Goal: Task Accomplishment & Management: Manage account settings

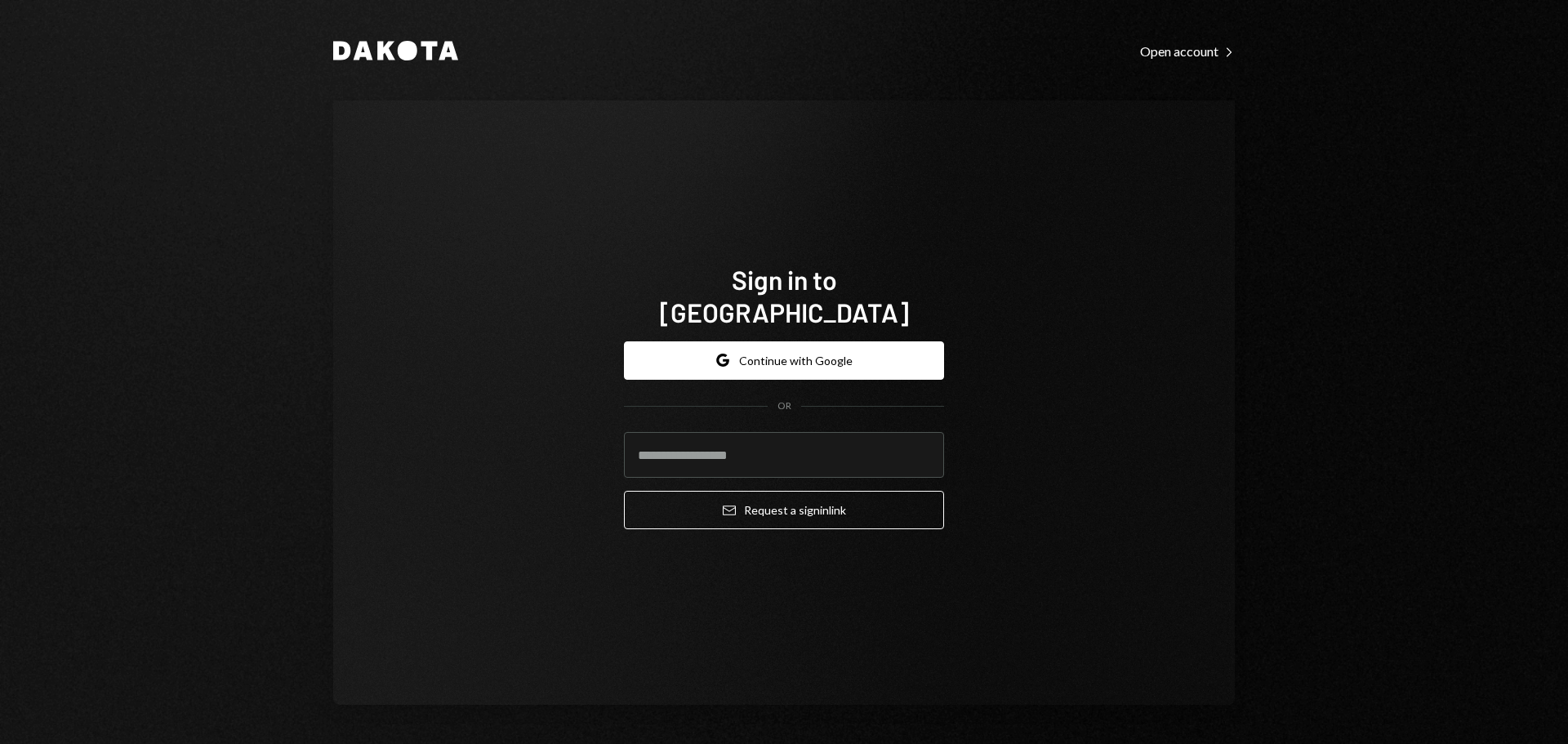
type input "**********"
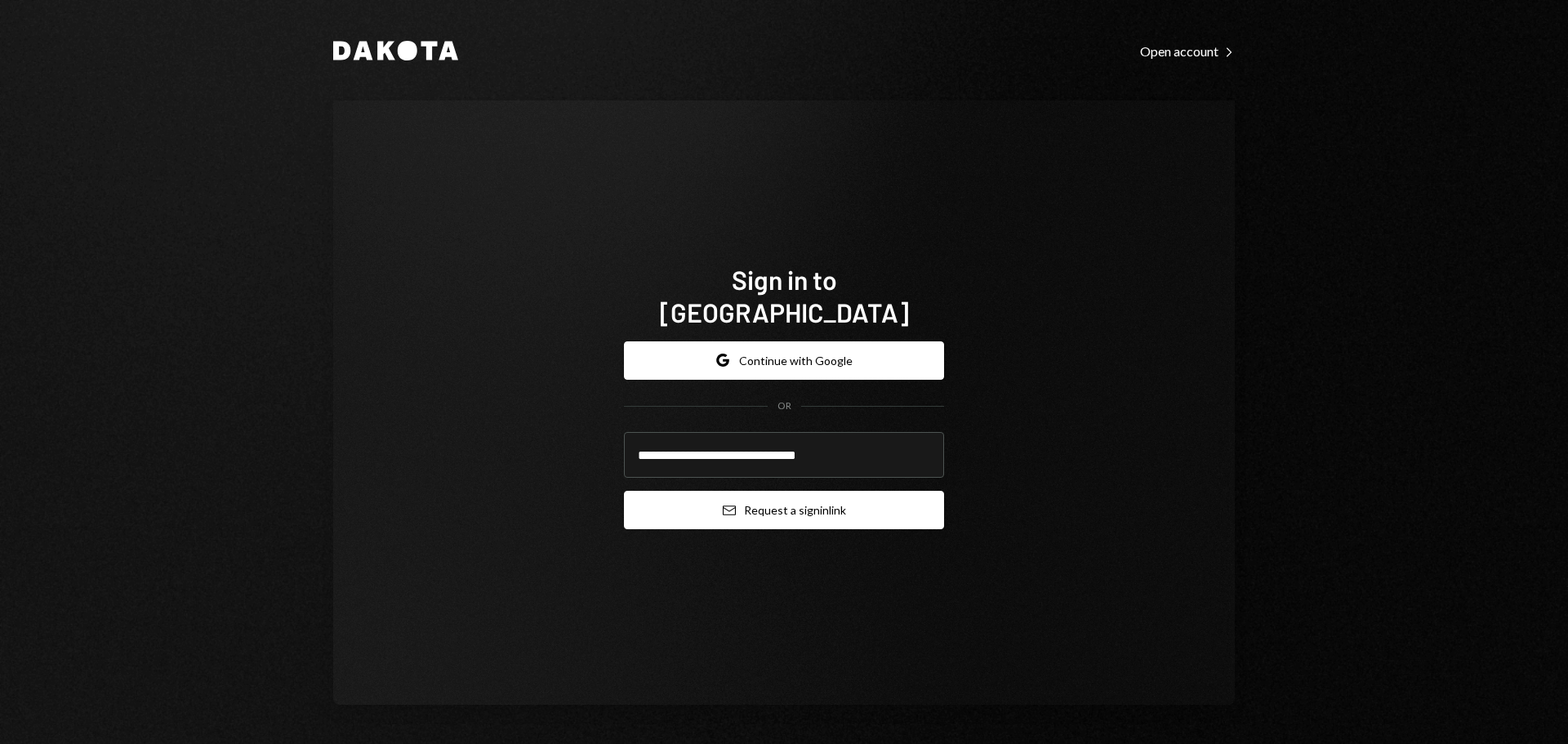
click at [782, 500] on button "Email Request a sign in link" at bounding box center [784, 509] width 320 height 38
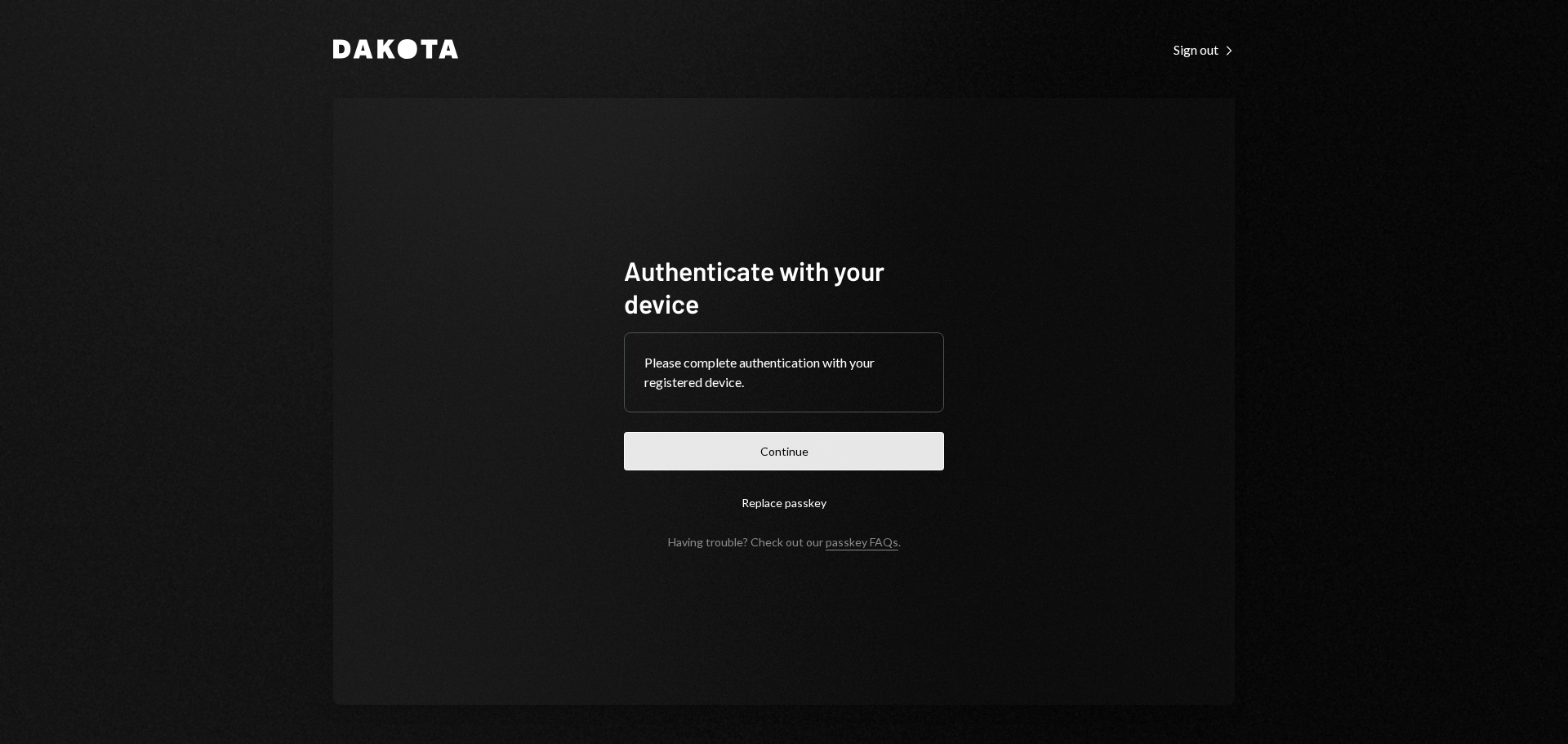
click at [896, 445] on button "Continue" at bounding box center [784, 451] width 320 height 38
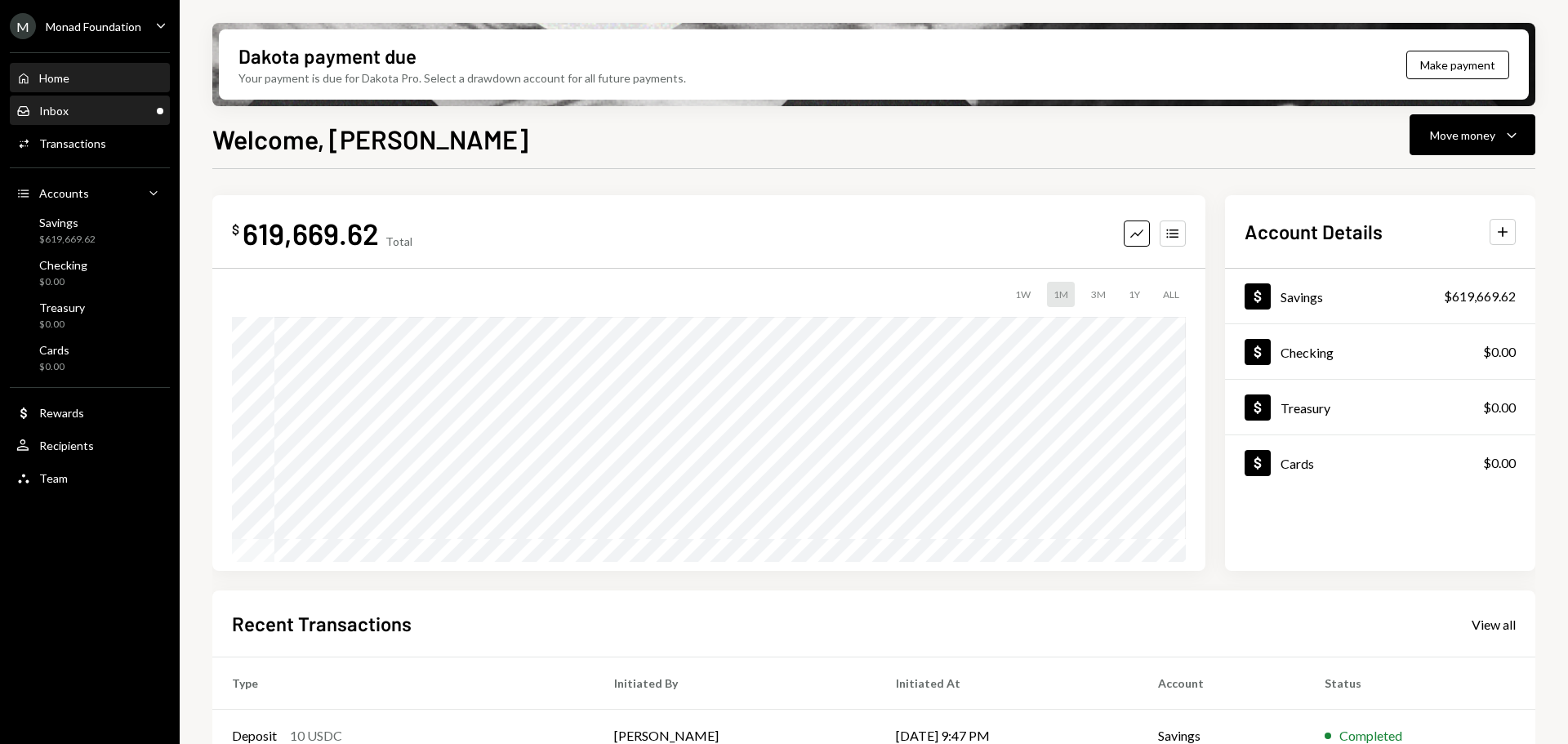
click at [67, 111] on div "Inbox" at bounding box center [53, 111] width 29 height 14
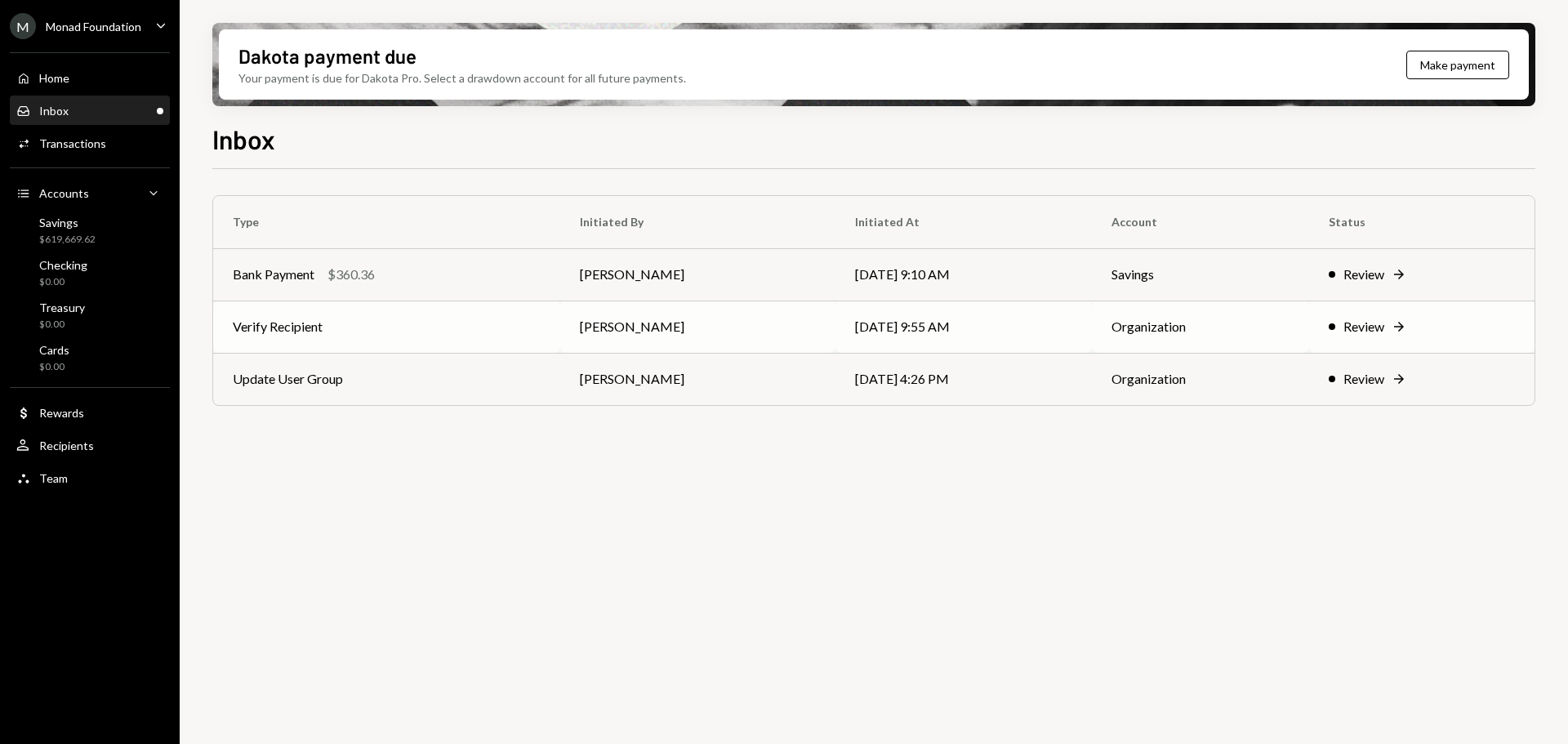
click at [389, 331] on td "Verify Recipient" at bounding box center [387, 326] width 347 height 52
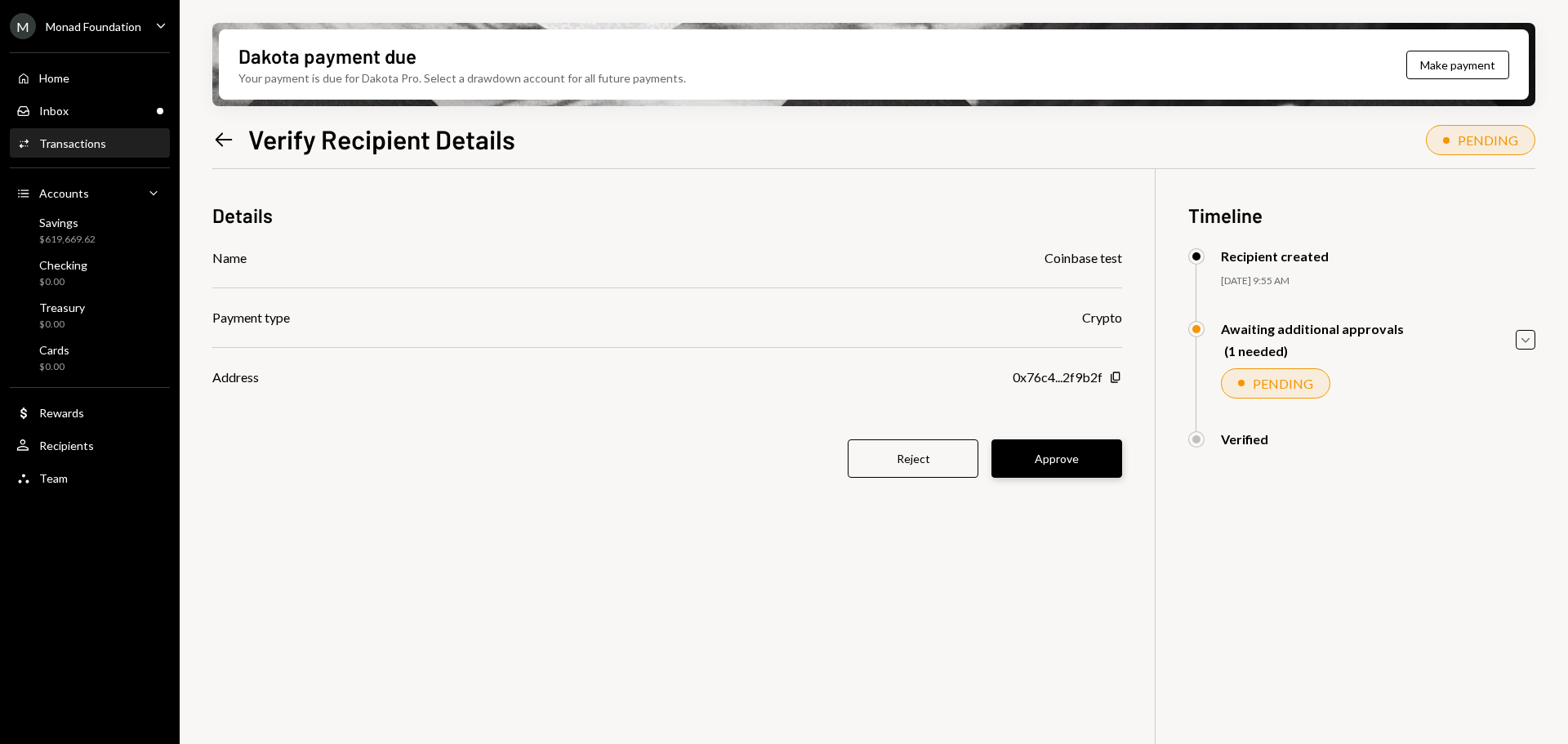
click at [1060, 451] on button "Approve" at bounding box center [1056, 458] width 131 height 38
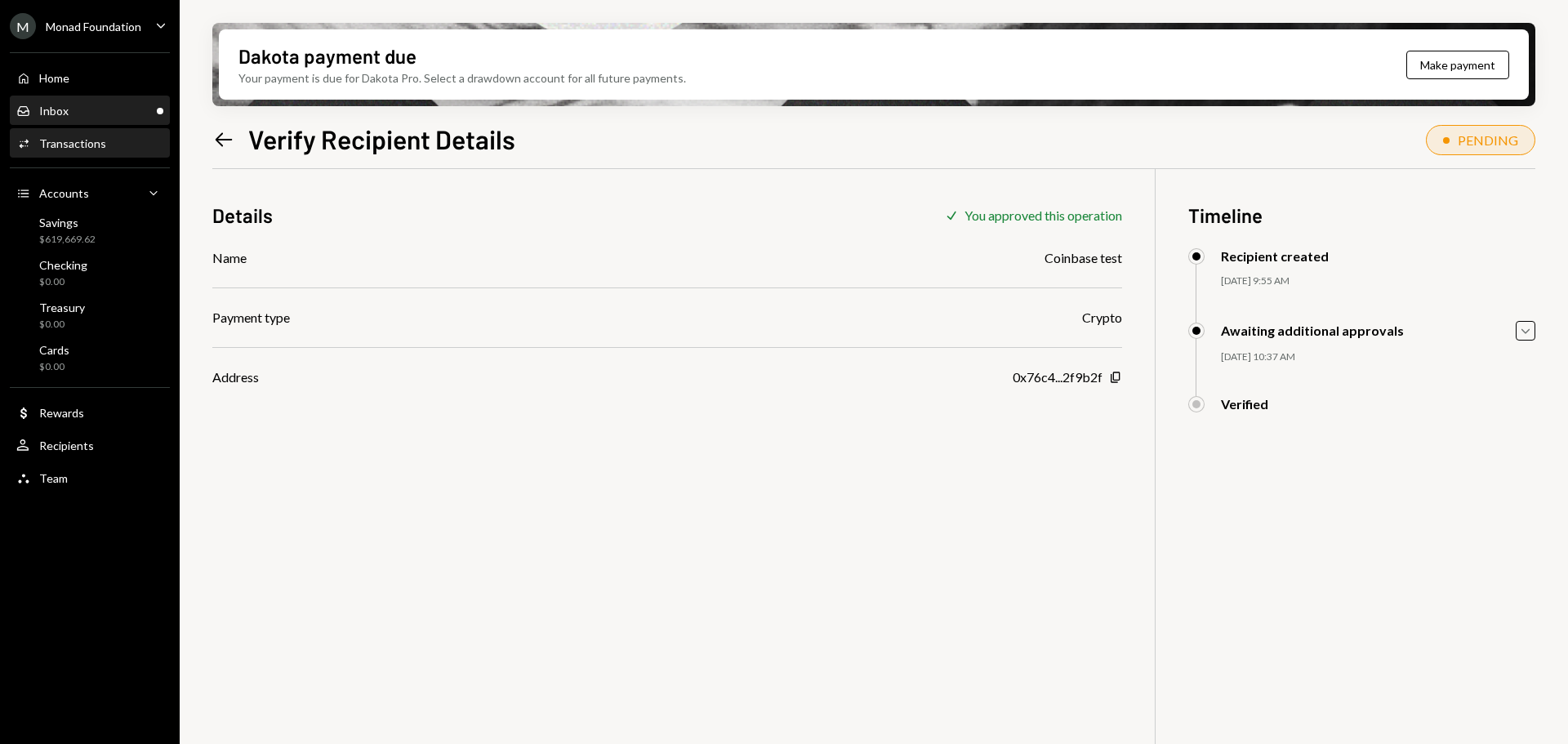
click at [63, 113] on div "Inbox" at bounding box center [53, 111] width 29 height 14
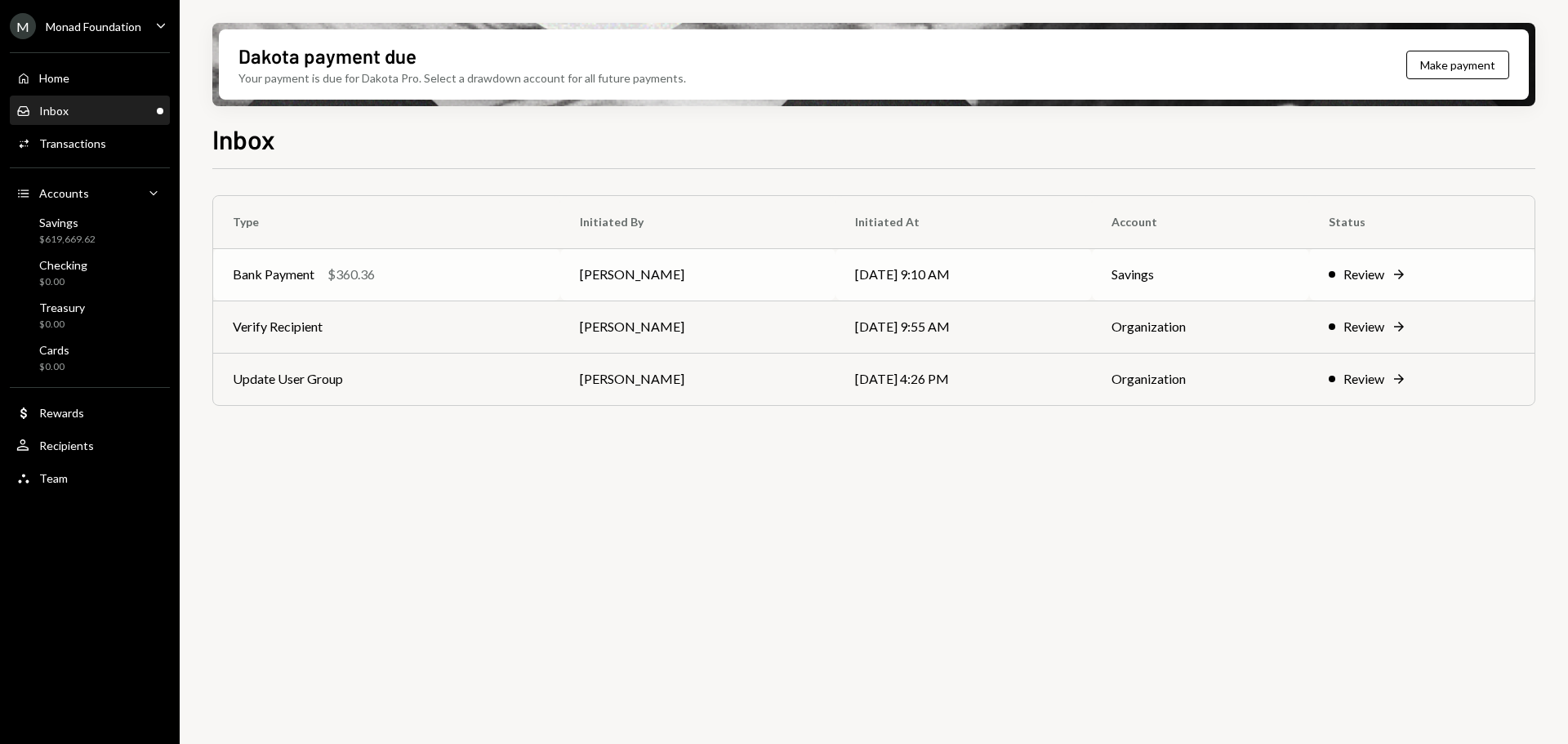
click at [342, 270] on div "$360.36" at bounding box center [350, 275] width 47 height 20
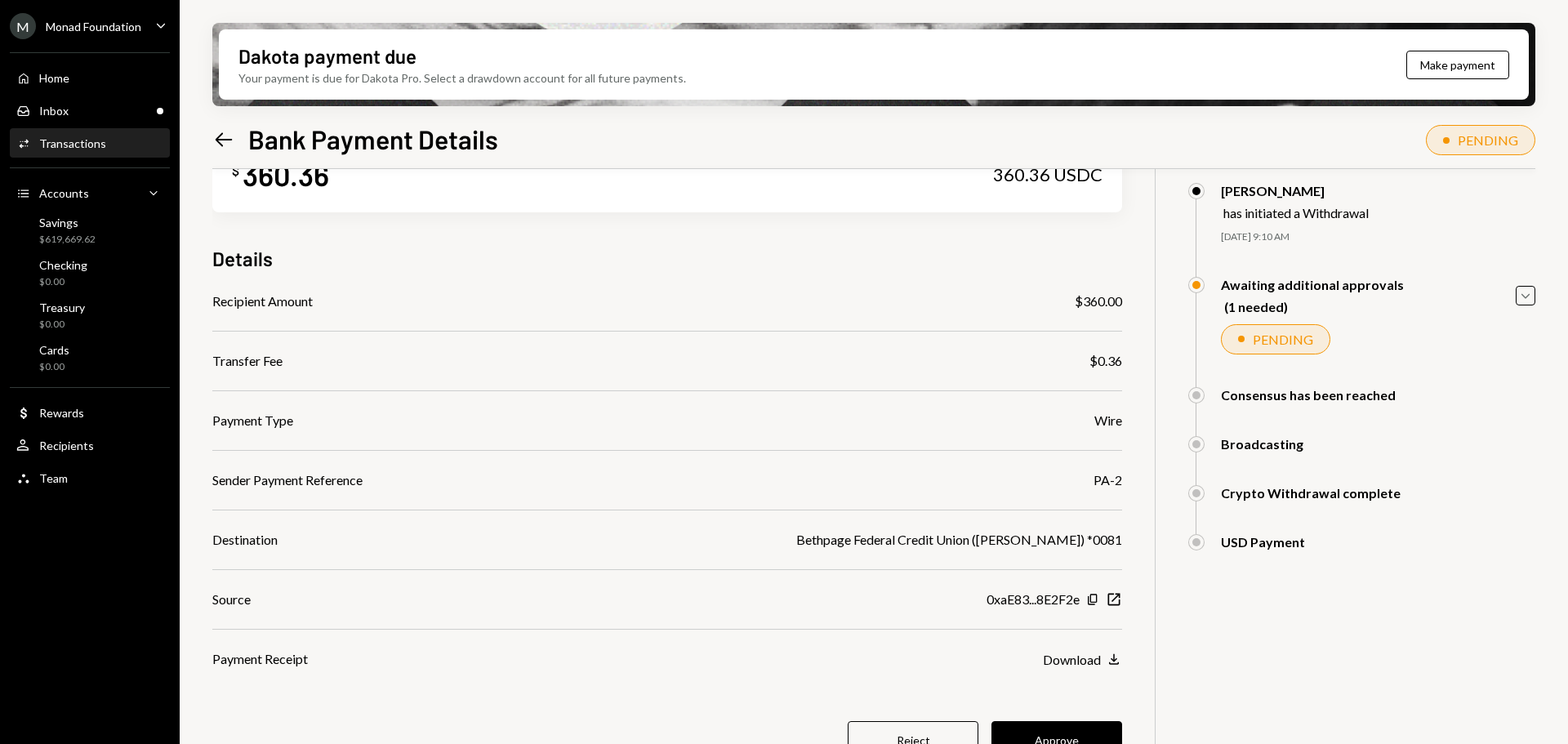
scroll to position [131, 0]
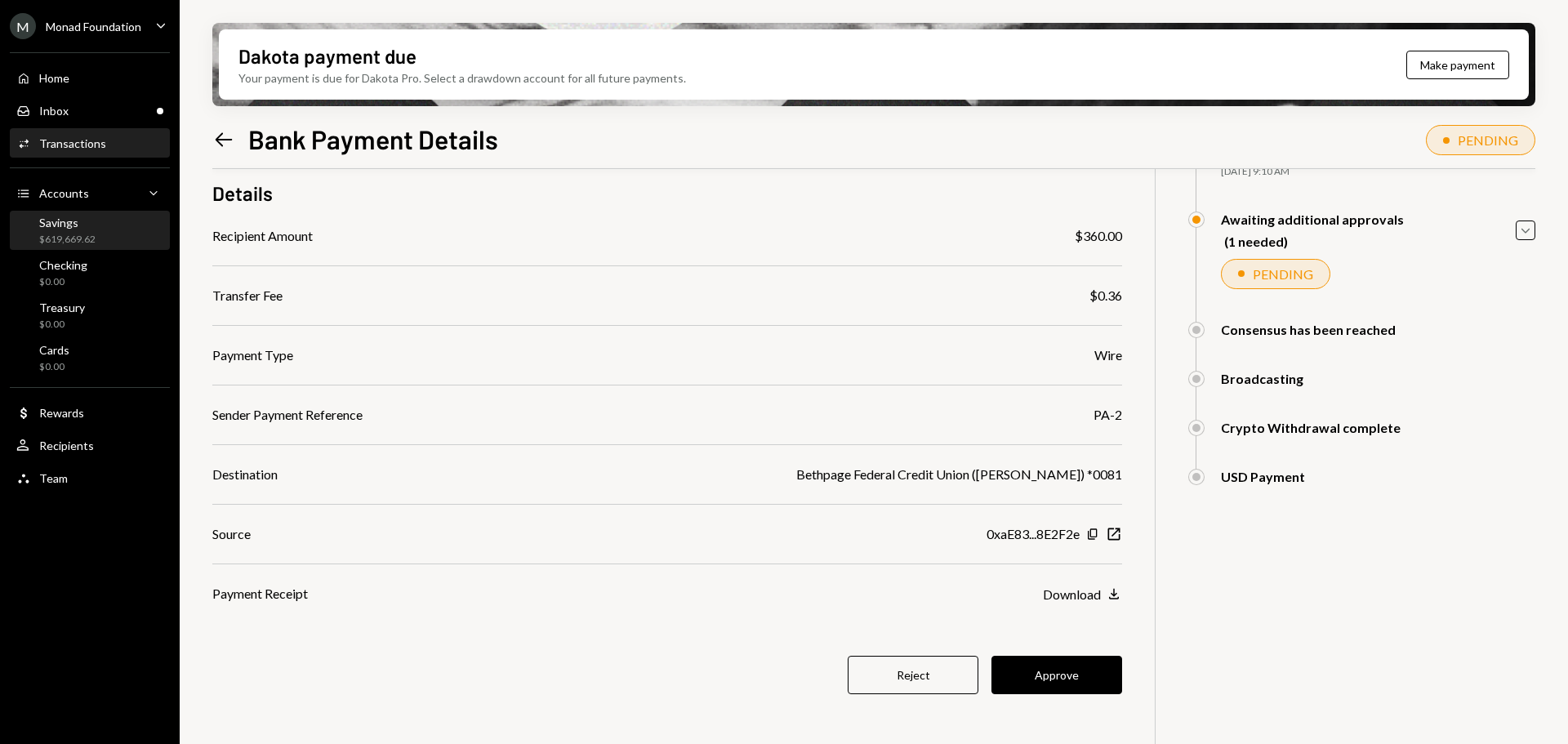
click at [77, 225] on div "Savings" at bounding box center [67, 223] width 56 height 14
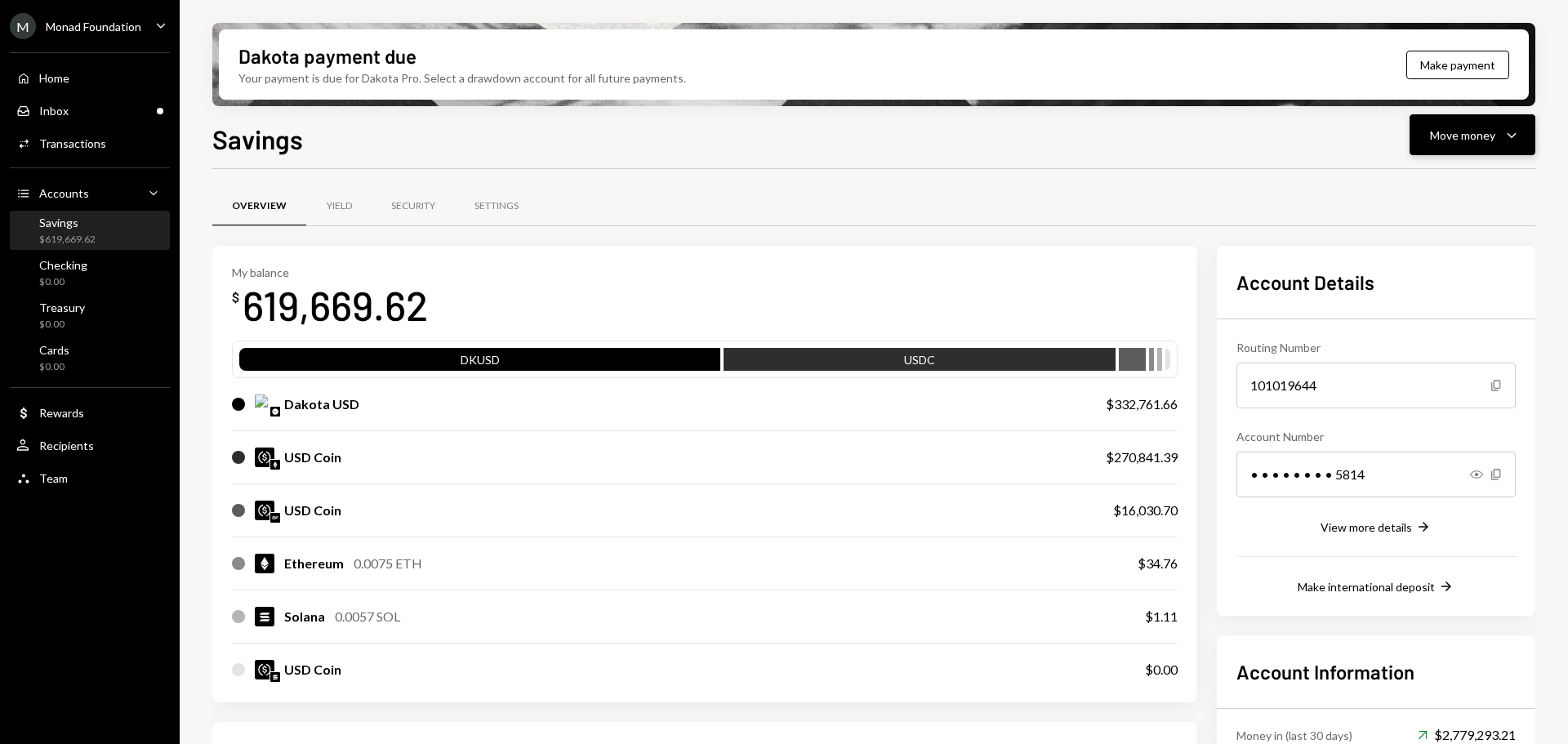
click at [1470, 140] on div "Move money" at bounding box center [1462, 134] width 65 height 17
click at [1459, 191] on div "Send" at bounding box center [1460, 184] width 119 height 17
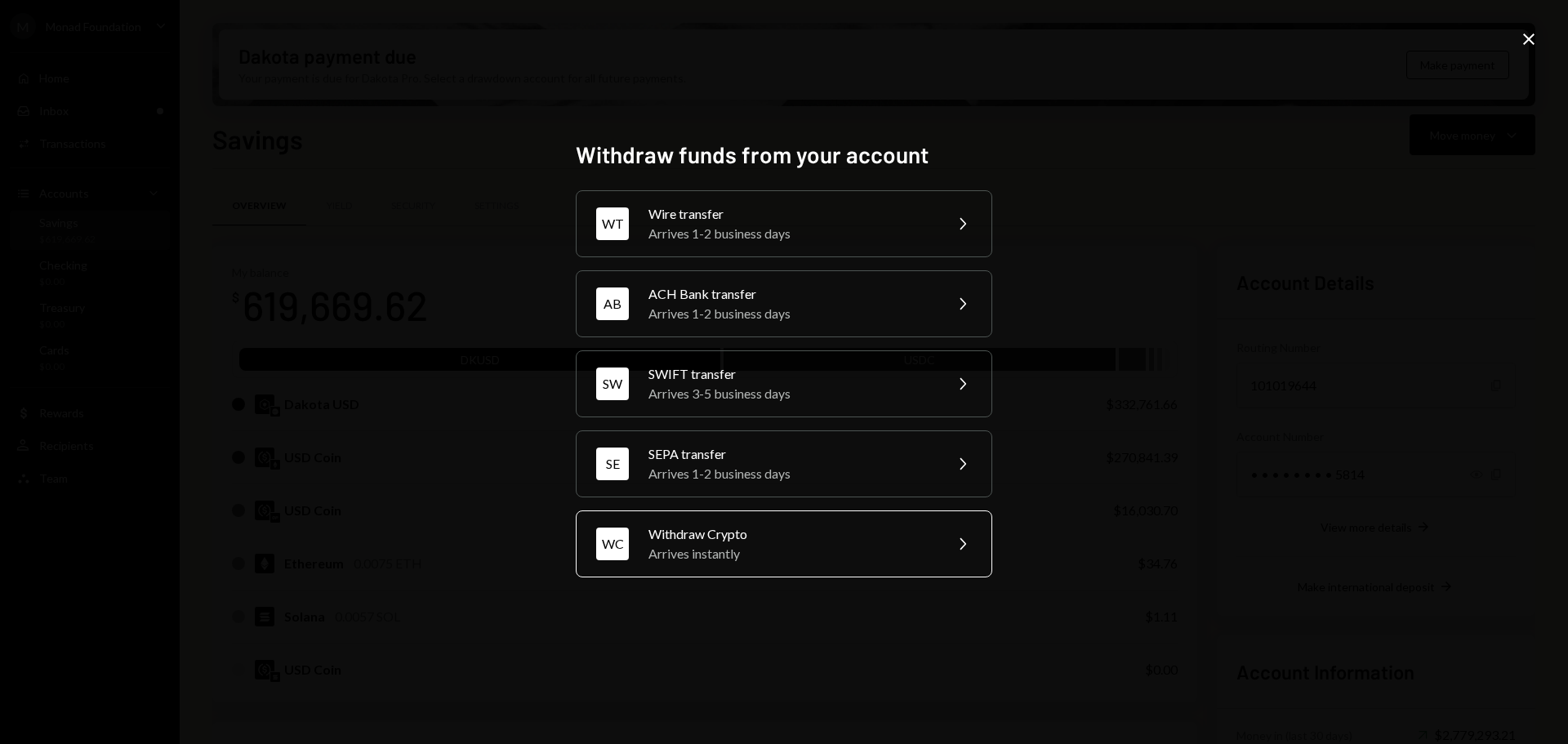
click at [745, 548] on div "Arrives instantly" at bounding box center [790, 554] width 284 height 20
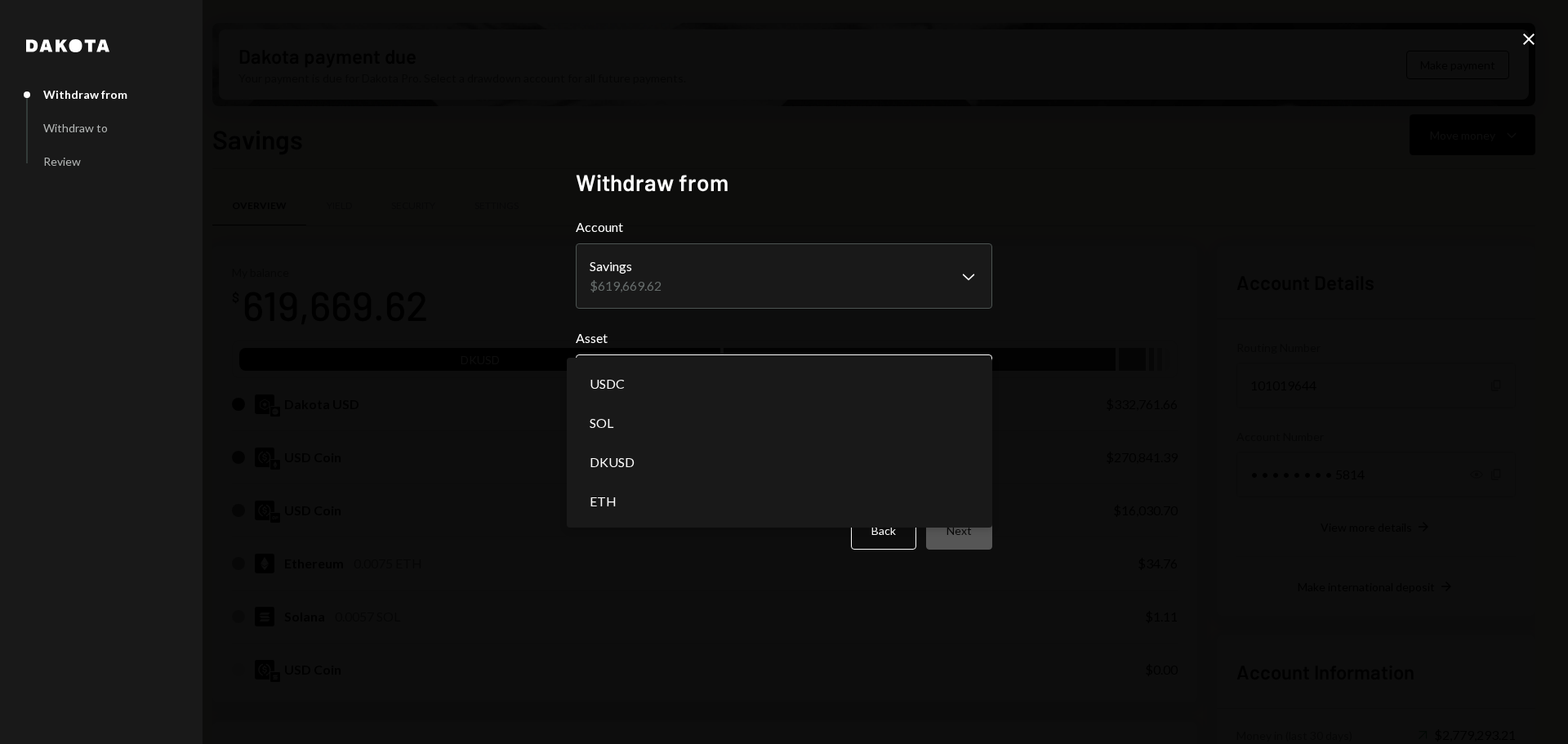
click at [711, 380] on body "M Monad Foundation Caret Down Home Home Inbox Inbox Activities Transactions Acc…" at bounding box center [784, 372] width 1568 height 744
select select "****"
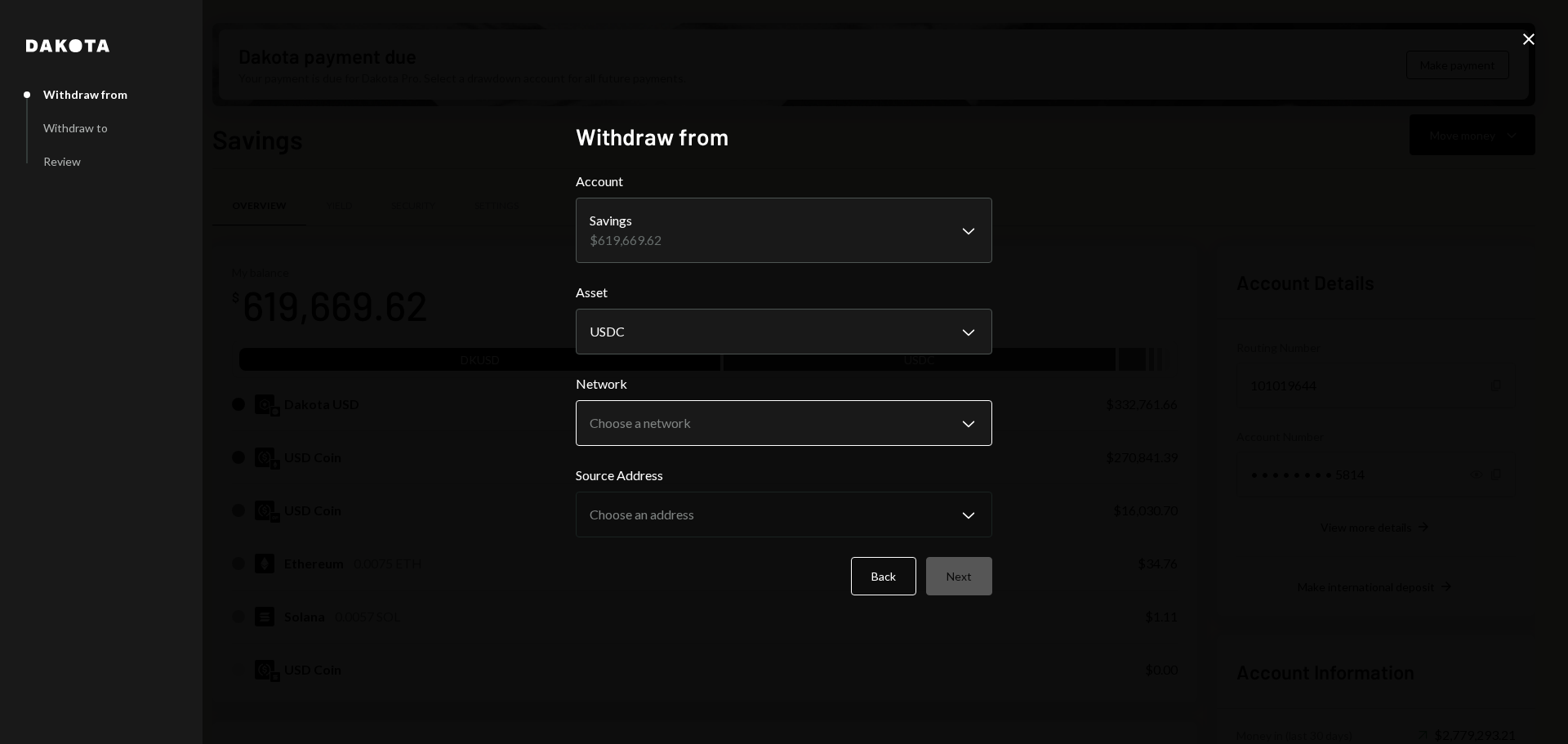
click at [738, 416] on body "M Monad Foundation Caret Down Home Home Inbox Inbox Activities Transactions Acc…" at bounding box center [784, 372] width 1568 height 744
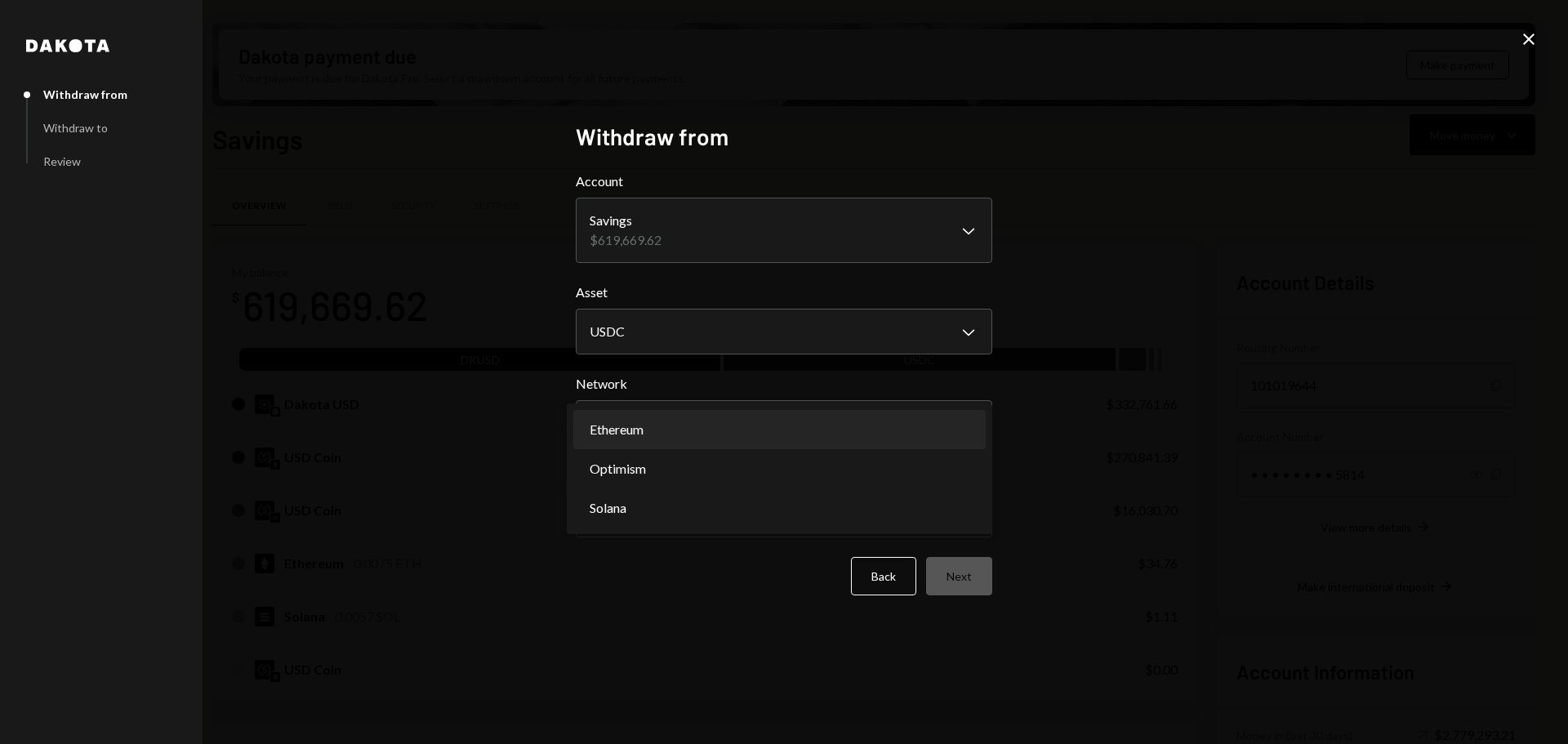
select select "**********"
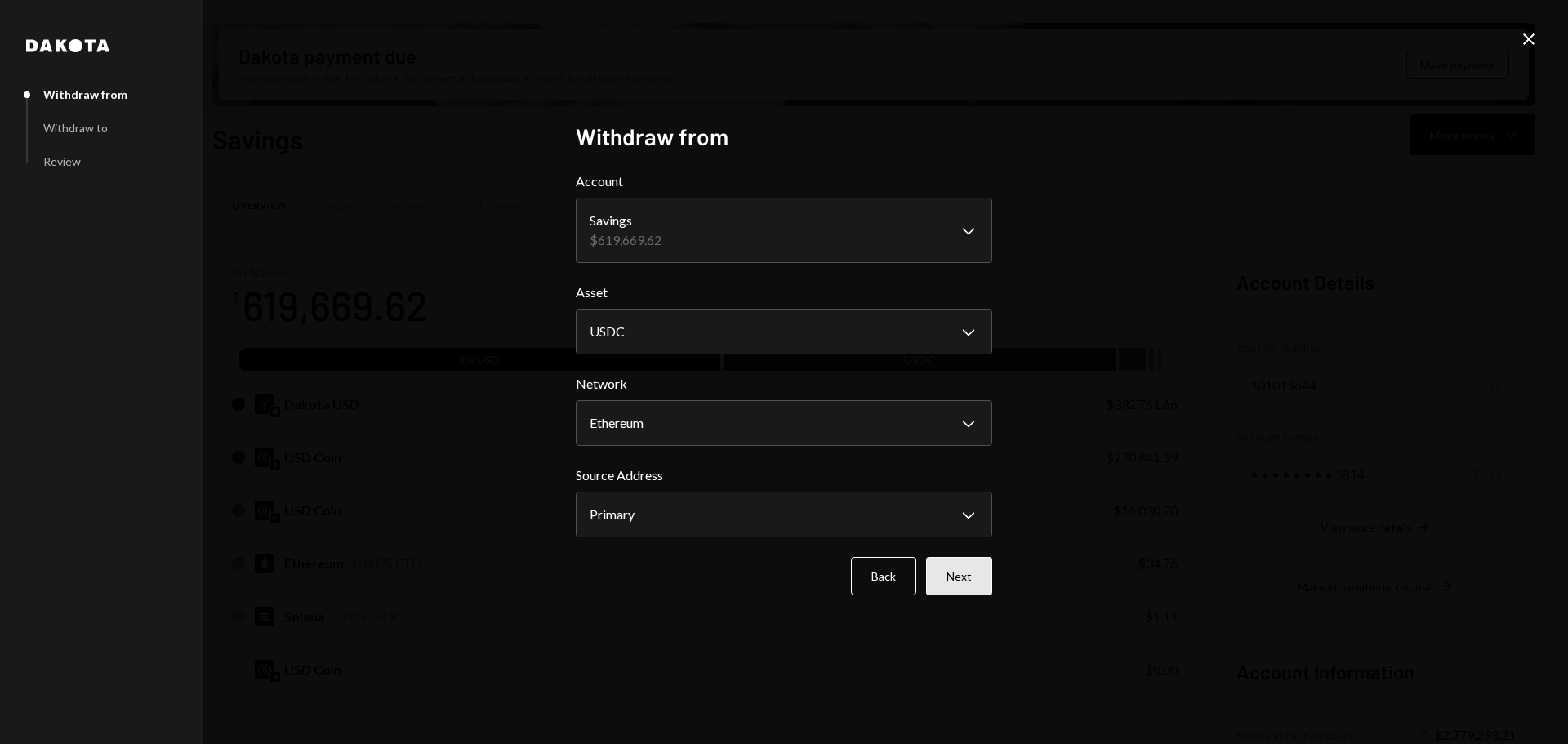
click at [978, 574] on button "Next" at bounding box center [959, 576] width 66 height 38
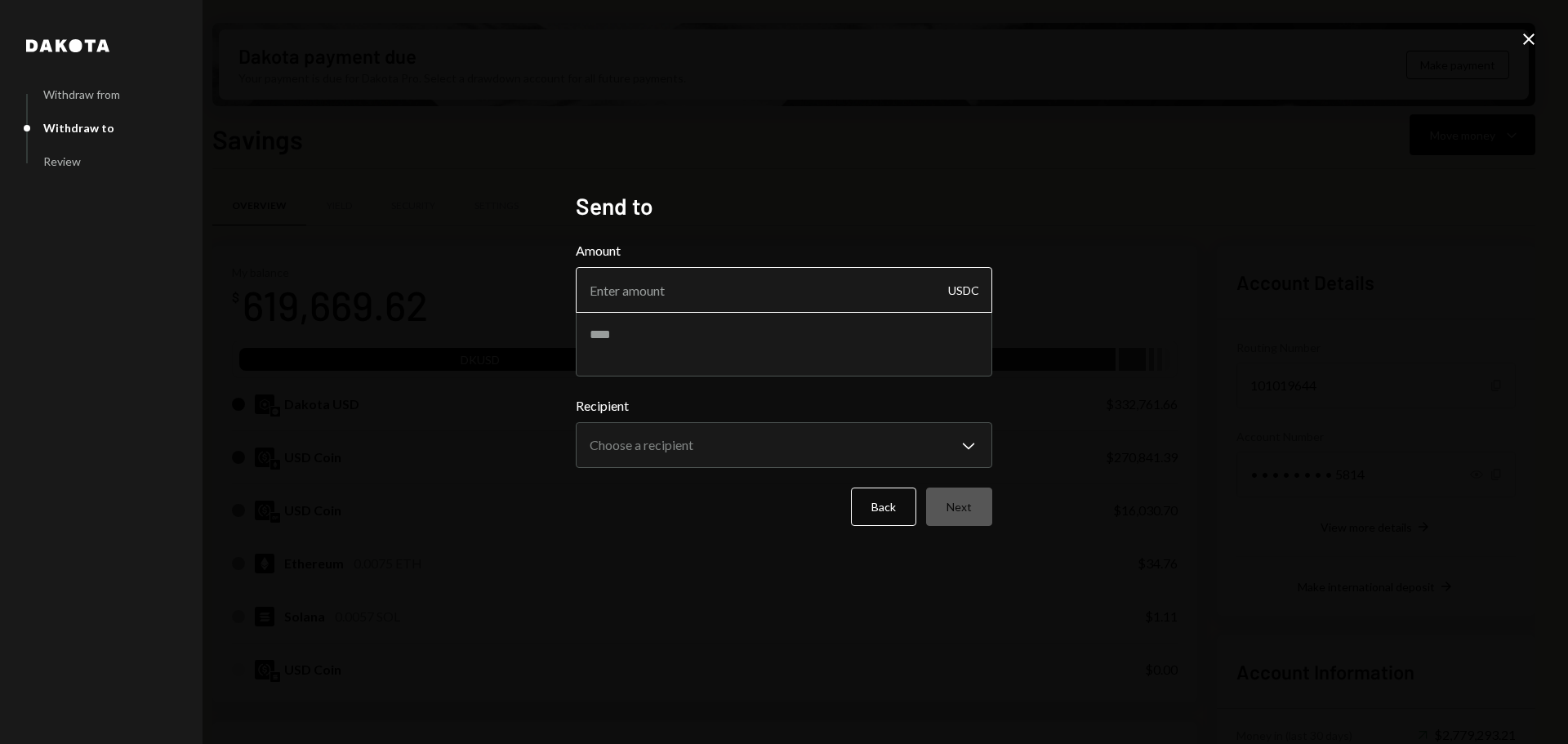
click at [676, 287] on input "Amount" at bounding box center [784, 289] width 417 height 45
paste input "2.239717"
type input "2.239717"
click at [707, 429] on body "M Monad Foundation Caret Down Home Home Inbox Inbox Activities Transactions Acc…" at bounding box center [784, 372] width 1568 height 744
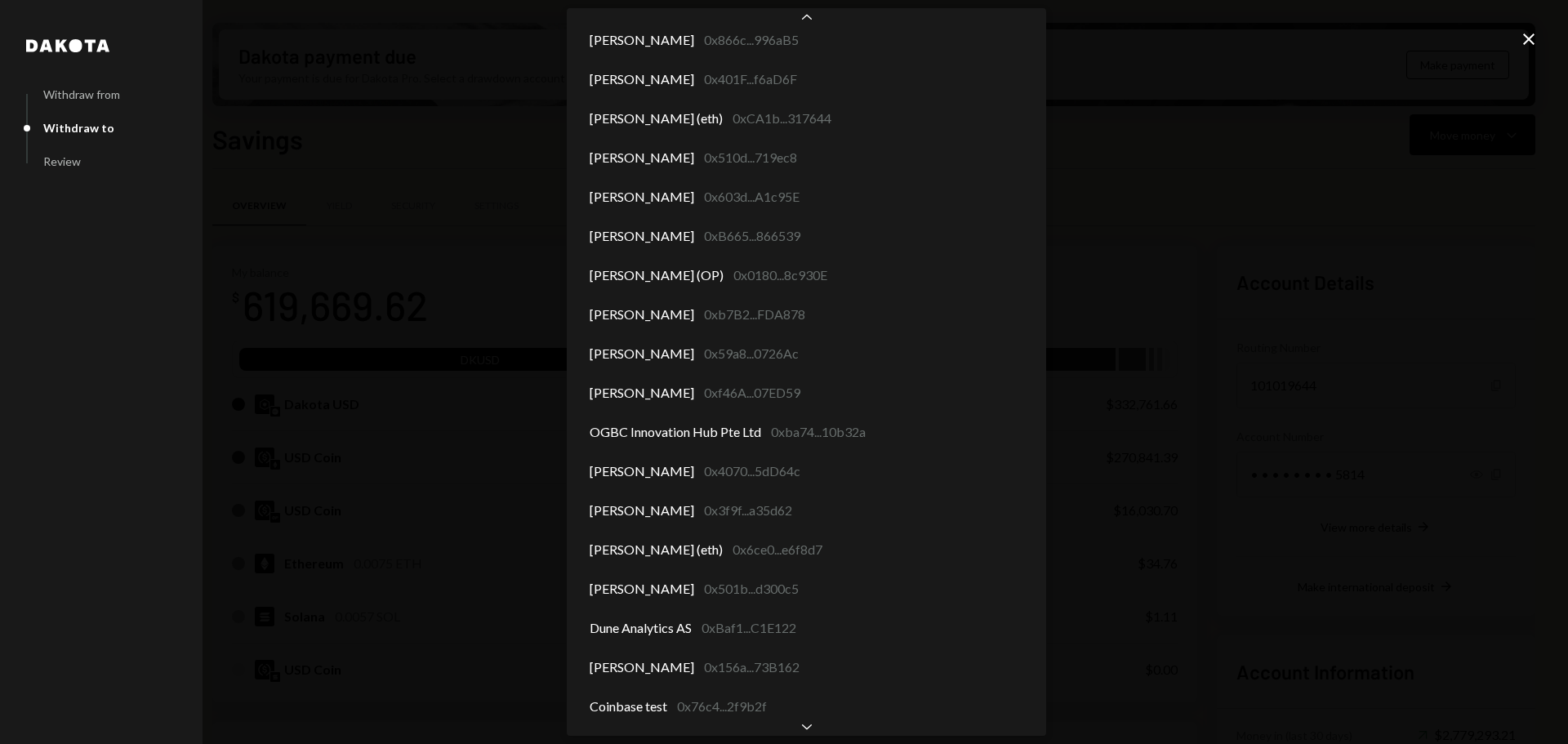
scroll to position [6439, 0]
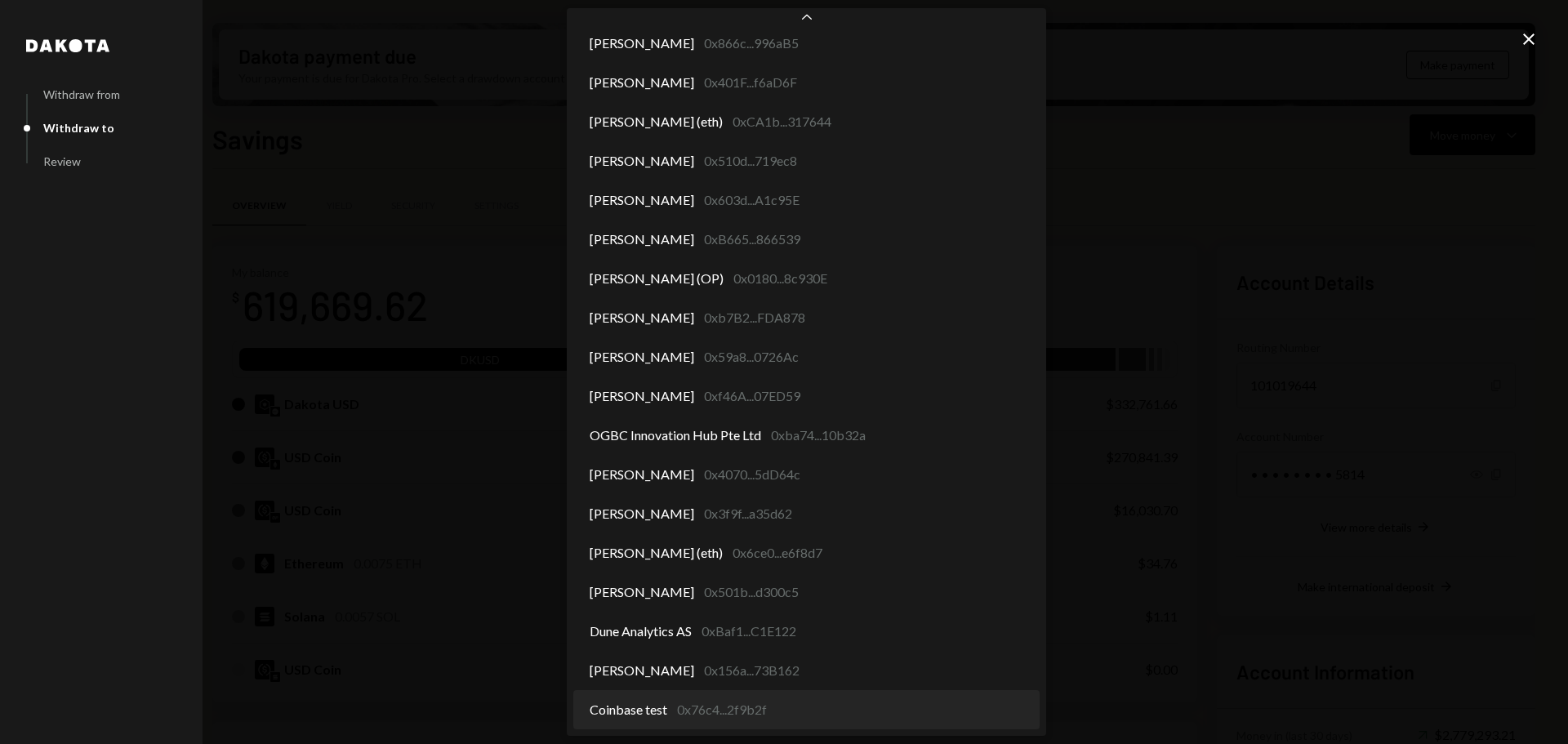
select select "**********"
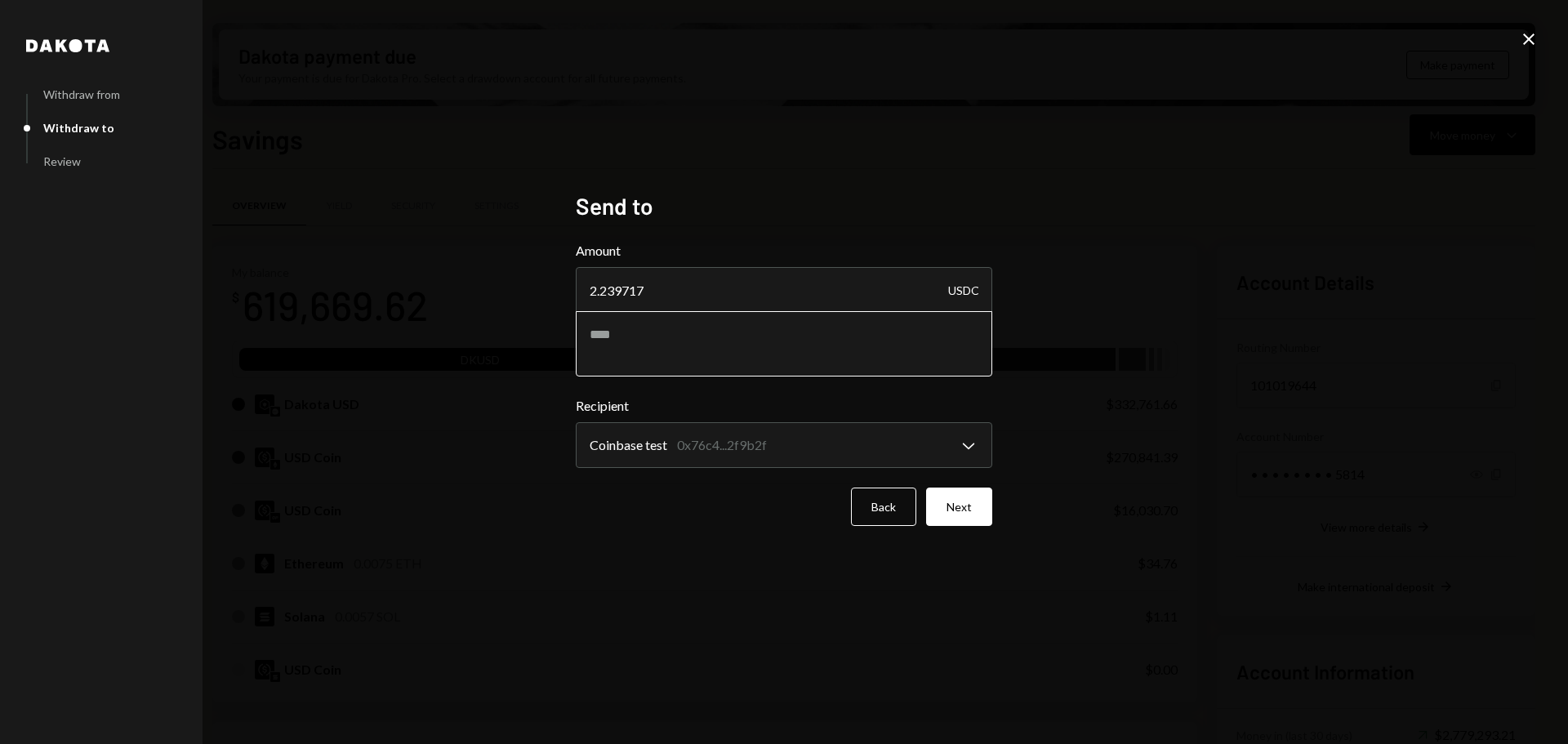
click at [694, 350] on textarea at bounding box center [784, 343] width 417 height 65
type textarea "**********"
click at [981, 510] on button "Next" at bounding box center [959, 506] width 66 height 38
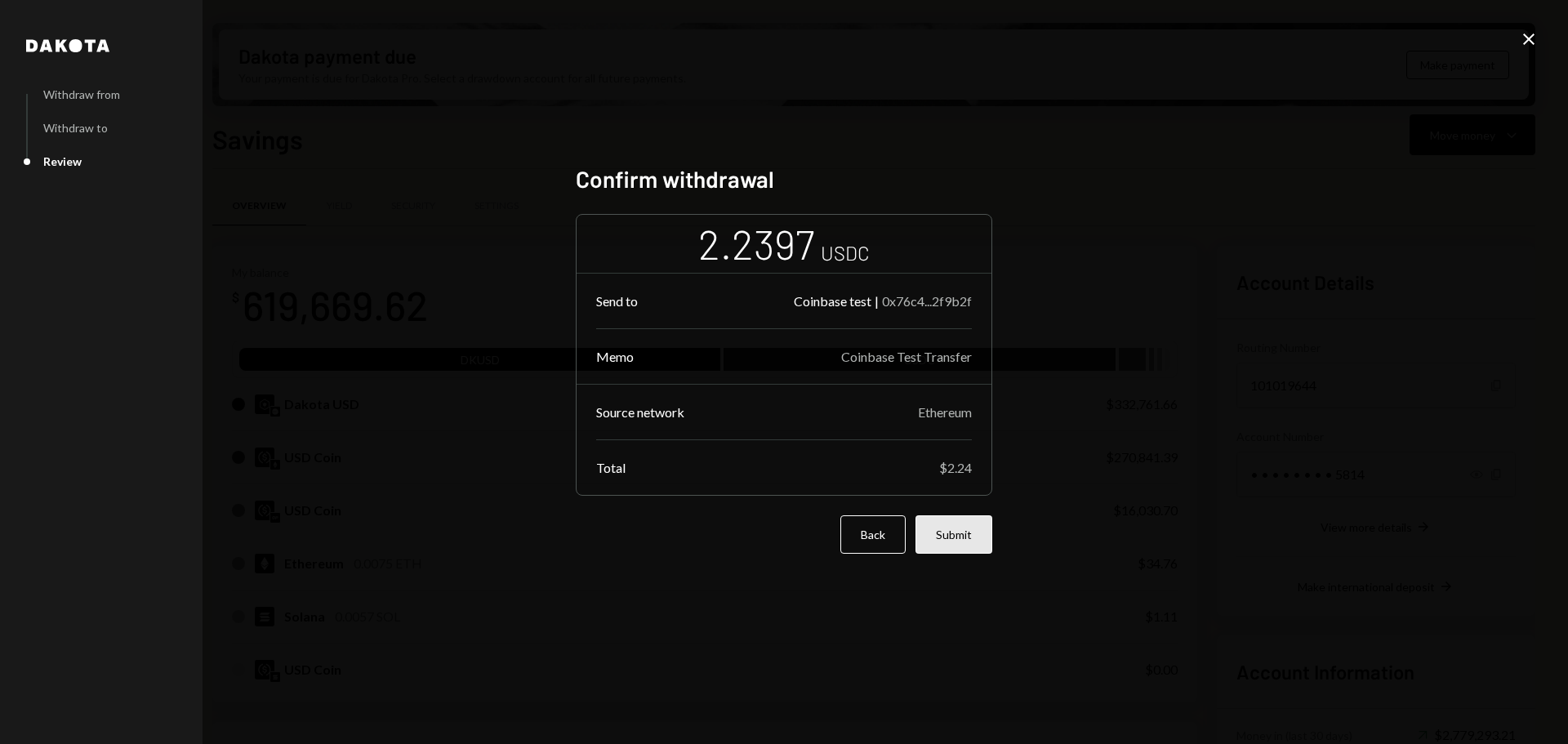
click at [972, 537] on button "Submit" at bounding box center [954, 534] width 76 height 38
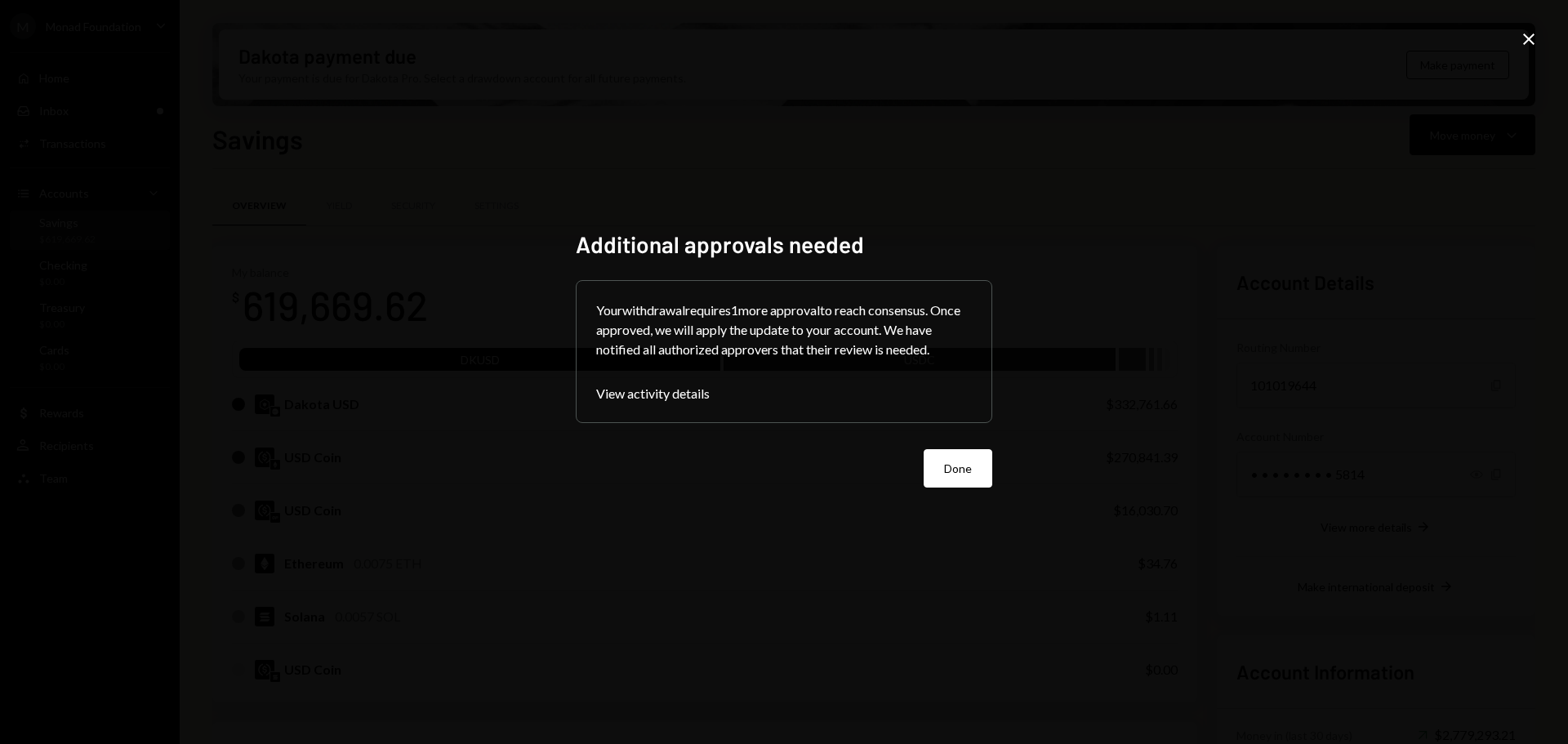
drag, startPoint x: 972, startPoint y: 464, endPoint x: 1169, endPoint y: 502, distance: 200.6
click at [972, 463] on button "Done" at bounding box center [957, 468] width 68 height 38
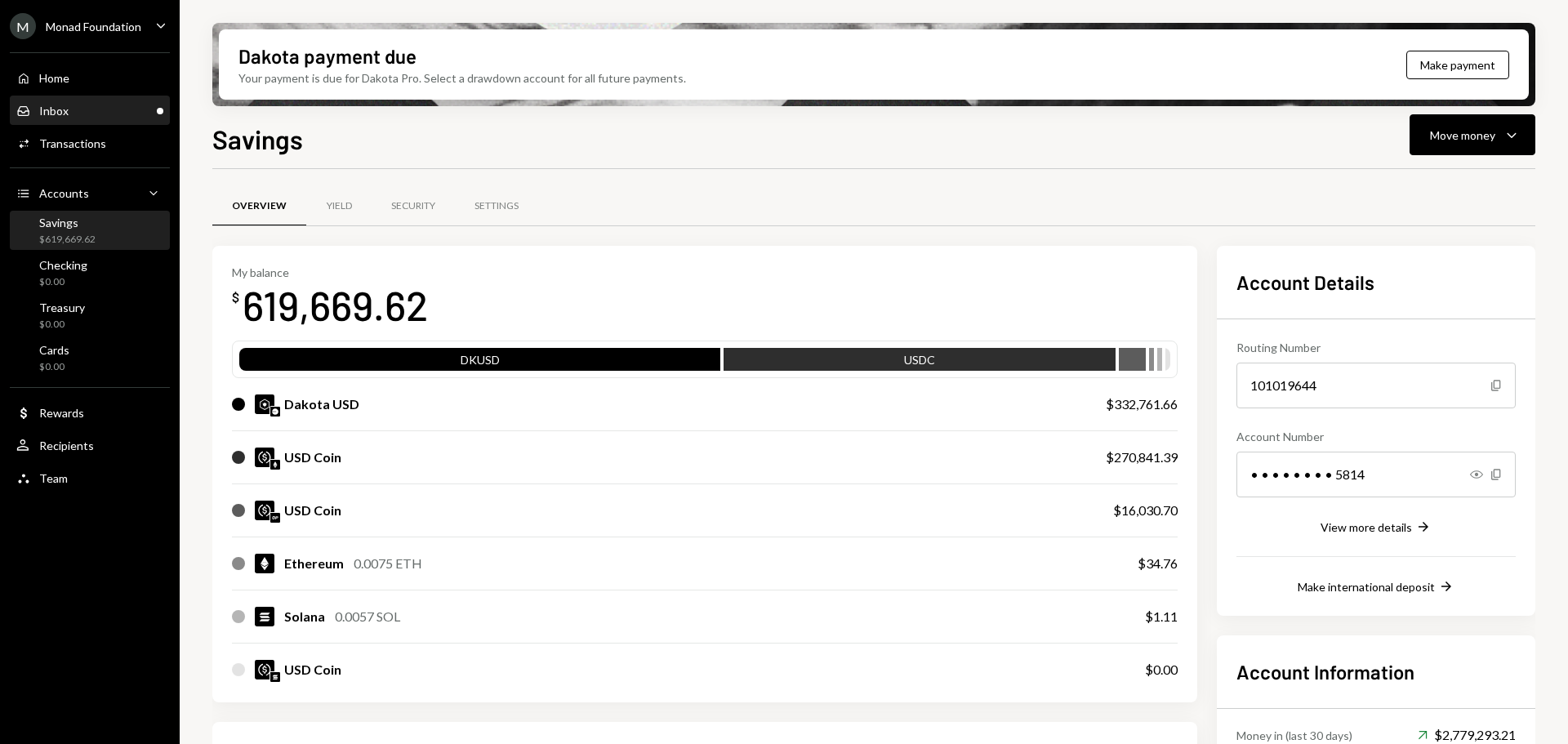
click at [80, 109] on div "Inbox Inbox" at bounding box center [89, 111] width 147 height 15
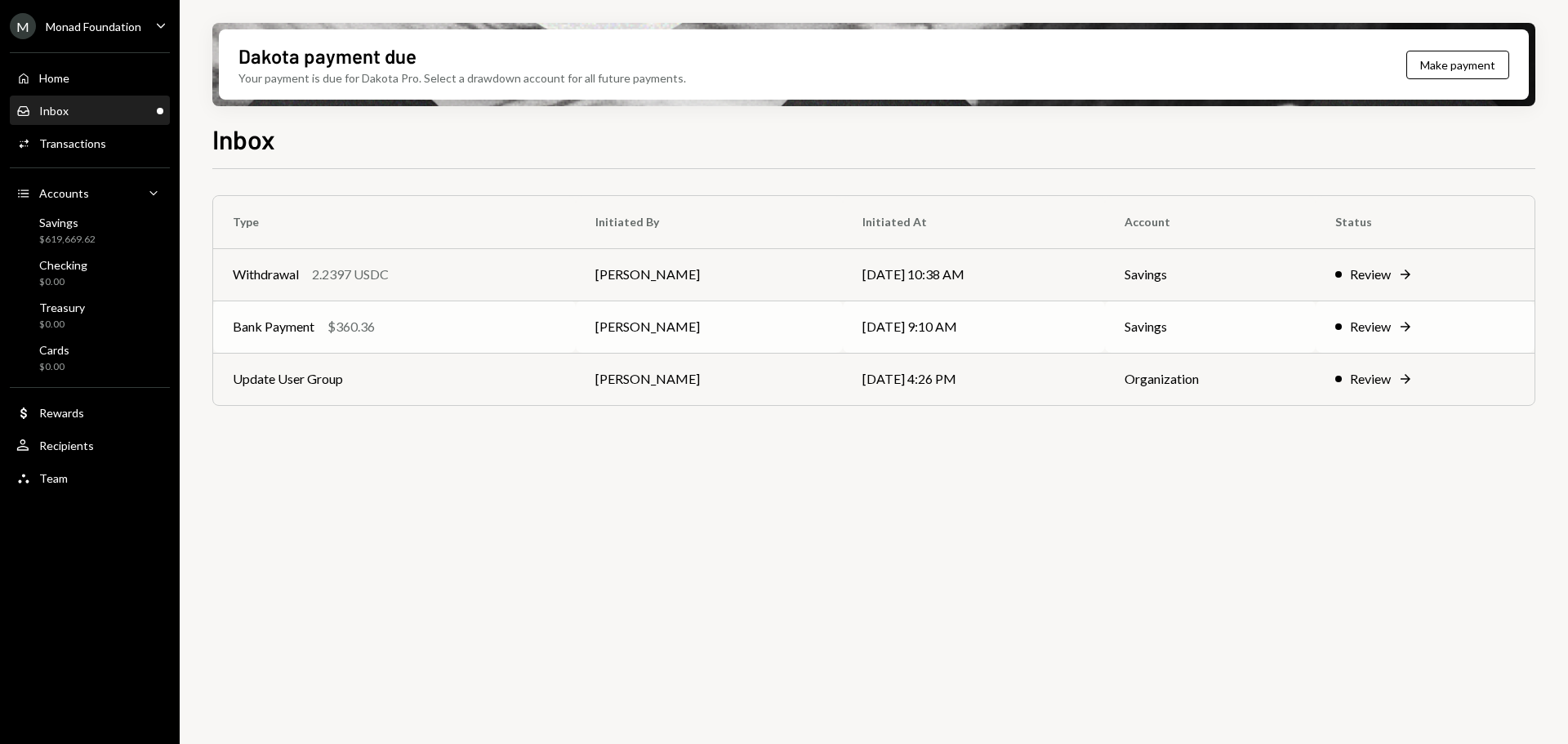
click at [457, 330] on div "Bank Payment $360.36" at bounding box center [395, 326] width 324 height 20
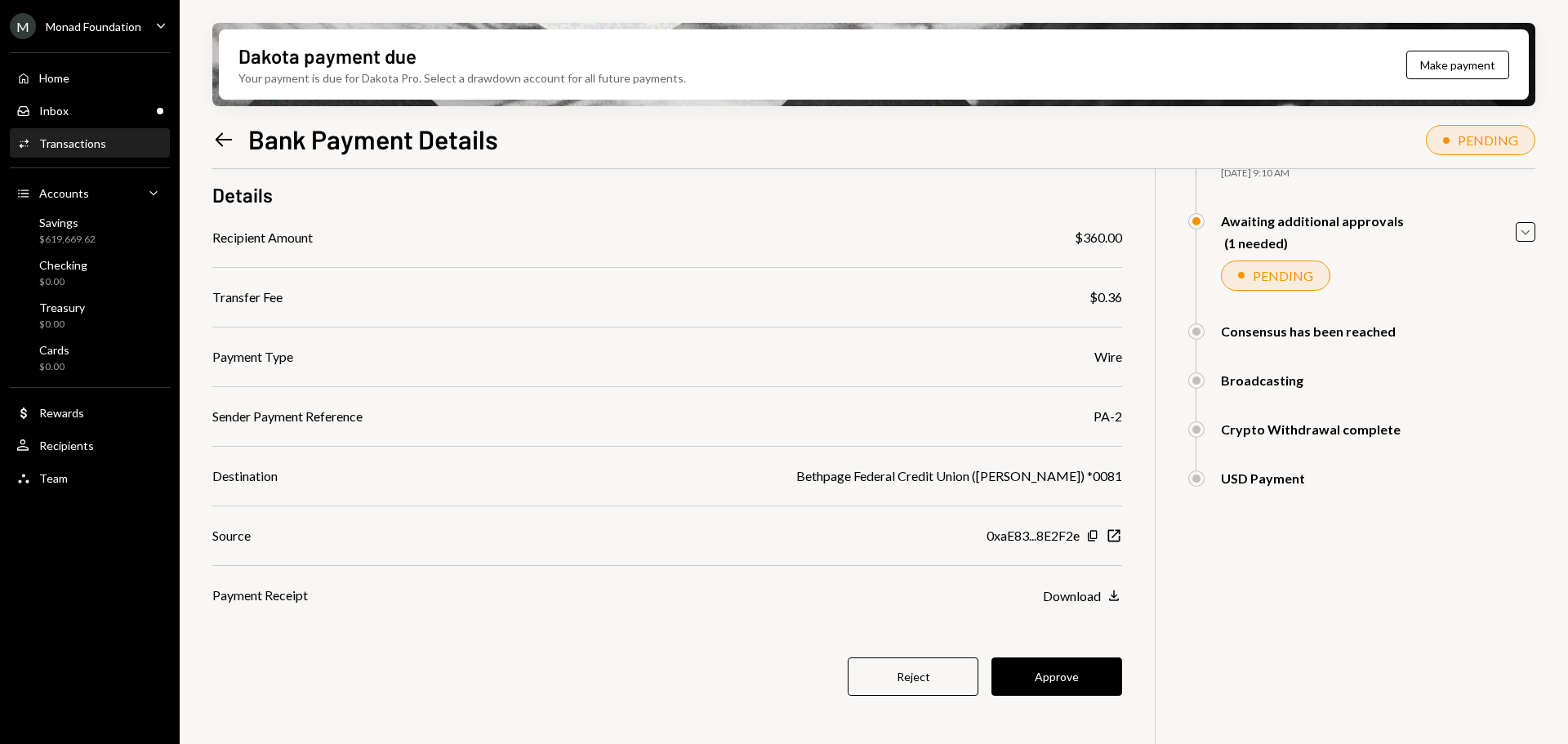
scroll to position [131, 0]
click at [1086, 676] on button "Approve" at bounding box center [1056, 675] width 131 height 38
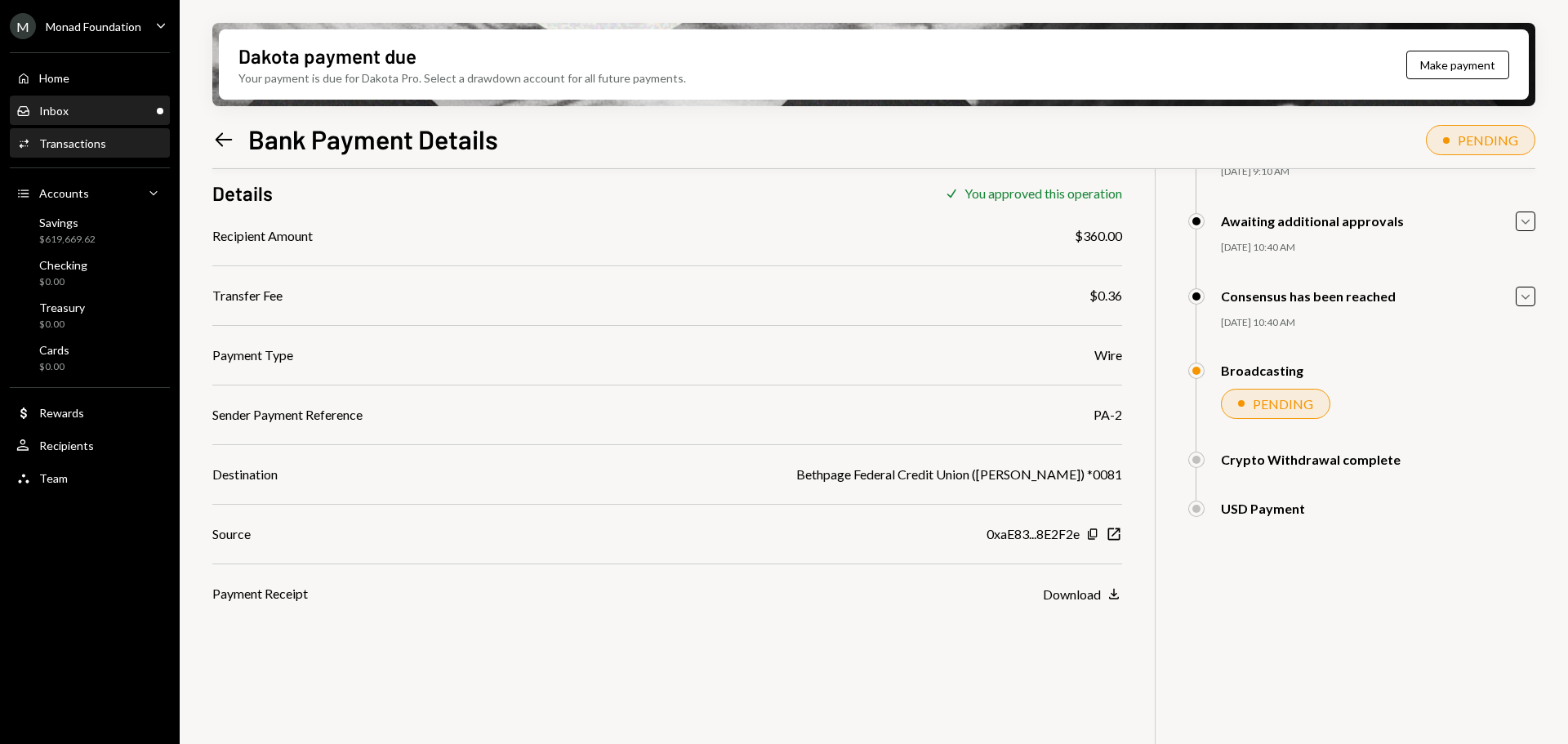
click at [58, 119] on div "Inbox Inbox" at bounding box center [89, 110] width 147 height 28
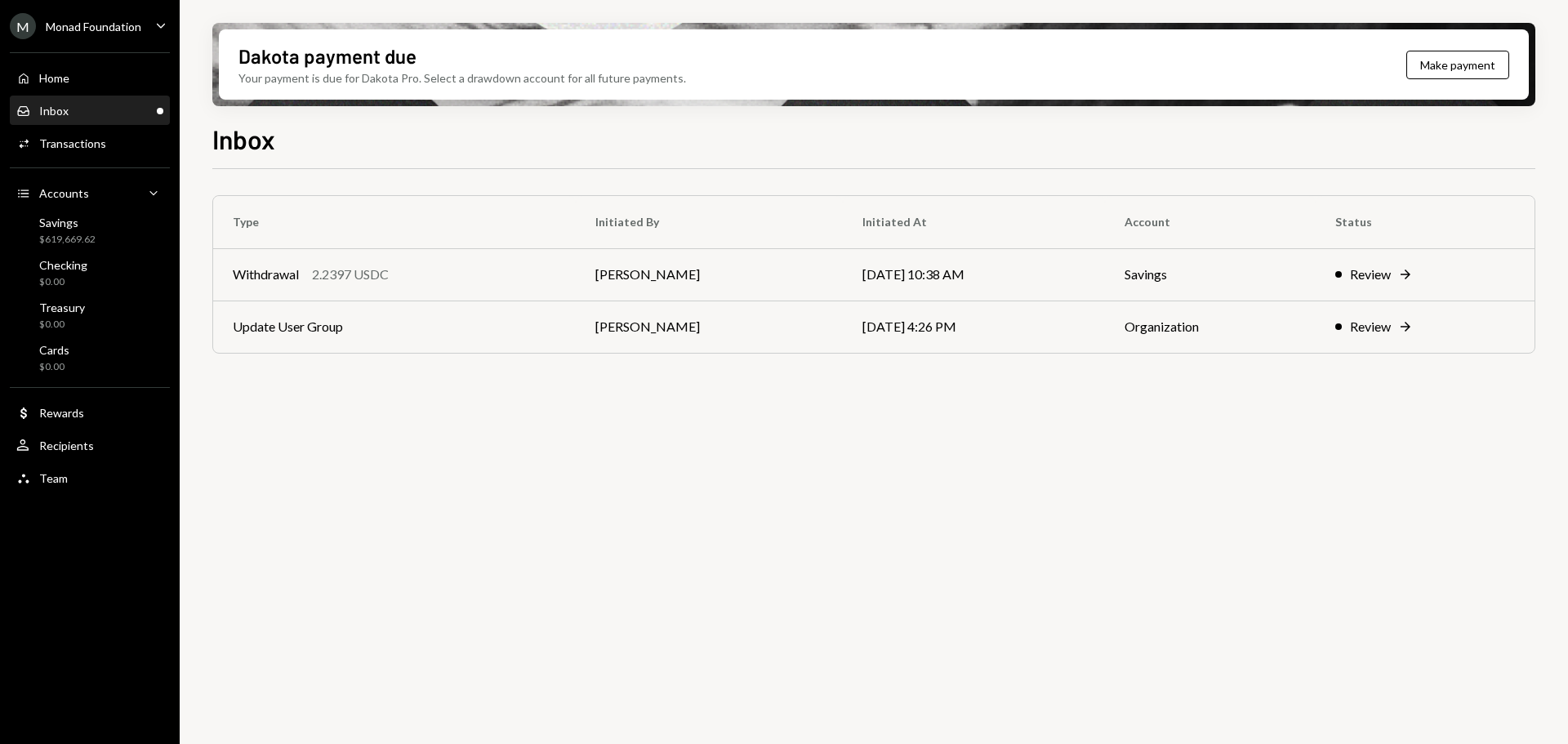
click at [444, 439] on div "Type Initiated By Initiated At Account Status Withdrawal 2.2397 USDC Philip Jac…" at bounding box center [874, 466] width 1323 height 594
click at [364, 351] on td "Update User Group" at bounding box center [395, 326] width 363 height 52
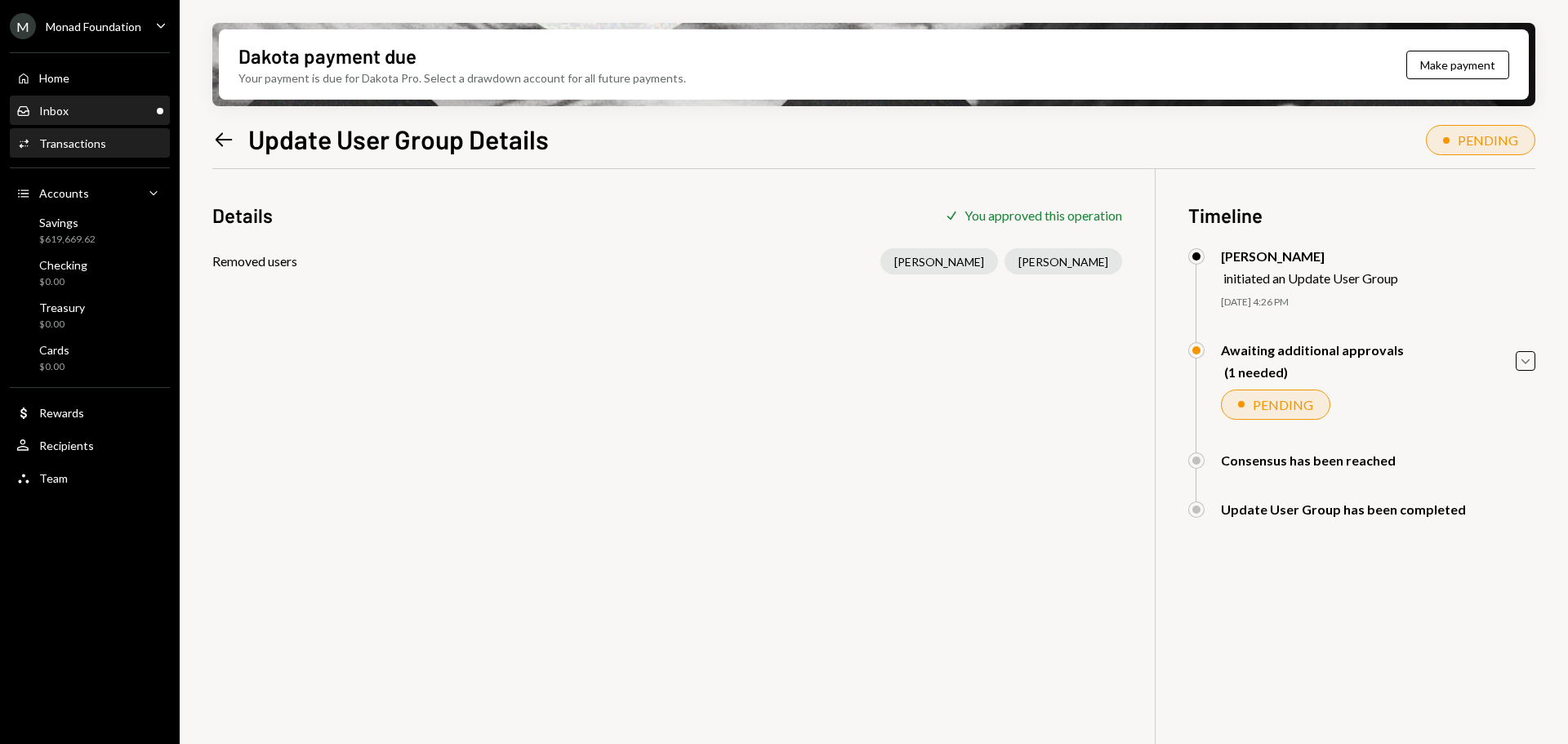
click at [115, 109] on div "Inbox Inbox" at bounding box center [89, 111] width 147 height 15
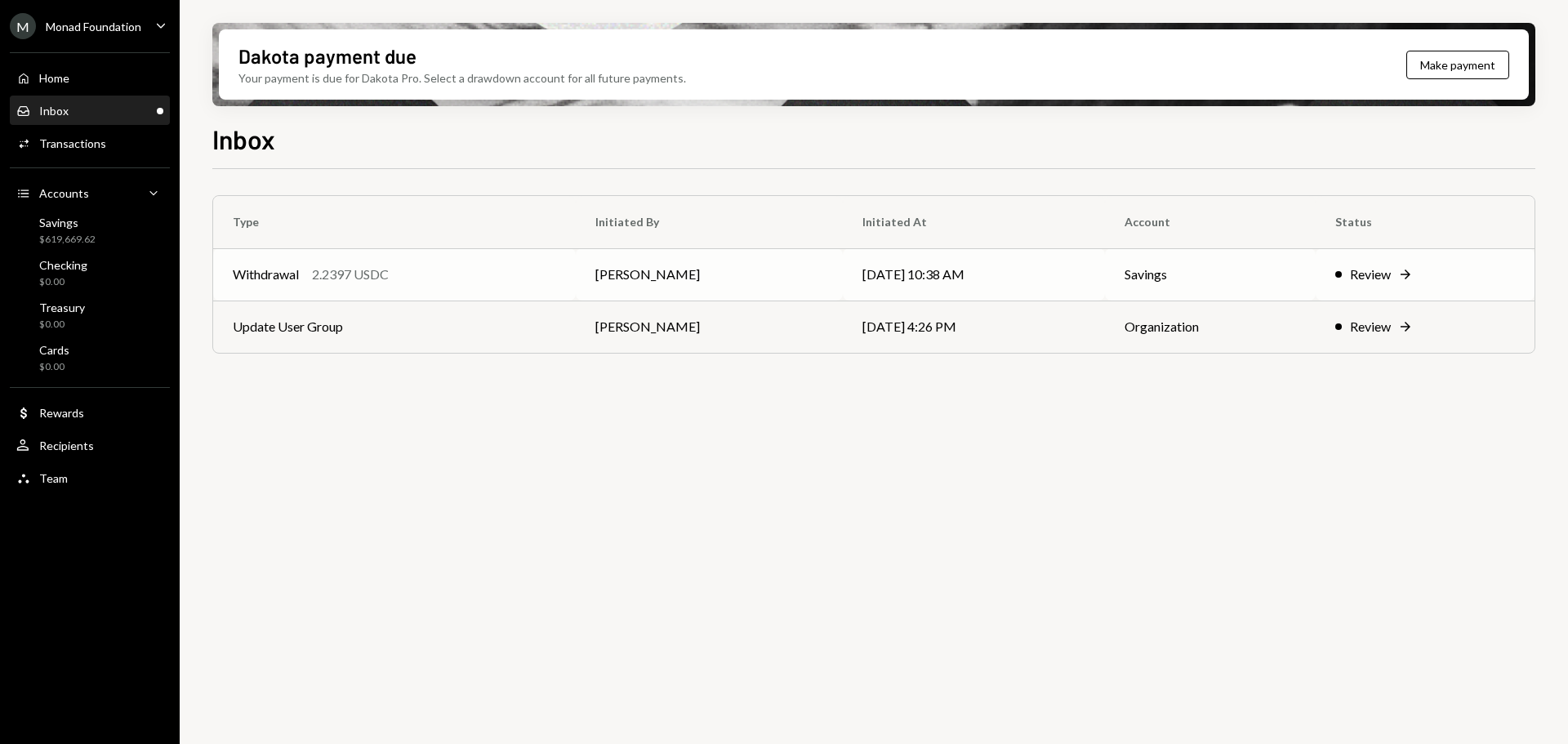
click at [306, 276] on div "Withdrawal 2.2397 USDC" at bounding box center [395, 275] width 324 height 20
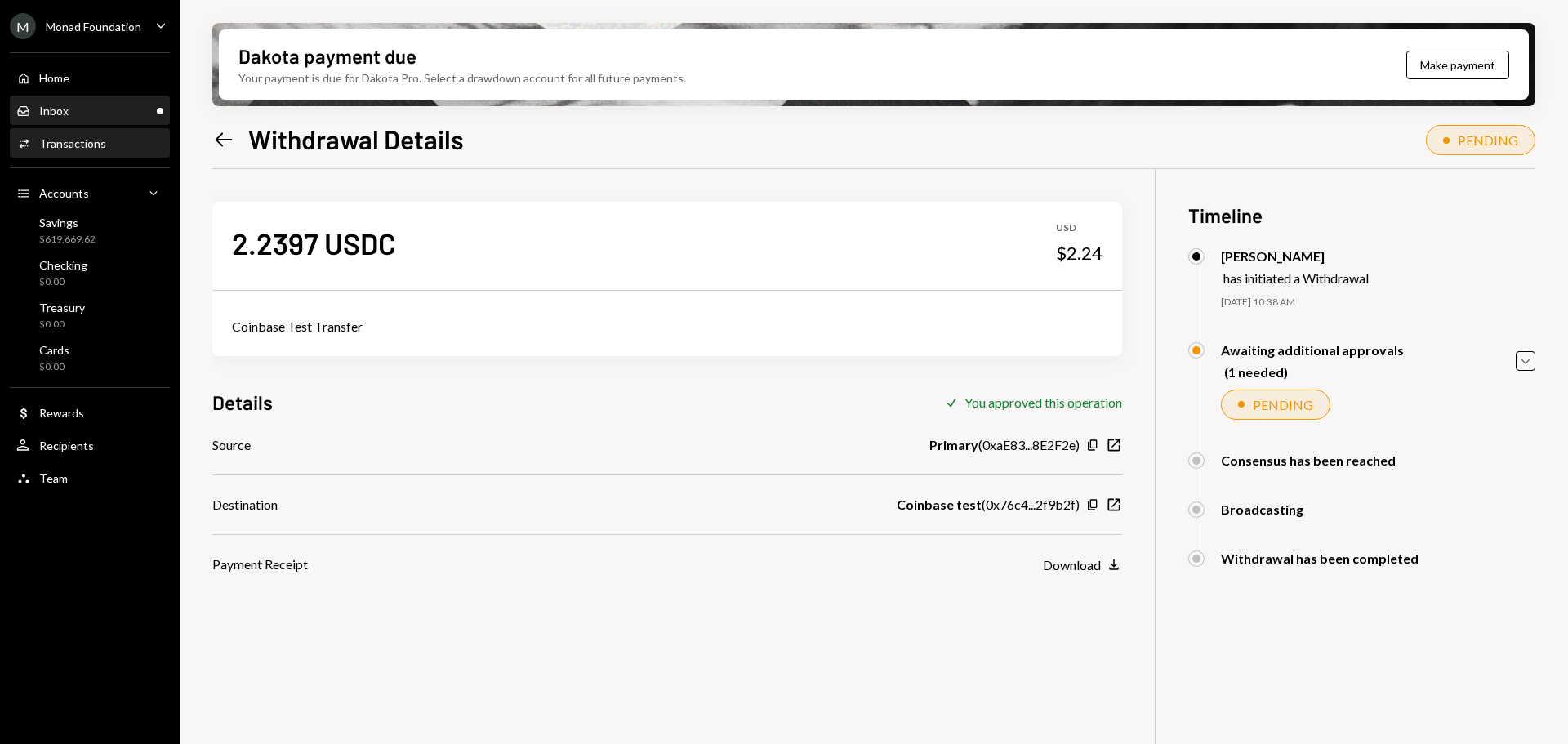
click at [81, 110] on div "Inbox Inbox" at bounding box center [89, 111] width 147 height 15
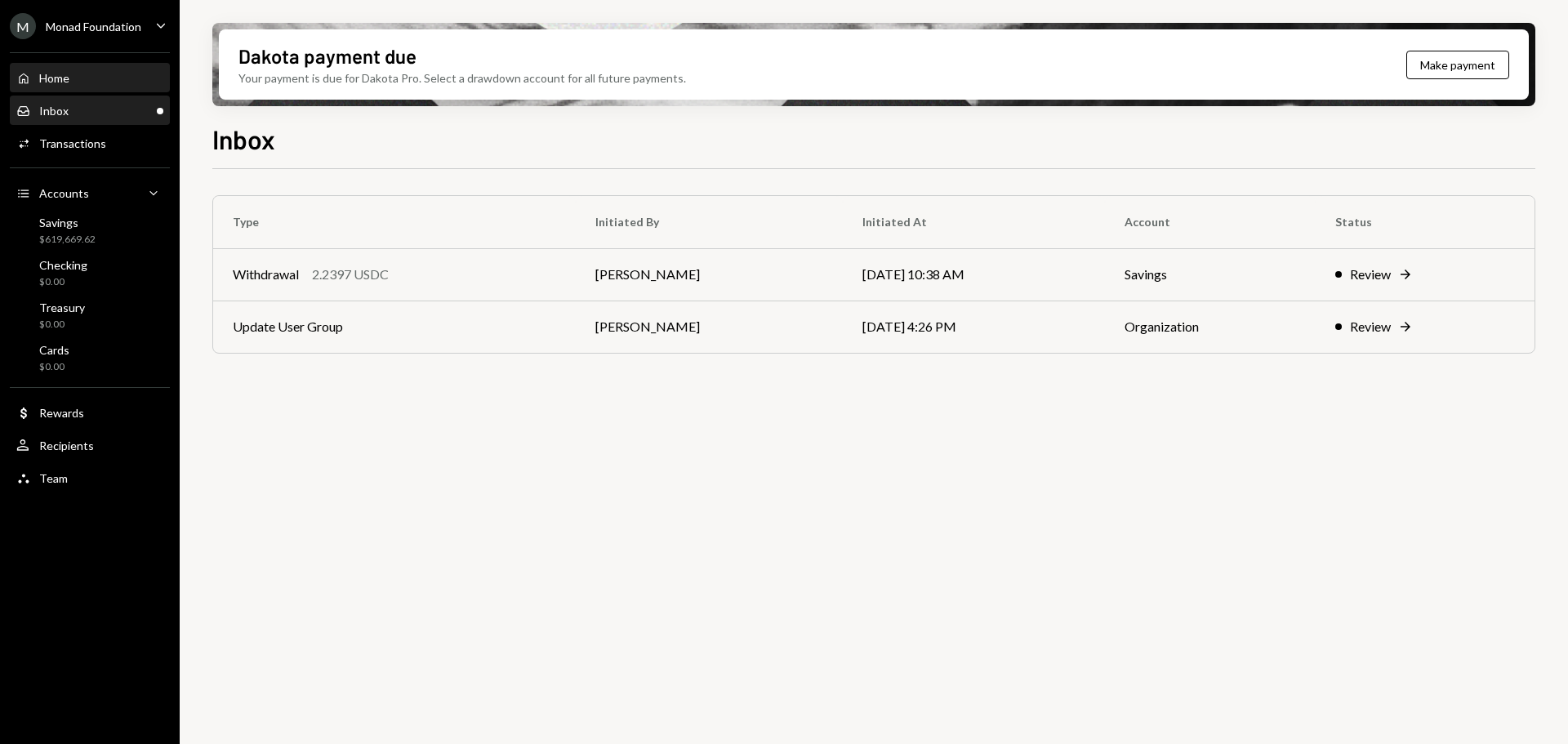
click at [76, 84] on div "Home Home" at bounding box center [89, 78] width 147 height 15
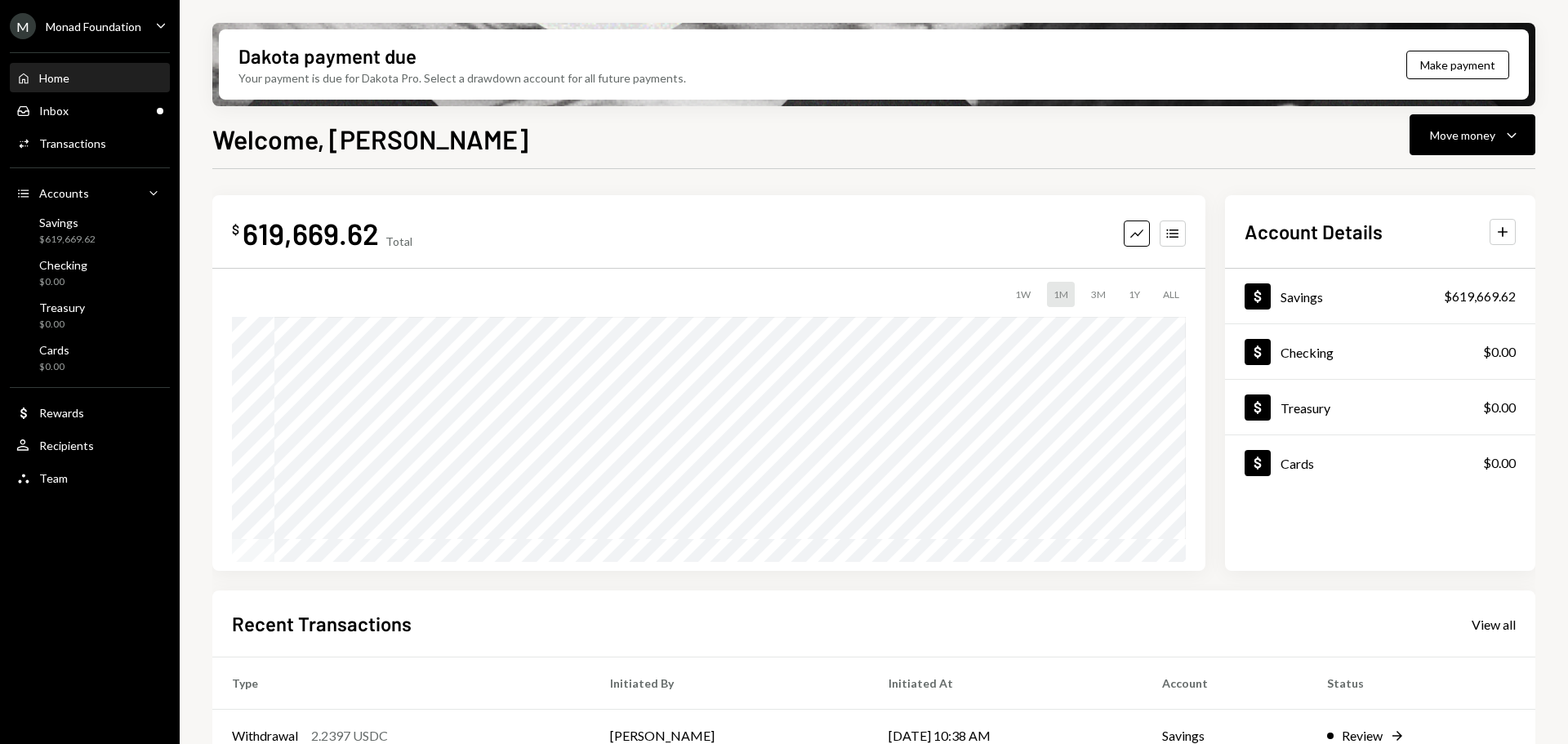
click at [92, 17] on div "M Monad Foundation" at bounding box center [76, 26] width 132 height 26
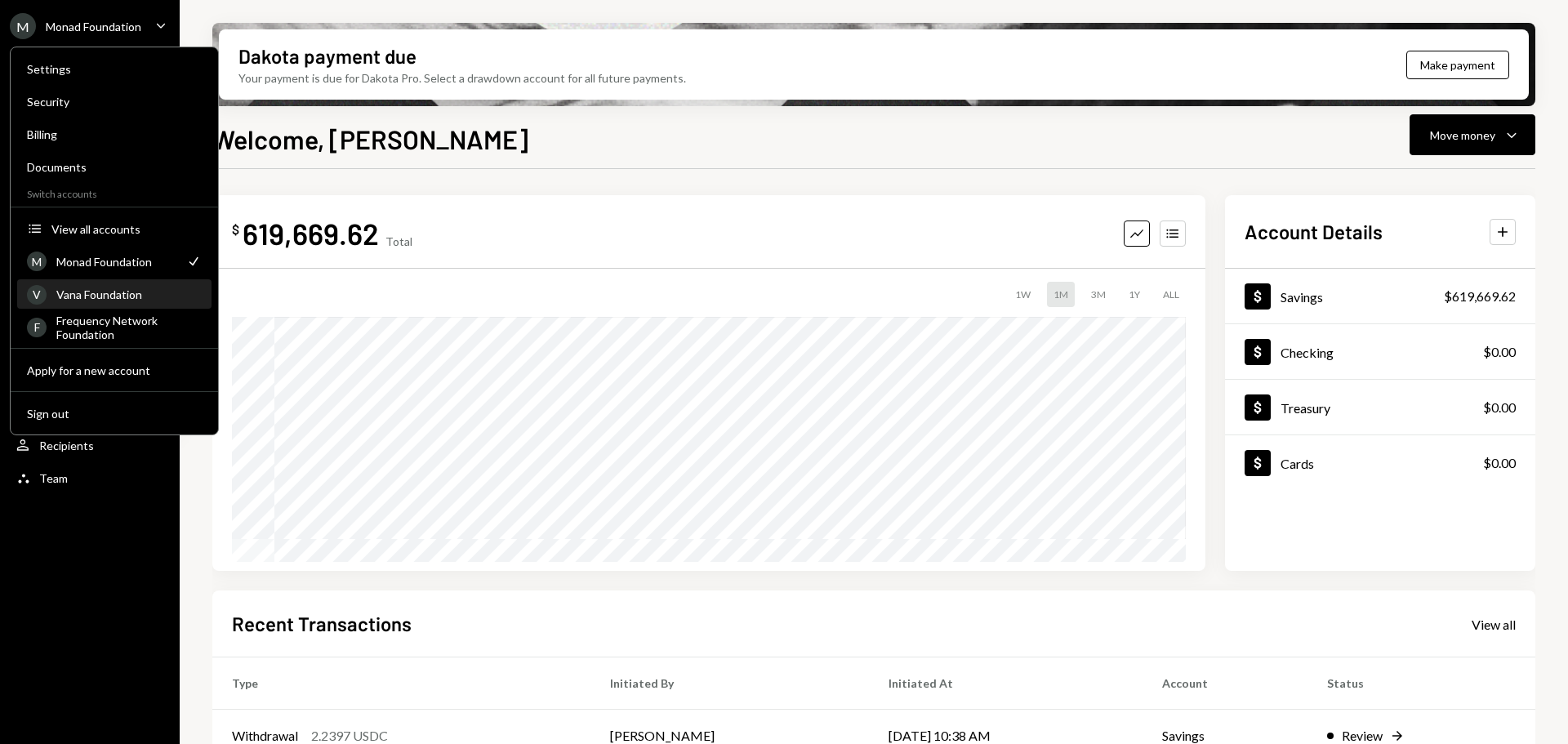
click at [101, 289] on div "Vana Foundation" at bounding box center [129, 294] width 146 height 14
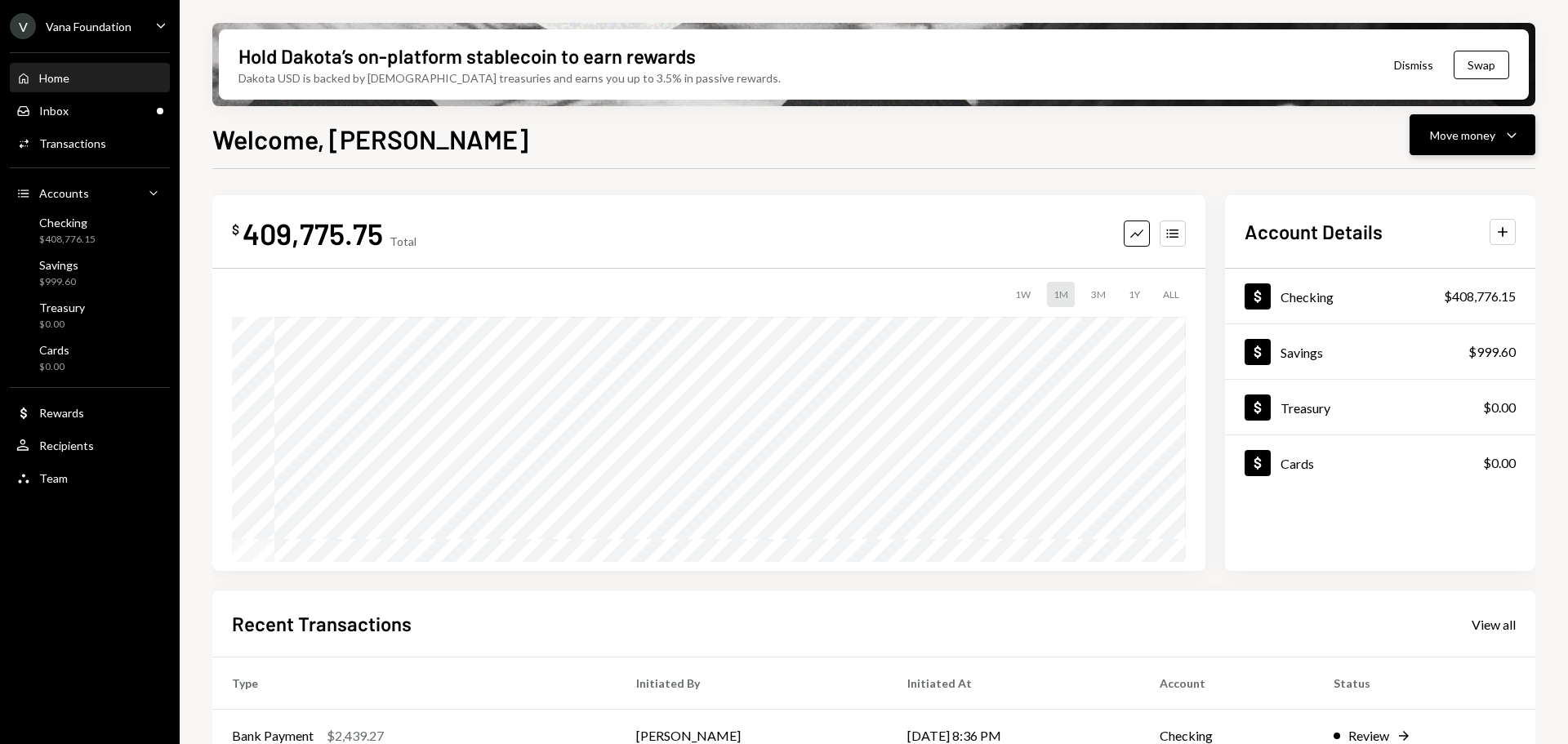
drag, startPoint x: 1465, startPoint y: 140, endPoint x: 1474, endPoint y: 145, distance: 10.3
click at [1465, 140] on div "Move money" at bounding box center [1462, 134] width 65 height 17
click at [1444, 253] on div "Deposit" at bounding box center [1460, 257] width 119 height 17
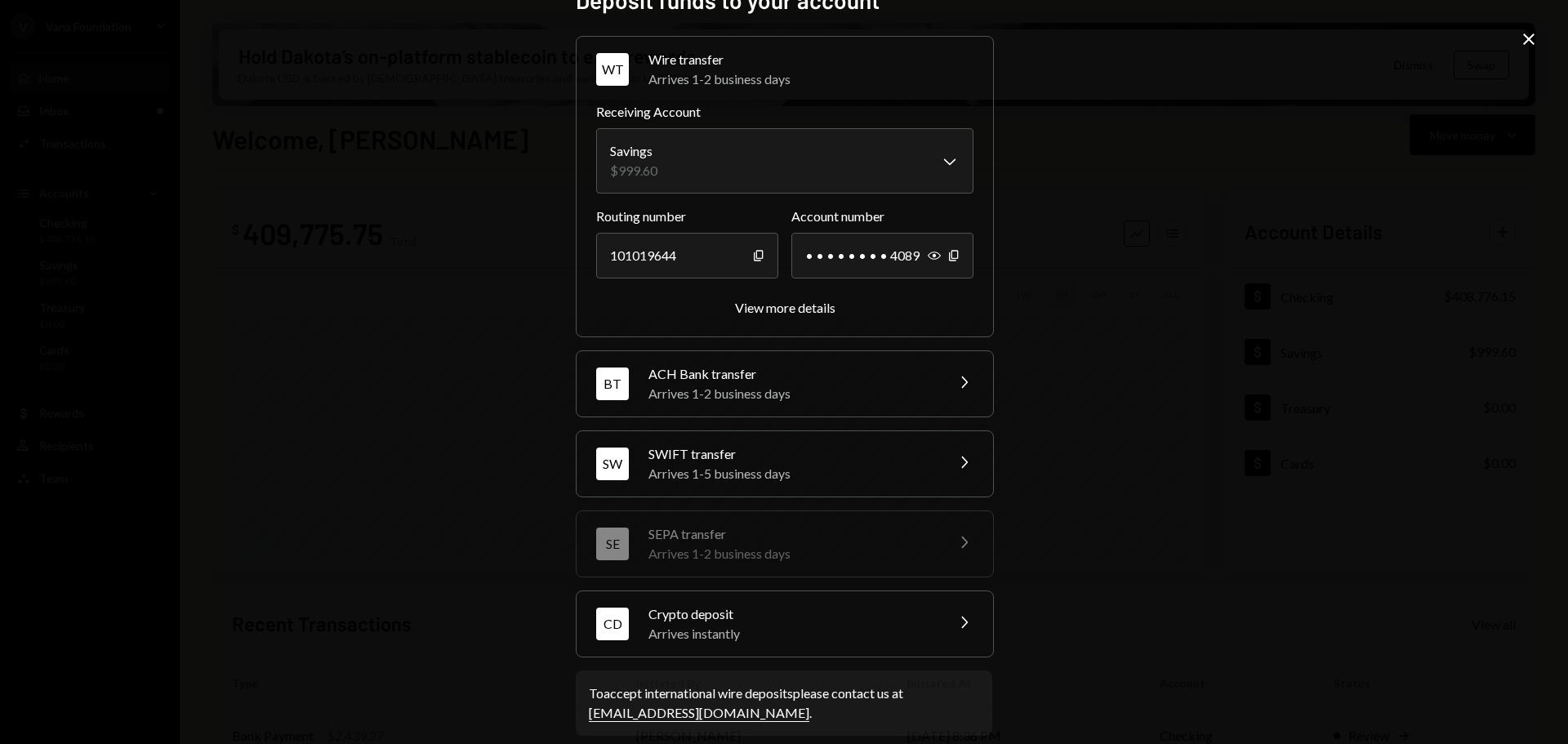
scroll to position [52, 0]
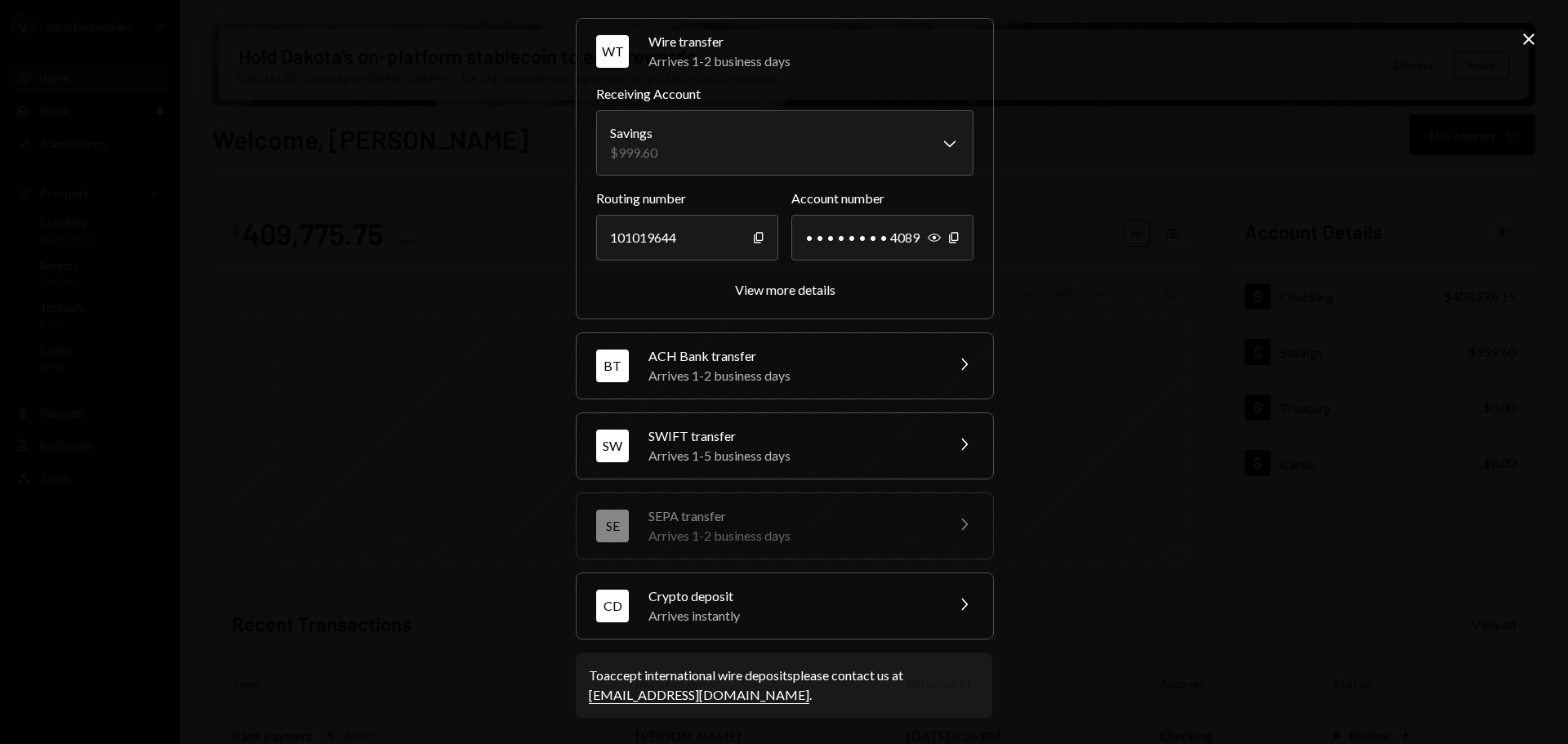
click at [758, 613] on div "Arrives instantly" at bounding box center [791, 616] width 286 height 20
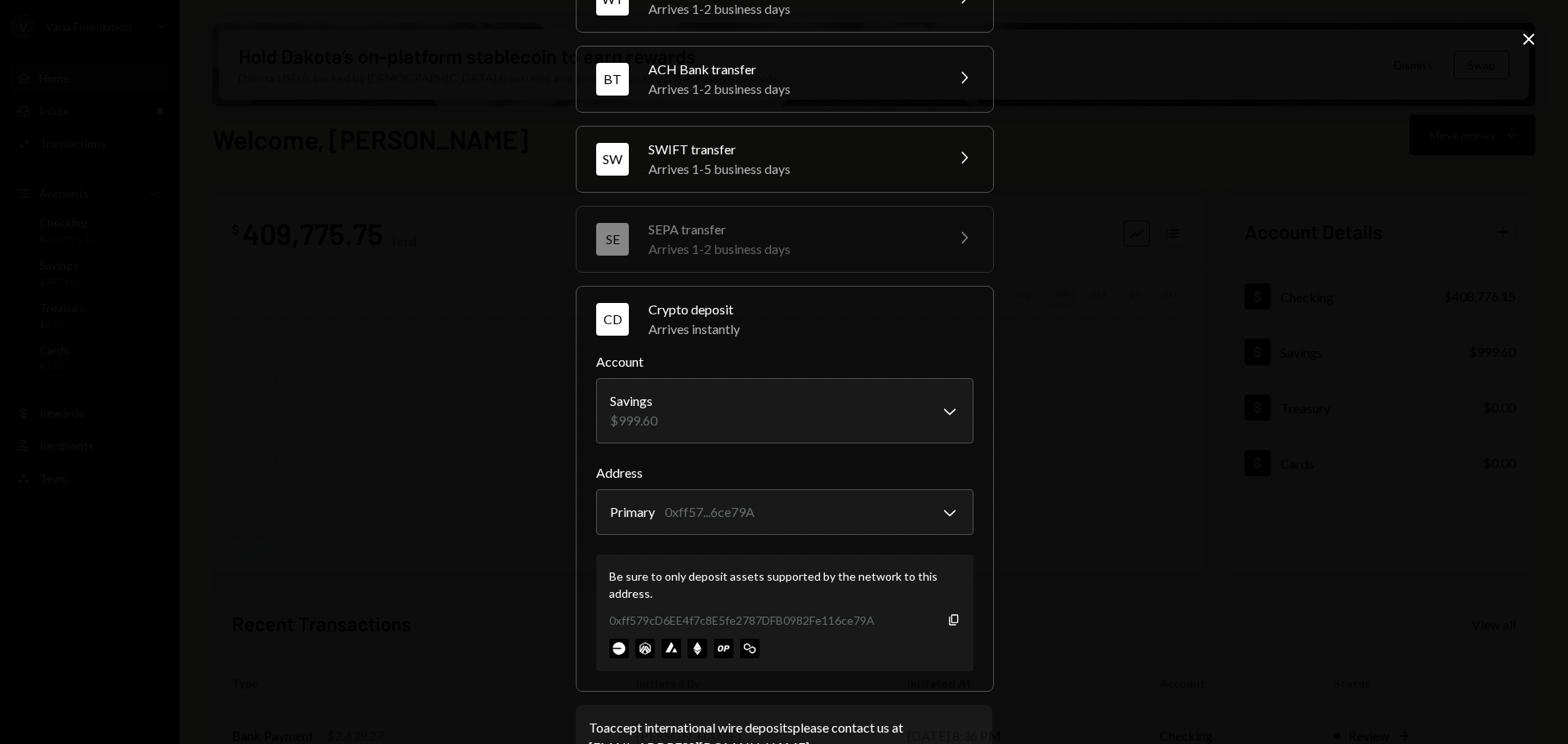
scroll to position [156, 0]
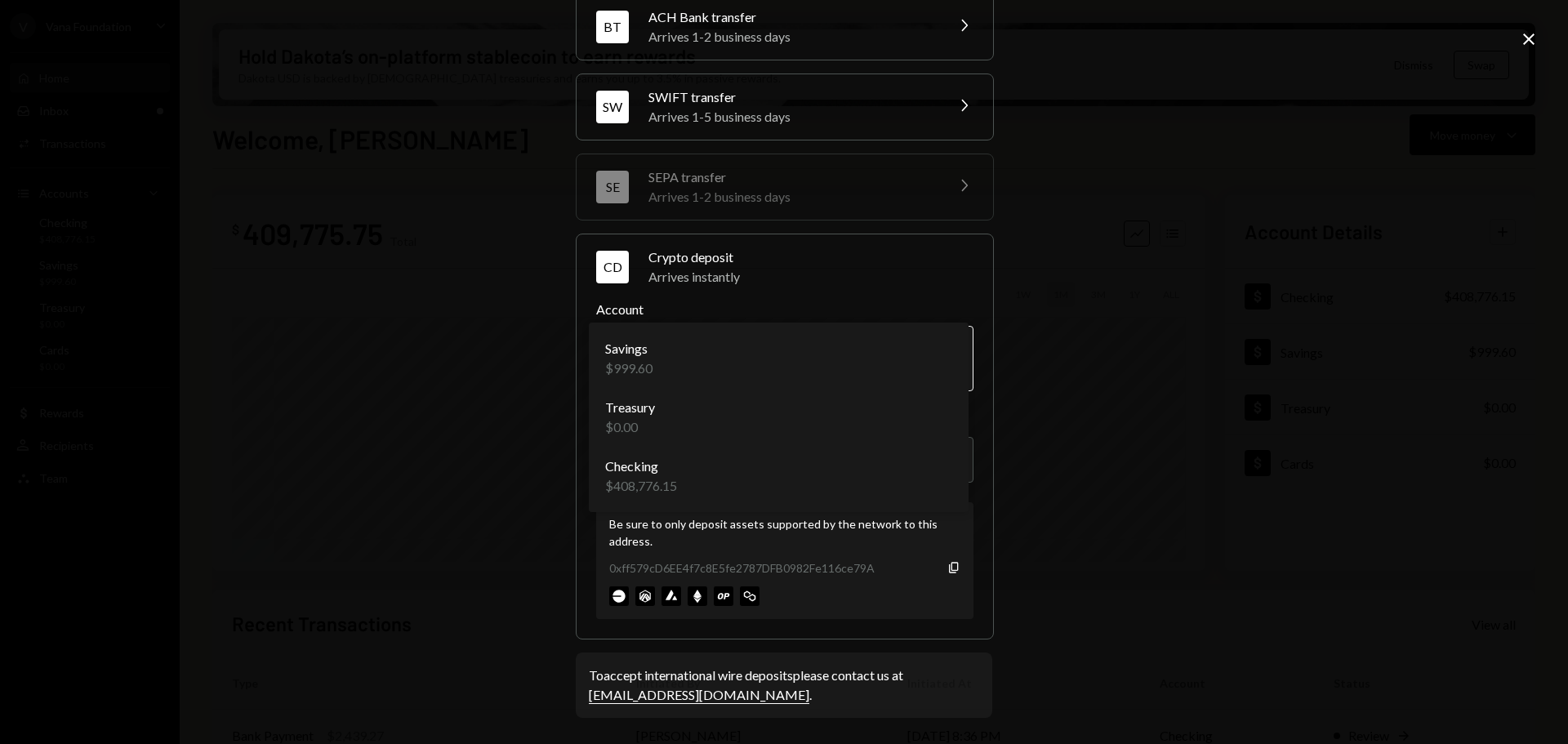
click at [760, 366] on body "V Vana Foundation Caret Down Home Home Inbox Inbox Activities Transactions Acco…" at bounding box center [784, 372] width 1568 height 744
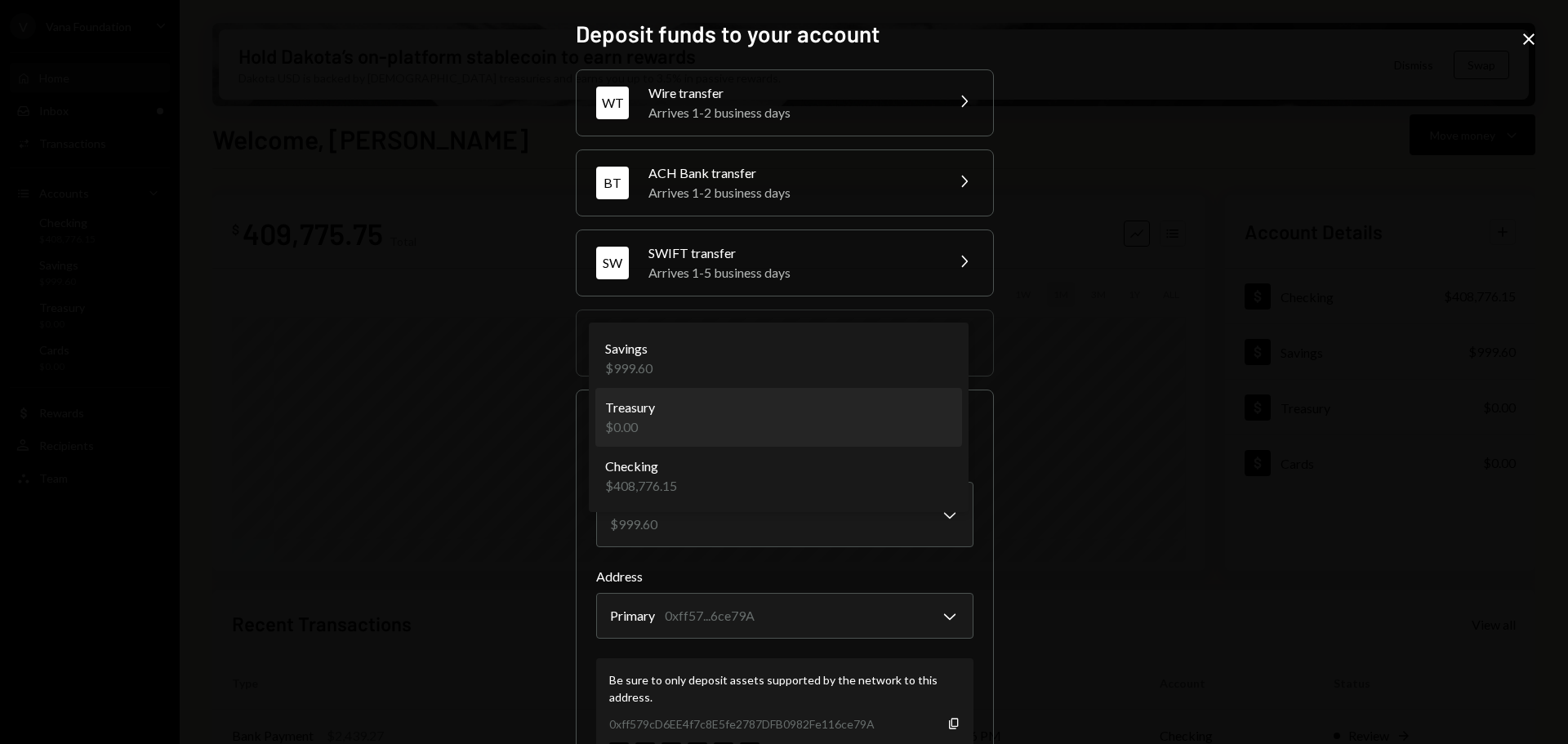
scroll to position [156, 0]
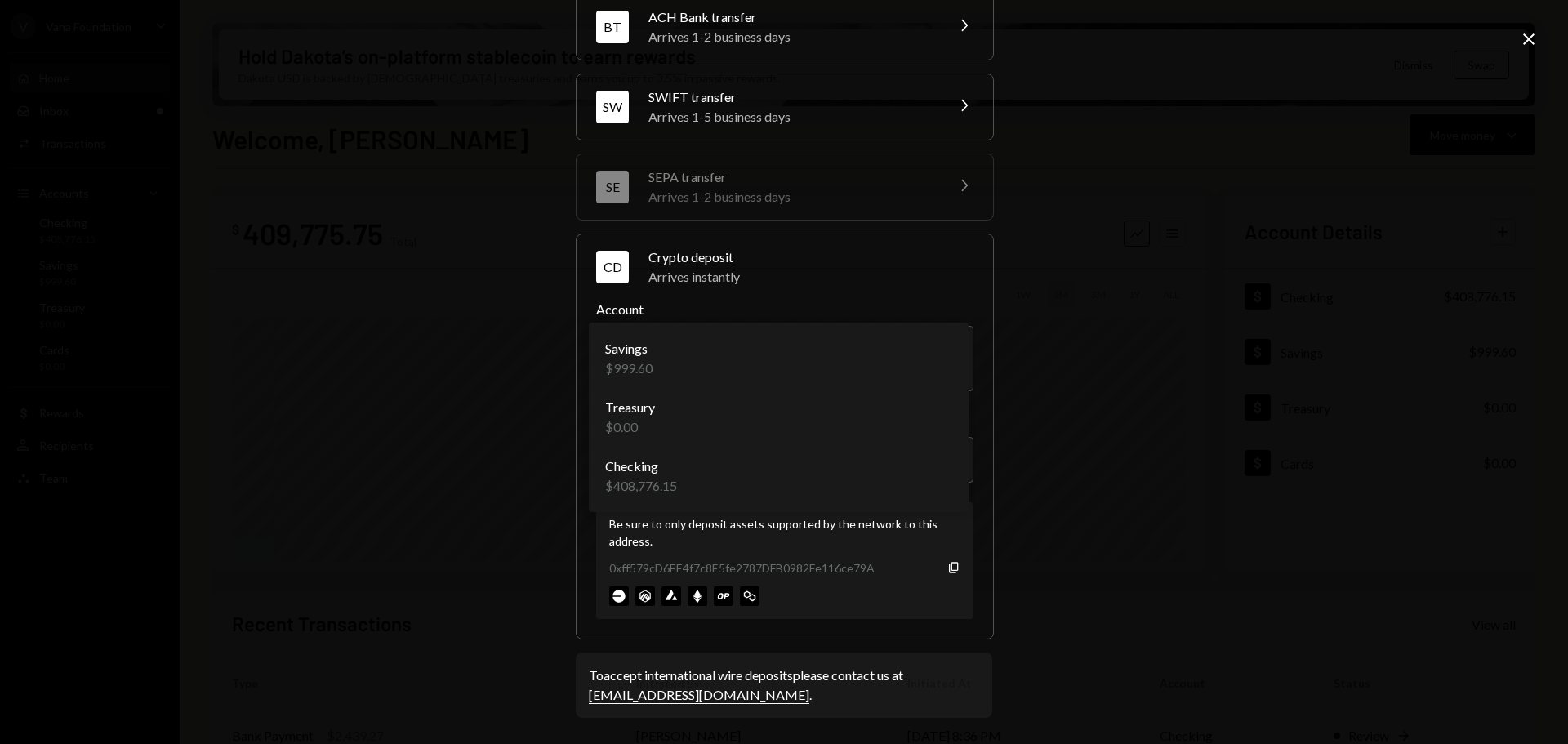
select select "**********"
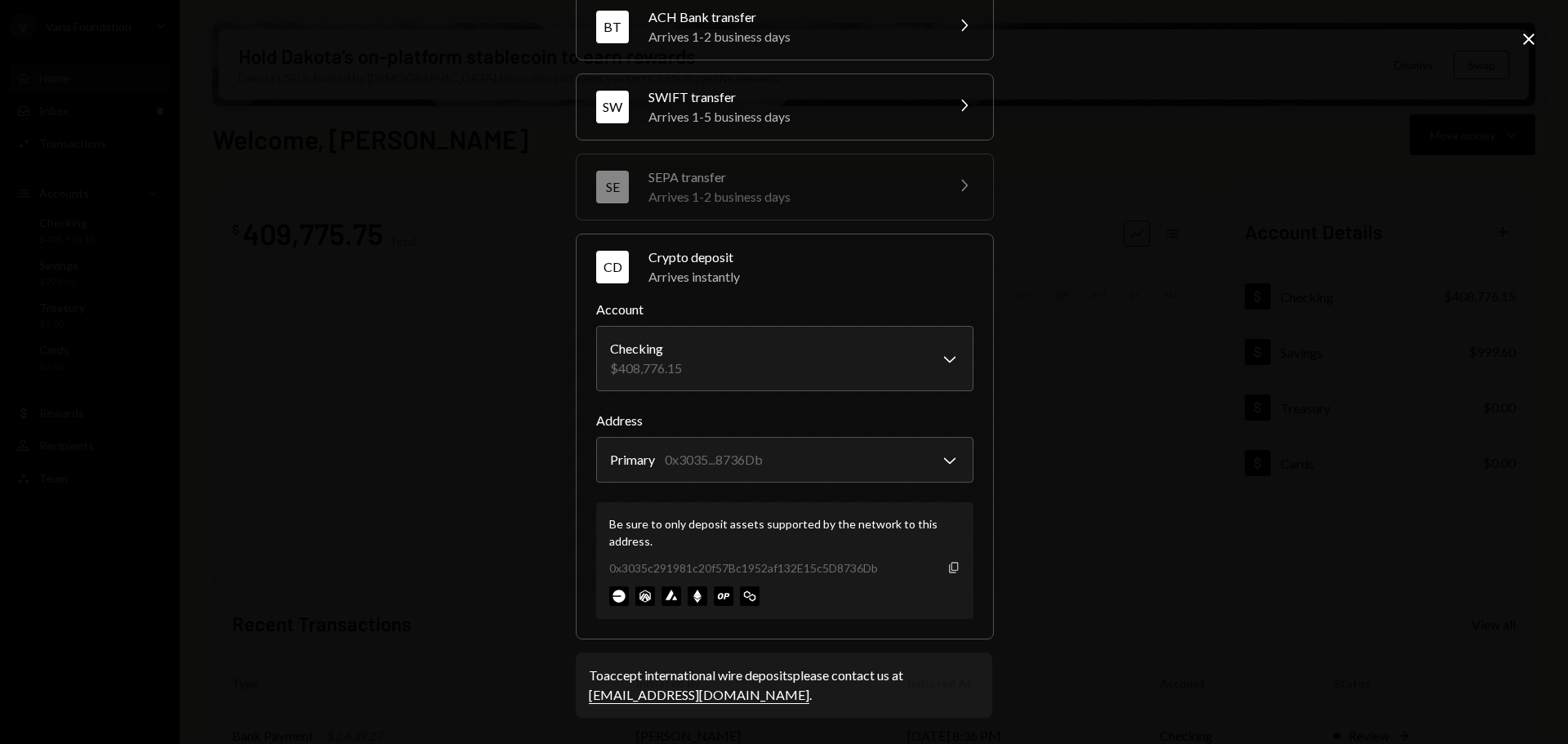
click at [948, 569] on icon "Copy" at bounding box center [954, 567] width 13 height 13
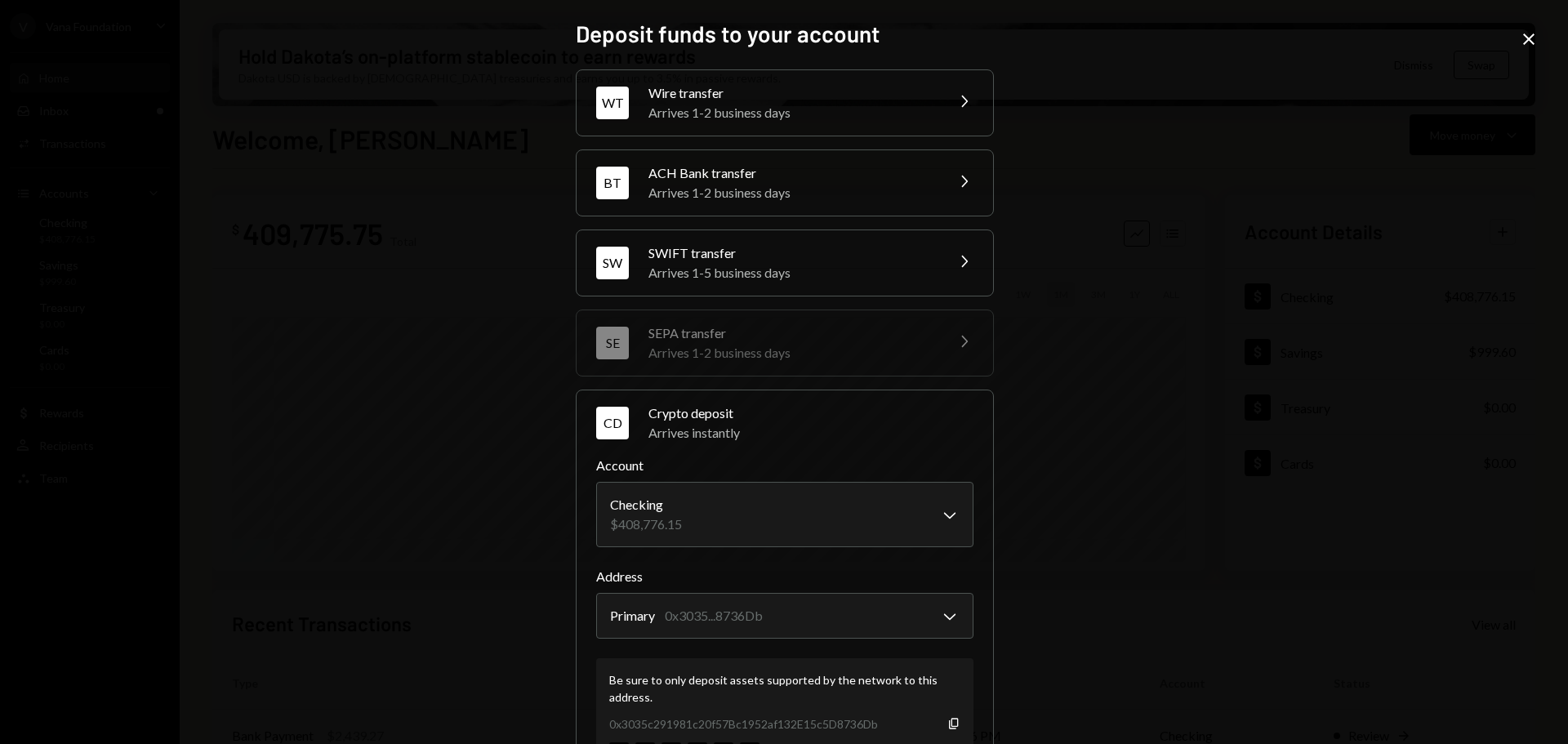
click at [1522, 45] on icon "Close" at bounding box center [1529, 39] width 20 height 20
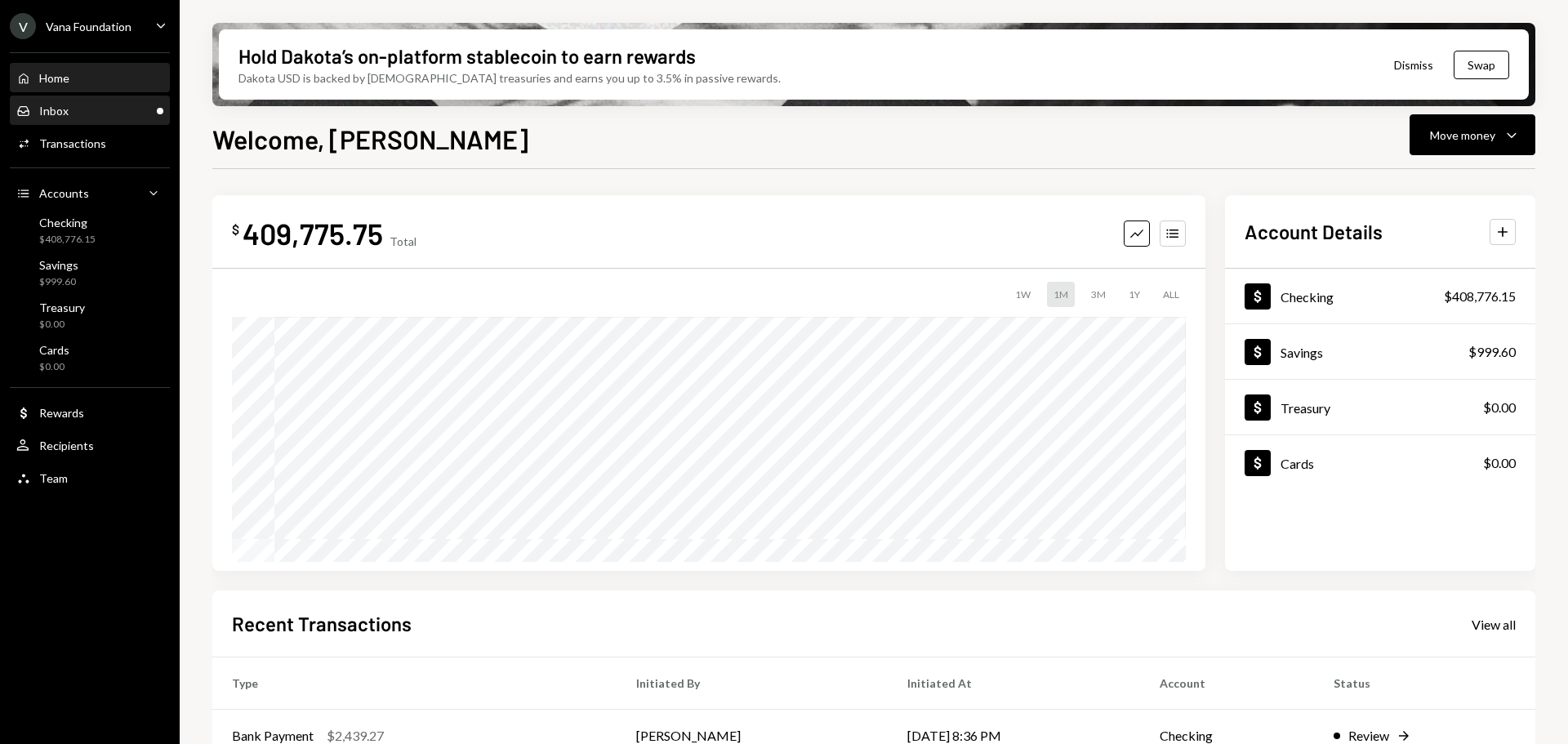
click at [85, 106] on div "Inbox Inbox" at bounding box center [89, 111] width 147 height 15
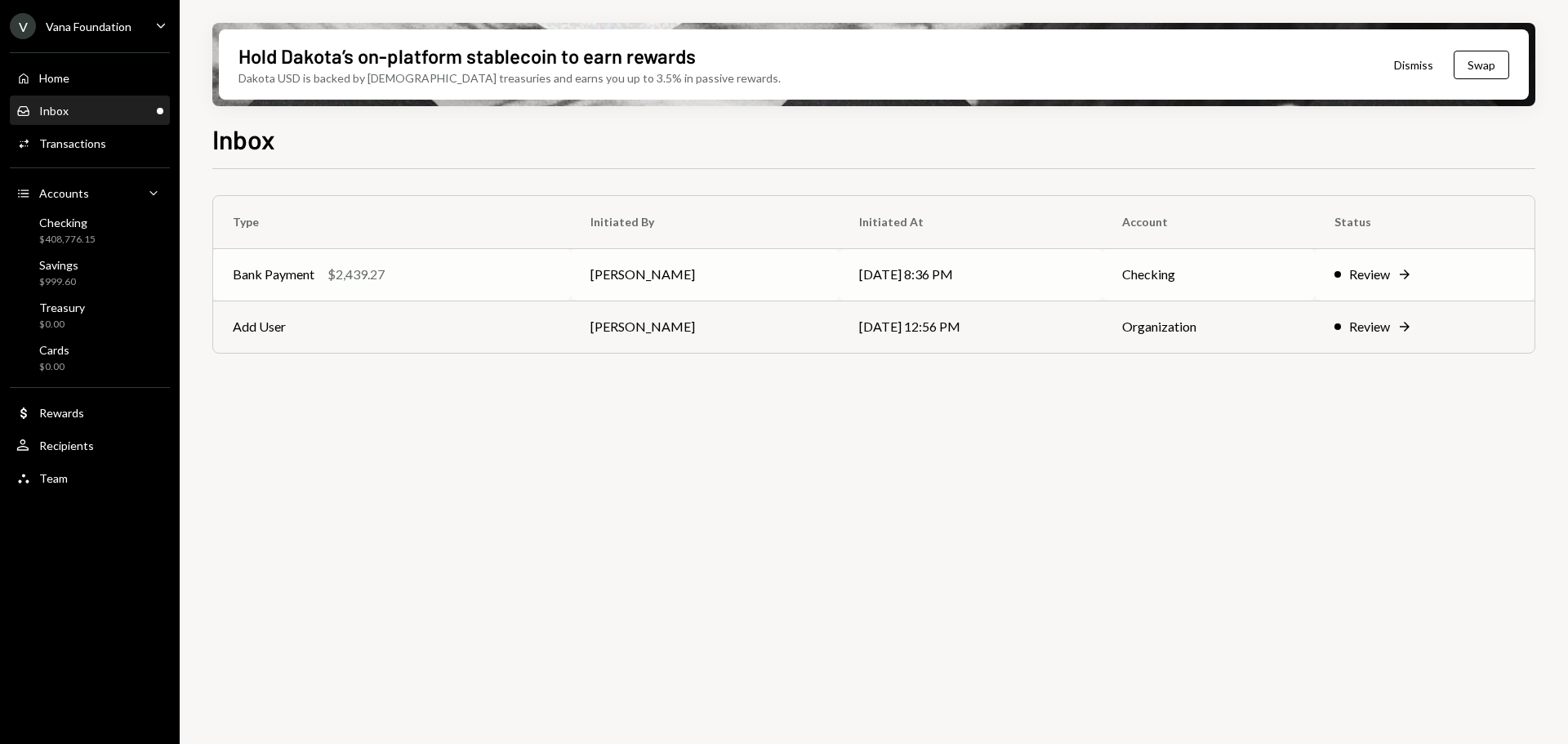
click at [481, 276] on div "Bank Payment $2,439.27" at bounding box center [392, 275] width 318 height 20
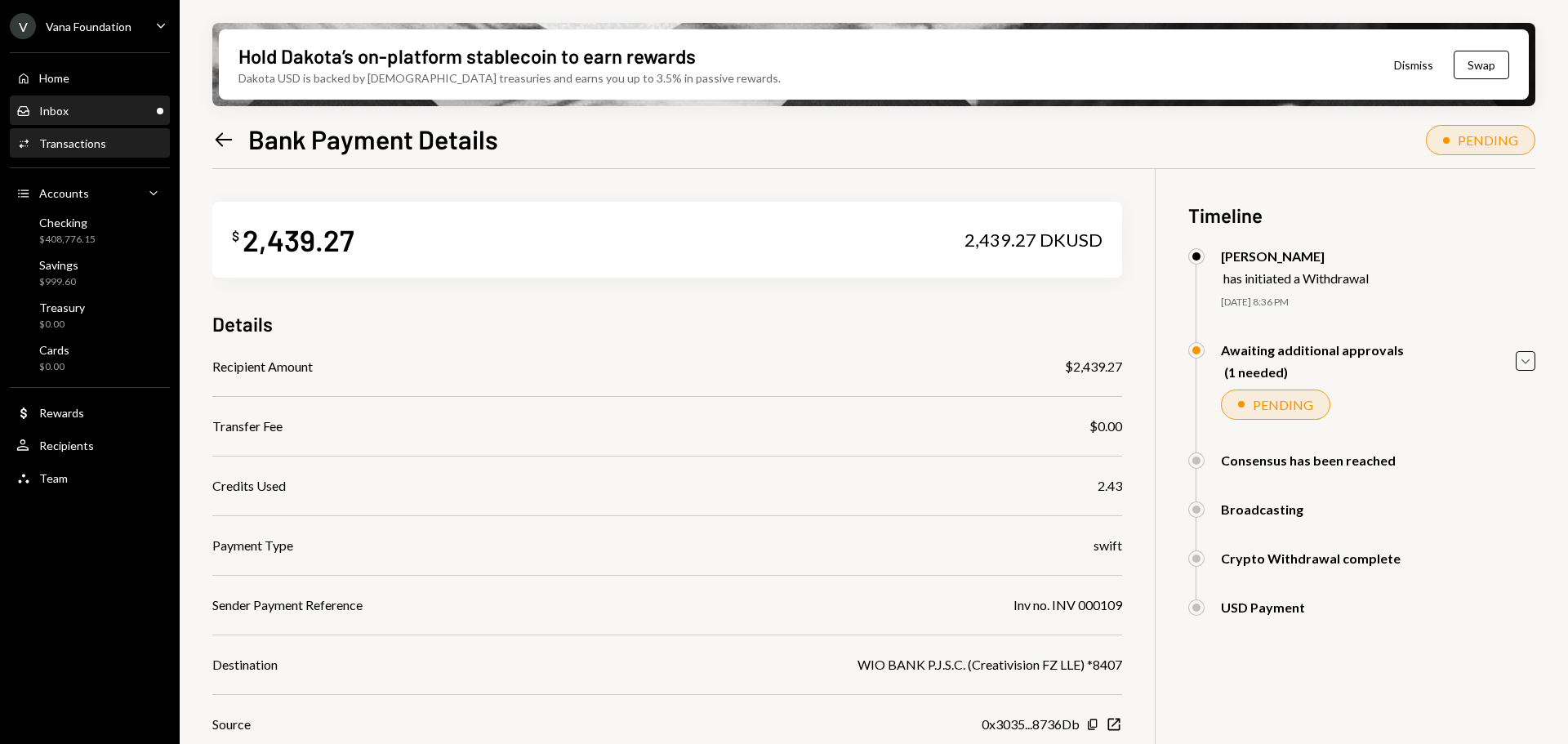
click at [56, 104] on div "Inbox Inbox" at bounding box center [42, 111] width 52 height 15
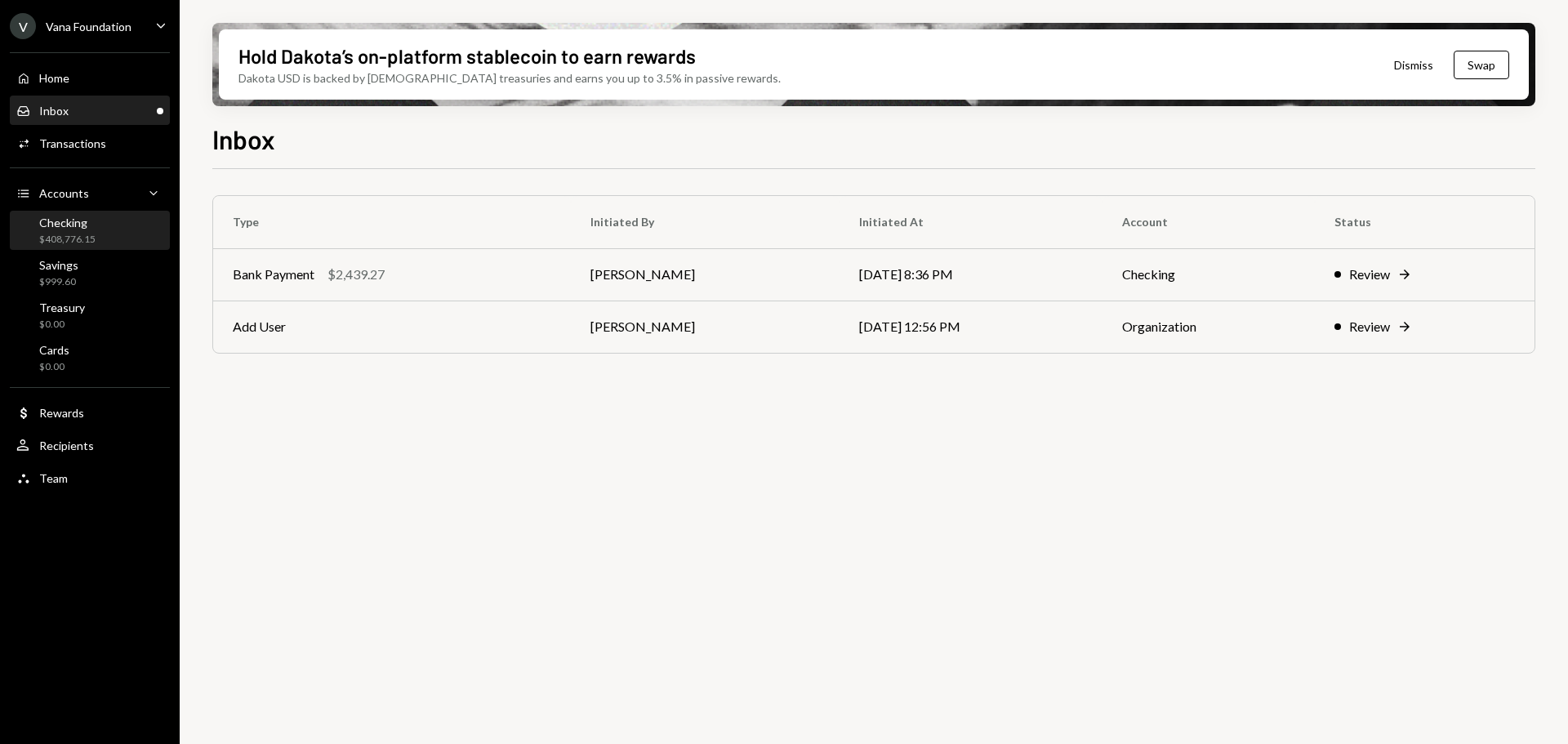
click at [98, 220] on div "Checking $408,776.15" at bounding box center [89, 231] width 147 height 31
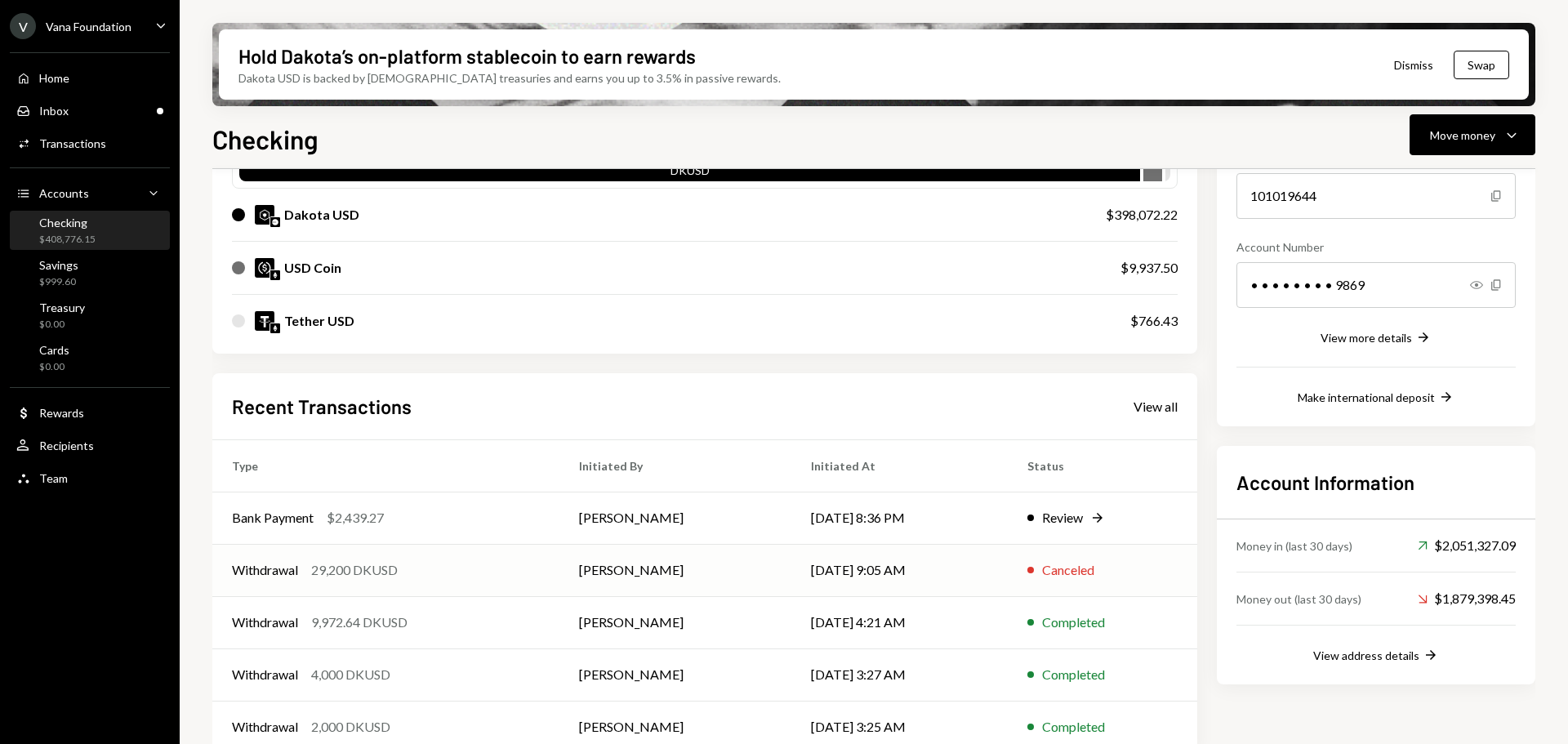
scroll to position [212, 0]
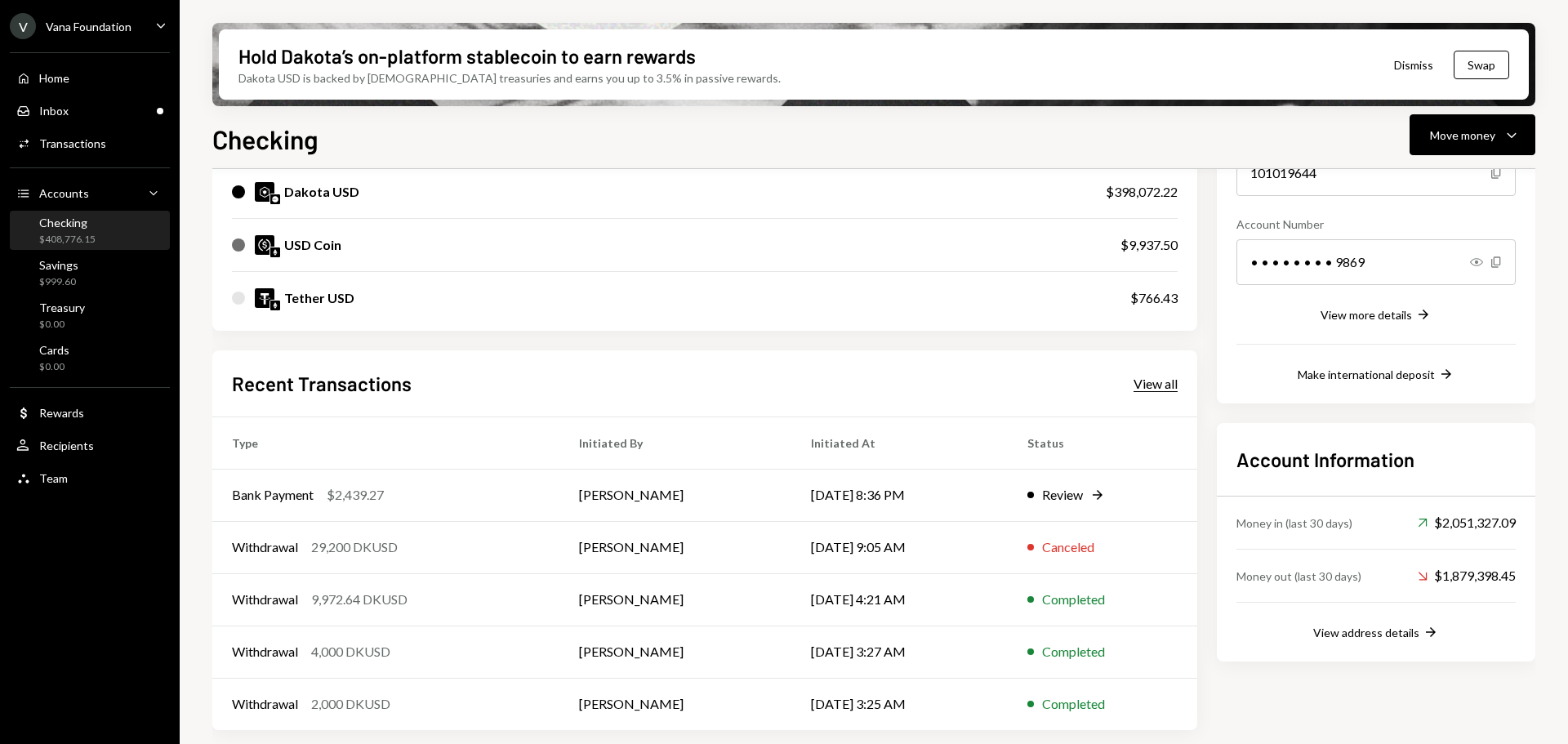
click at [1139, 383] on div "View all" at bounding box center [1156, 384] width 44 height 16
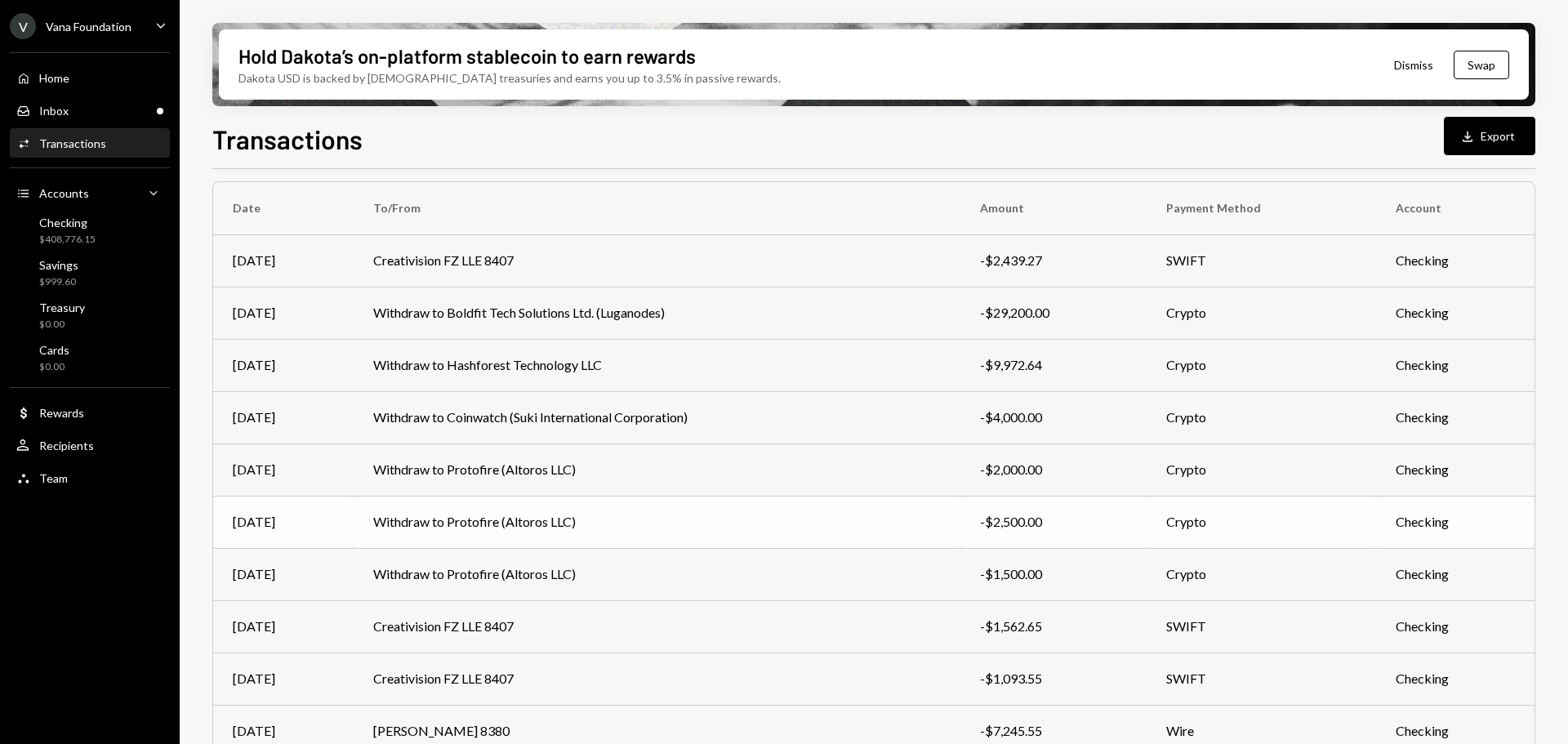
scroll to position [164, 0]
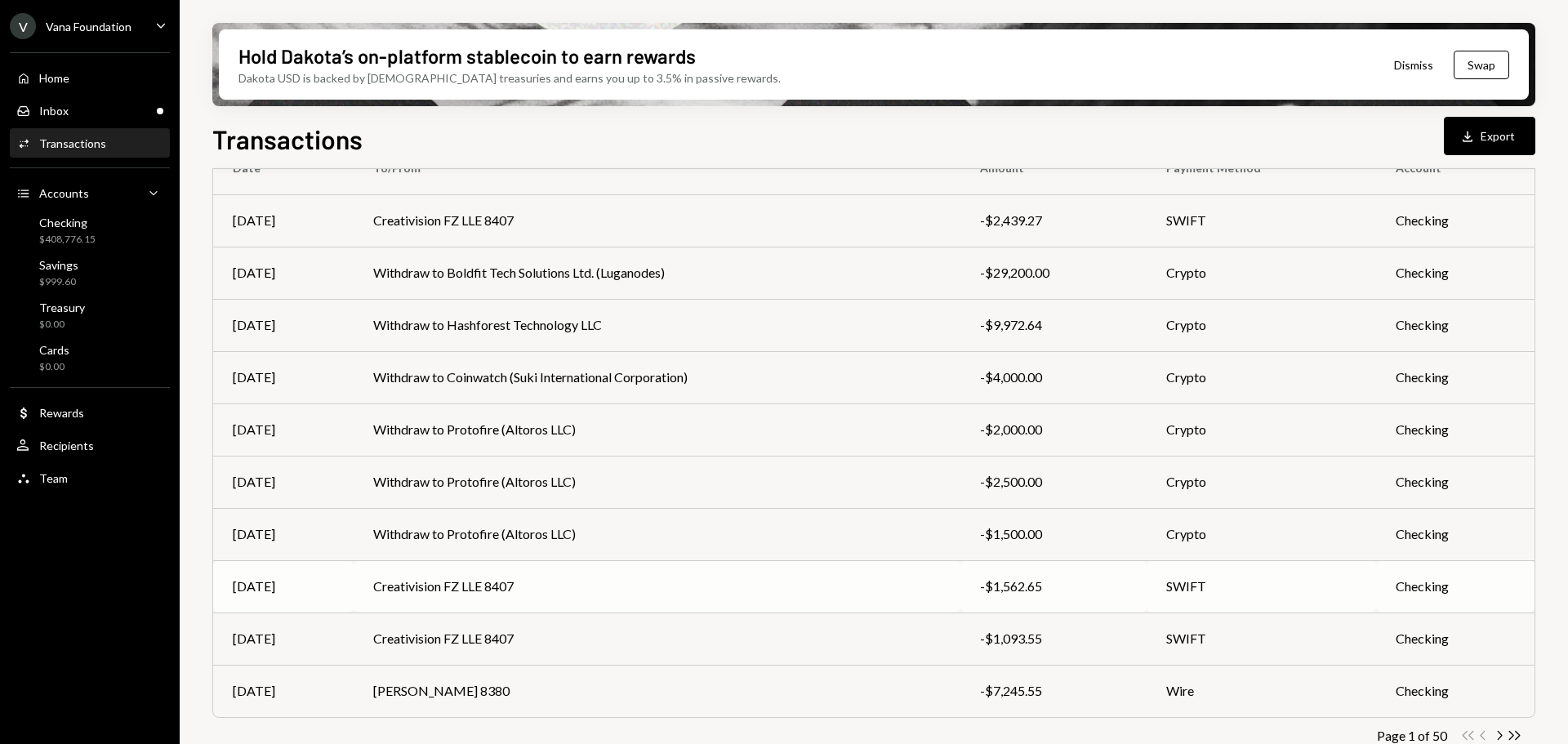
click at [669, 587] on td "Creativision FZ LLE 8407" at bounding box center [657, 586] width 607 height 52
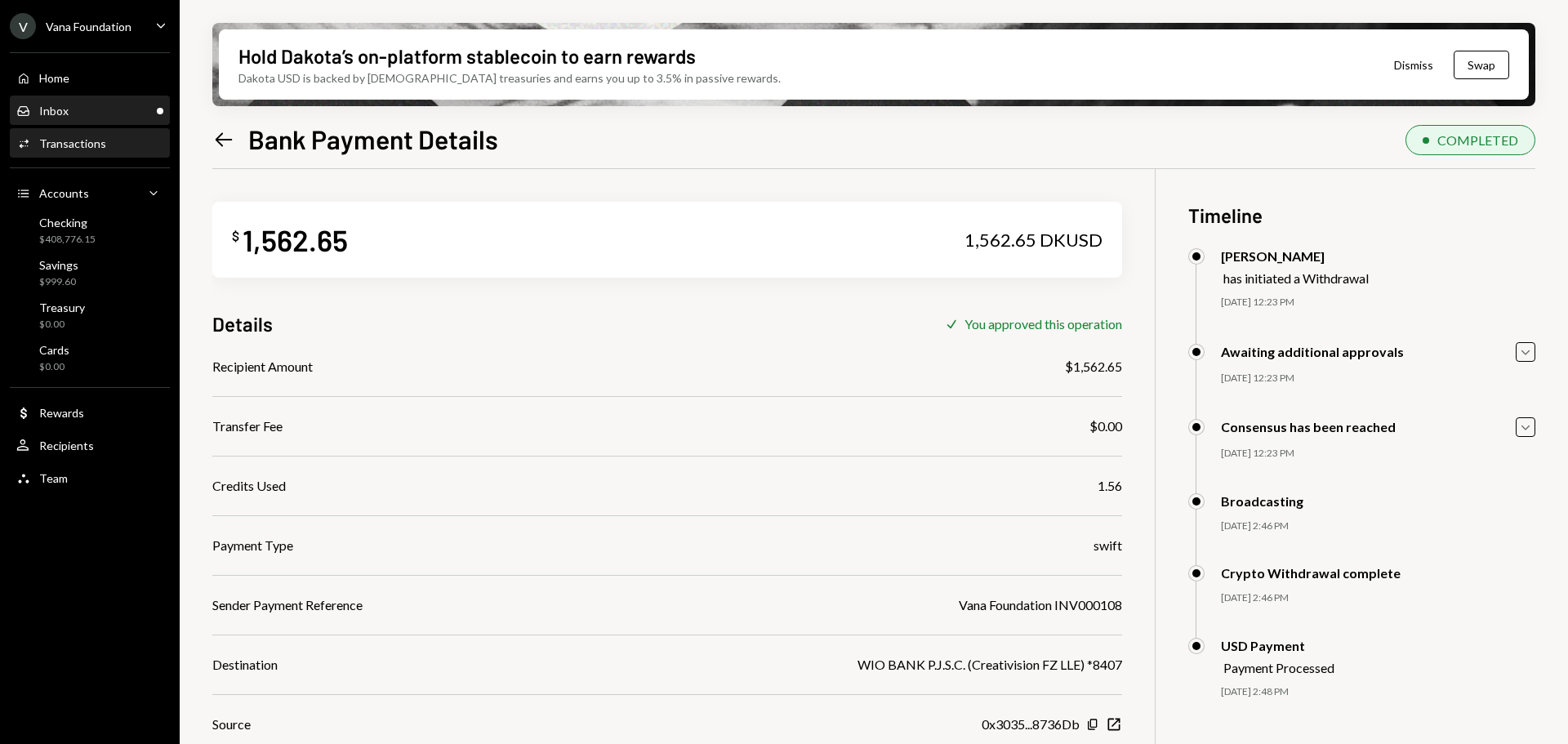
click at [51, 115] on div "Inbox" at bounding box center [53, 111] width 29 height 14
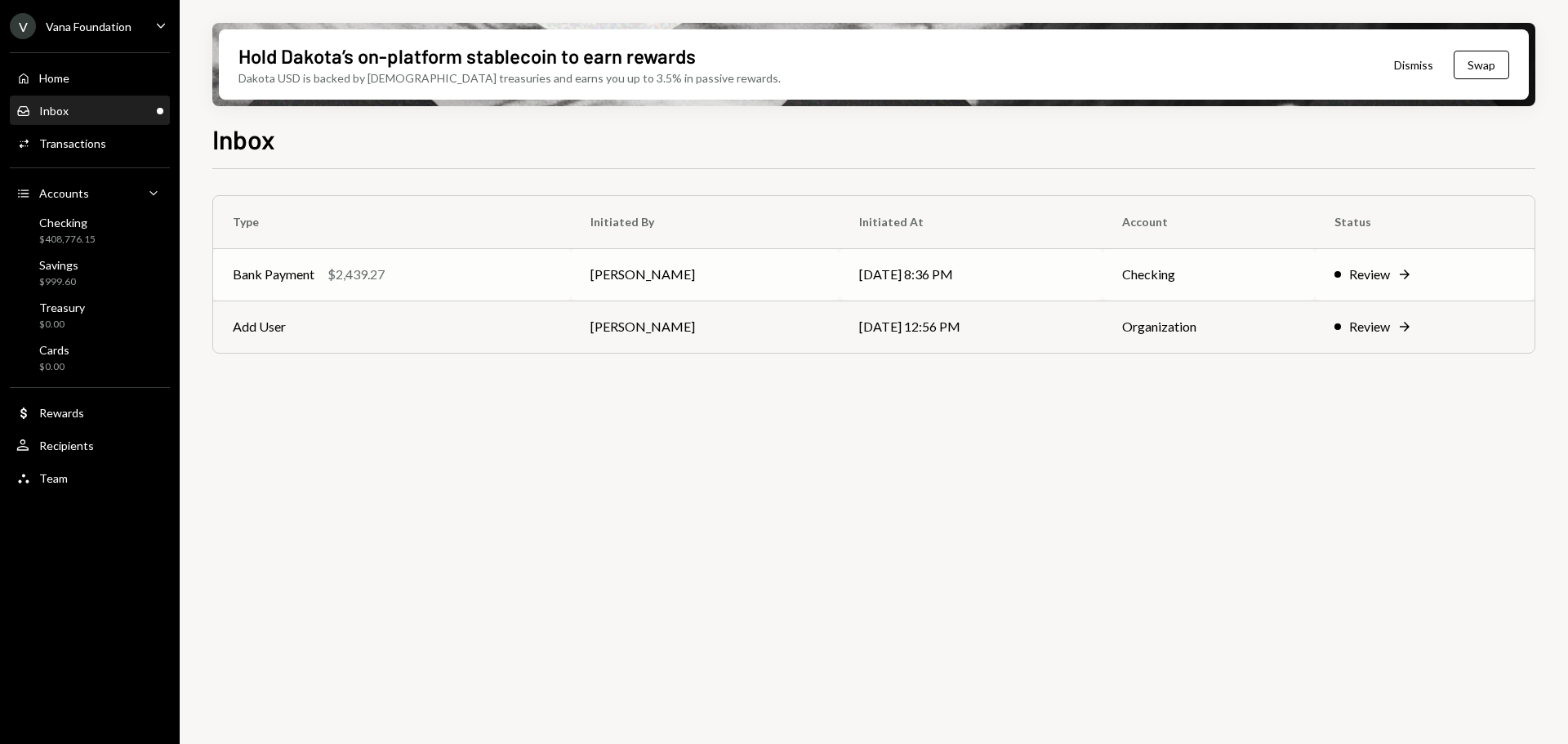
click at [730, 272] on td "[PERSON_NAME]" at bounding box center [705, 274] width 268 height 52
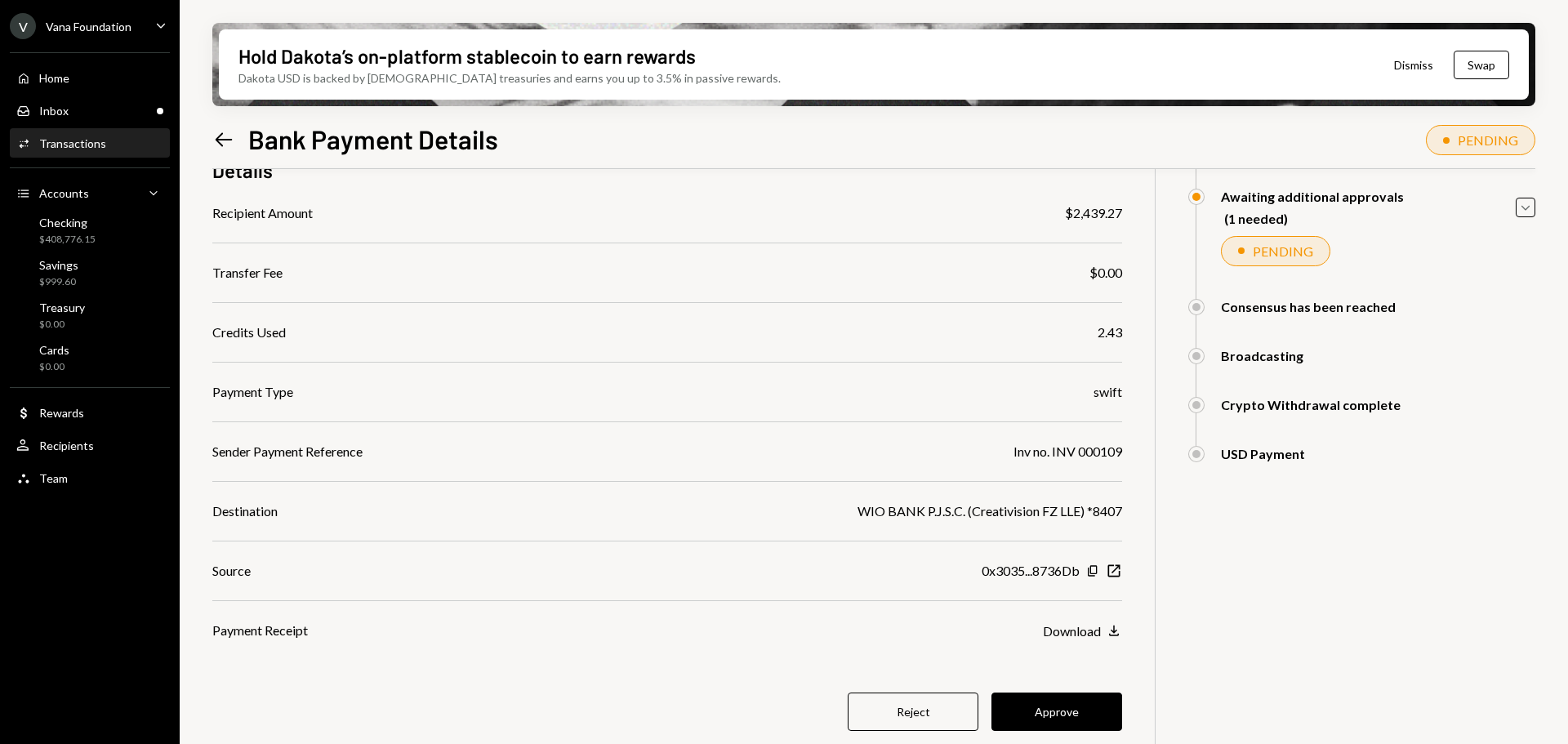
scroll to position [155, 0]
click at [1090, 708] on button "Approve" at bounding box center [1056, 710] width 131 height 38
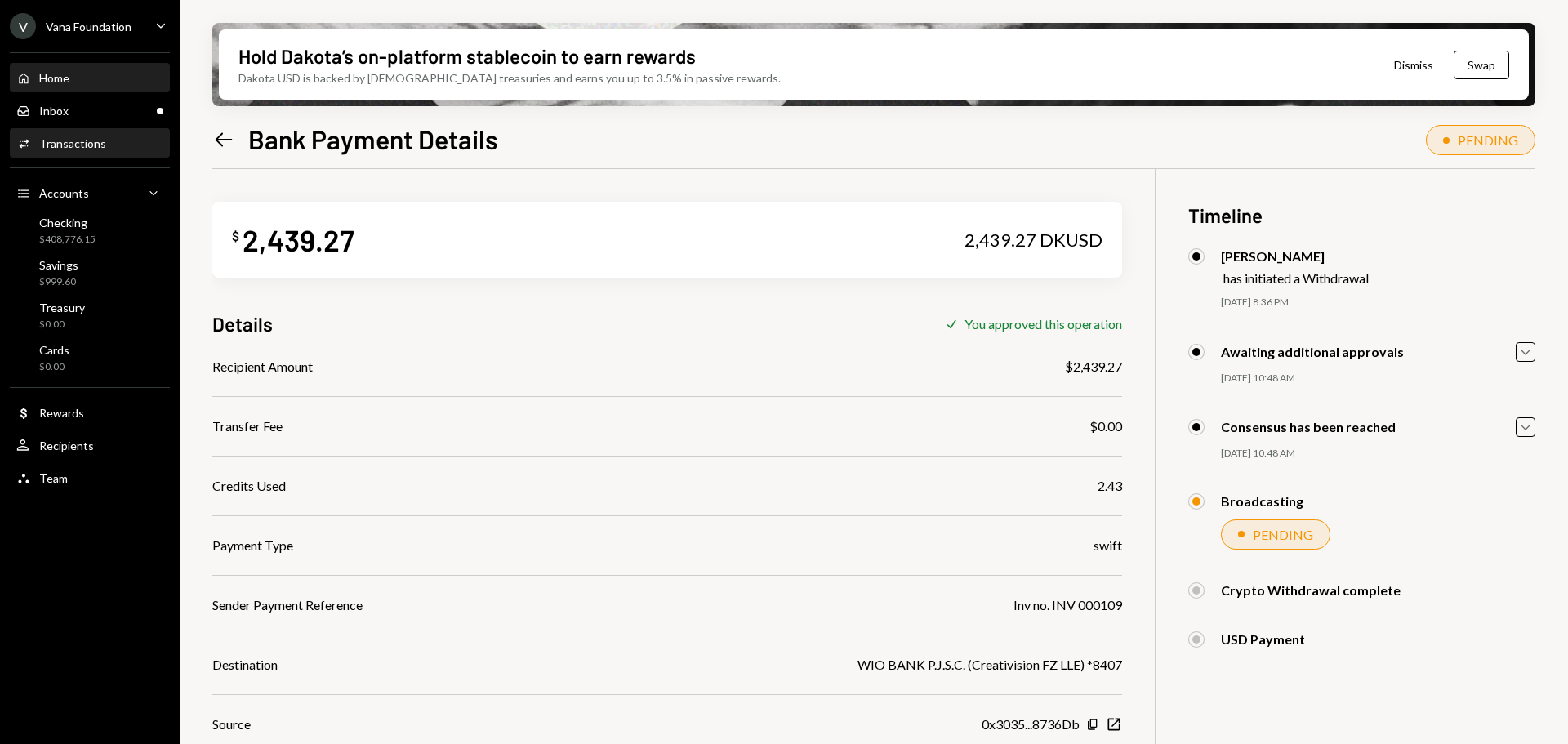
click at [76, 73] on div "Home Home" at bounding box center [89, 78] width 147 height 15
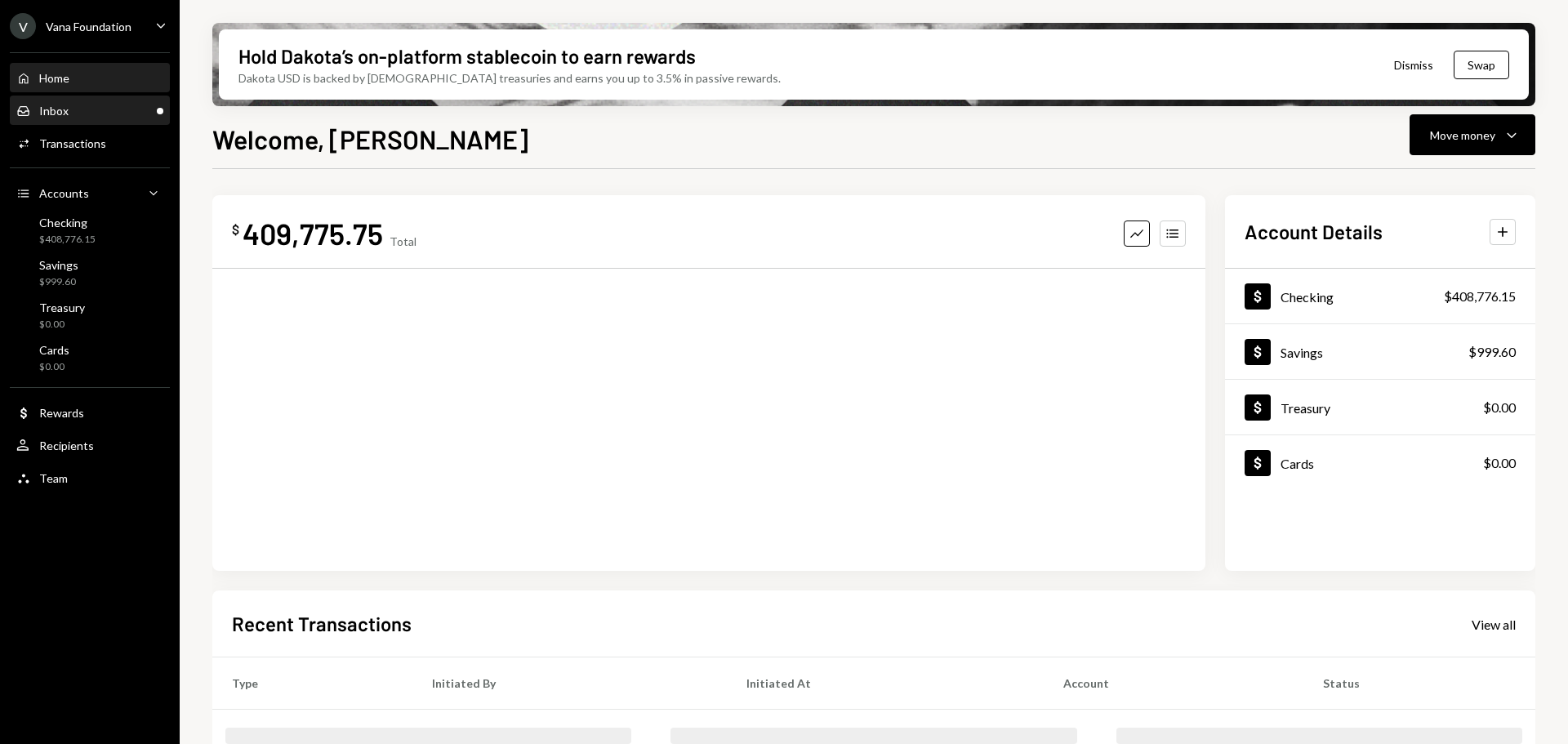
click at [114, 109] on div "Inbox Inbox" at bounding box center [89, 111] width 147 height 15
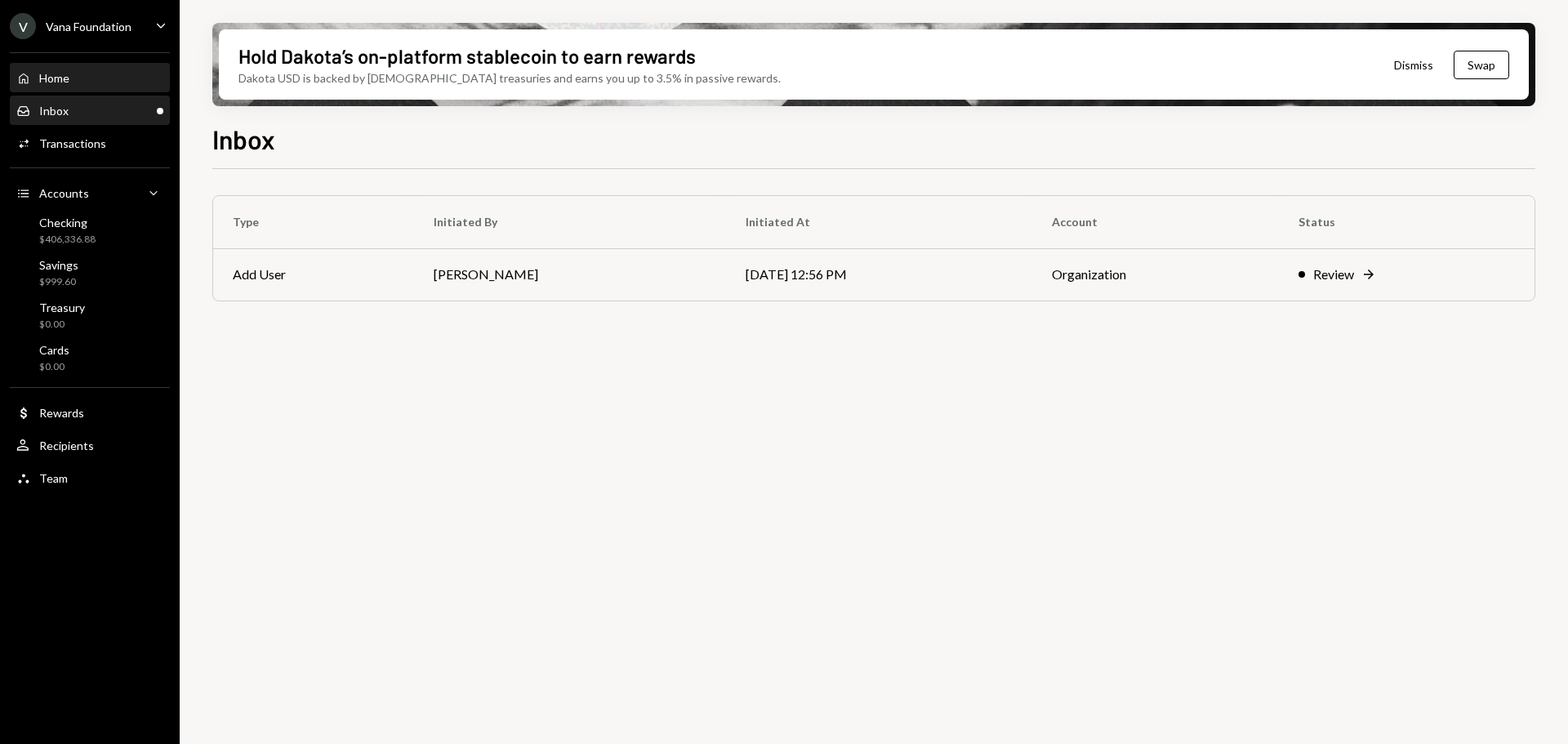
click at [78, 85] on div "Home Home" at bounding box center [89, 78] width 147 height 15
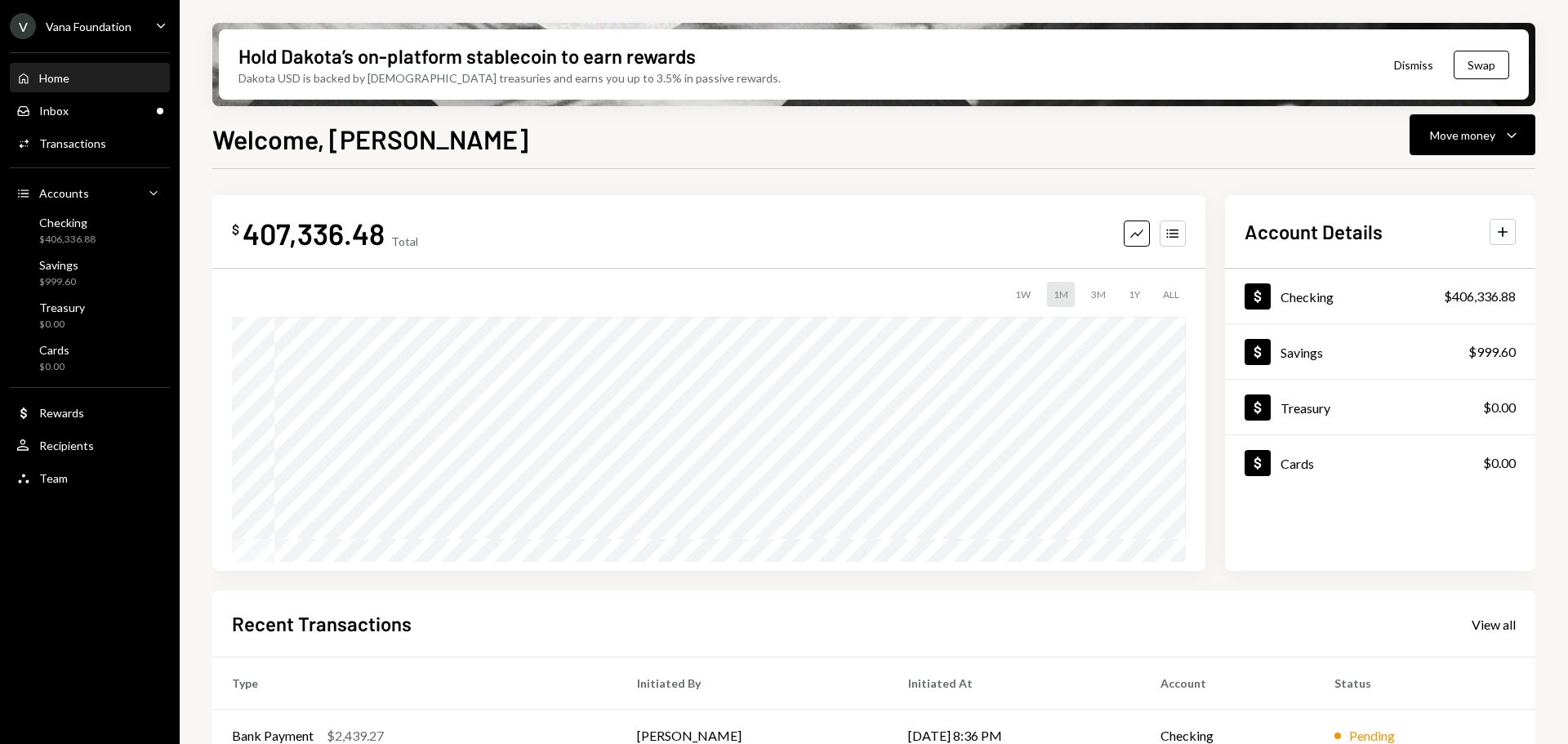
click at [85, 78] on div "Home Home" at bounding box center [89, 78] width 147 height 15
click at [79, 114] on div "Inbox Inbox" at bounding box center [89, 111] width 147 height 15
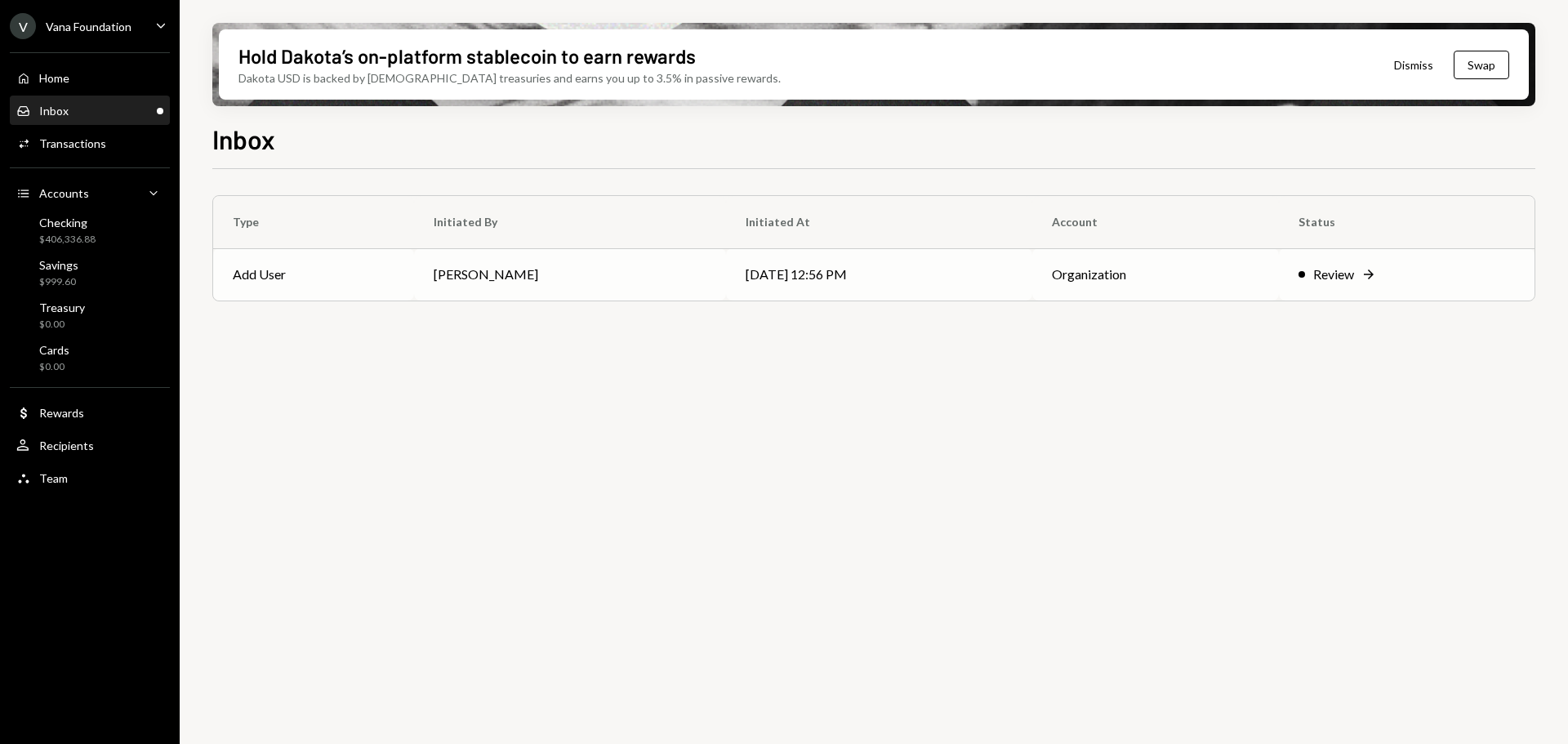
click at [356, 276] on td "Add User" at bounding box center [314, 274] width 201 height 52
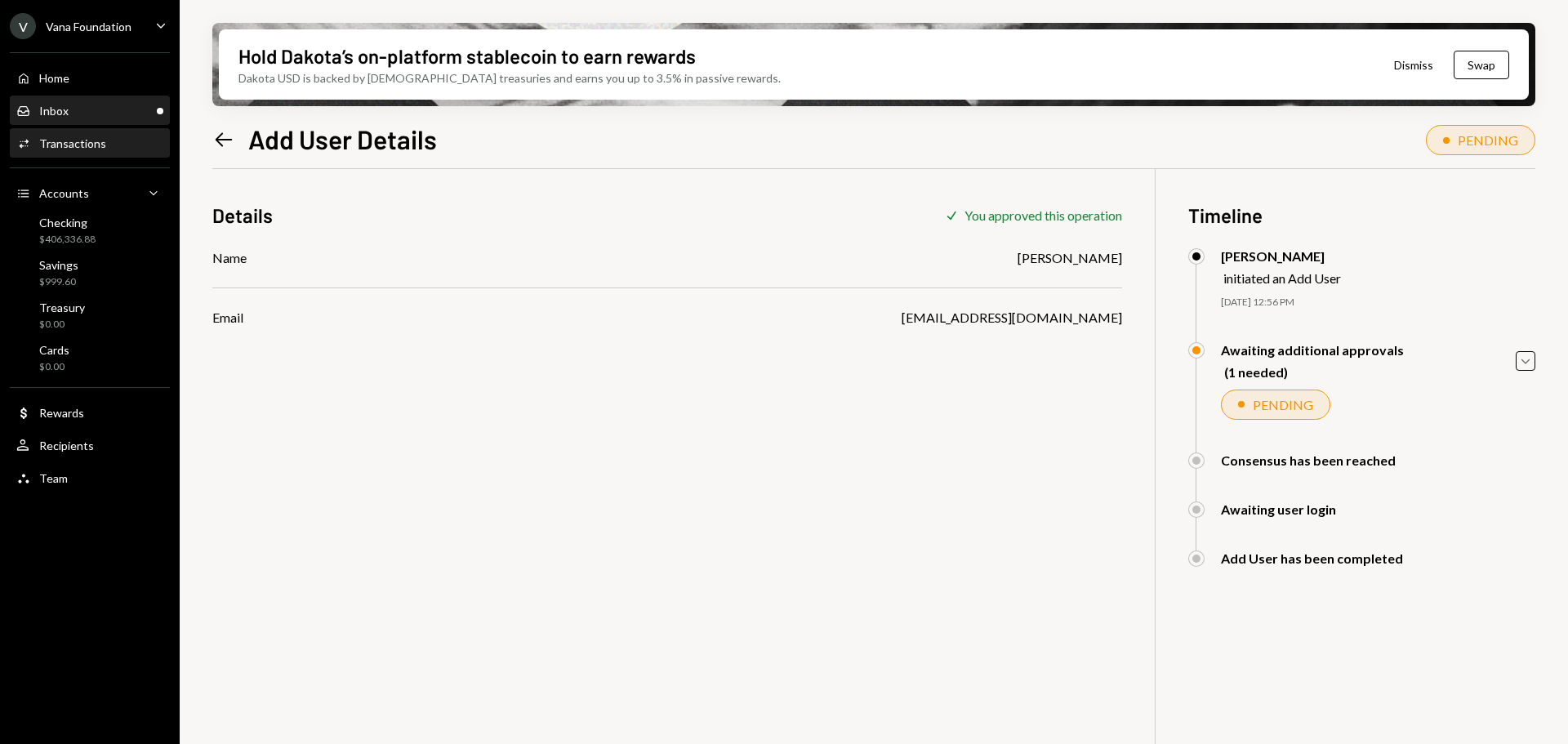
click at [90, 107] on div "Inbox Inbox" at bounding box center [89, 111] width 147 height 15
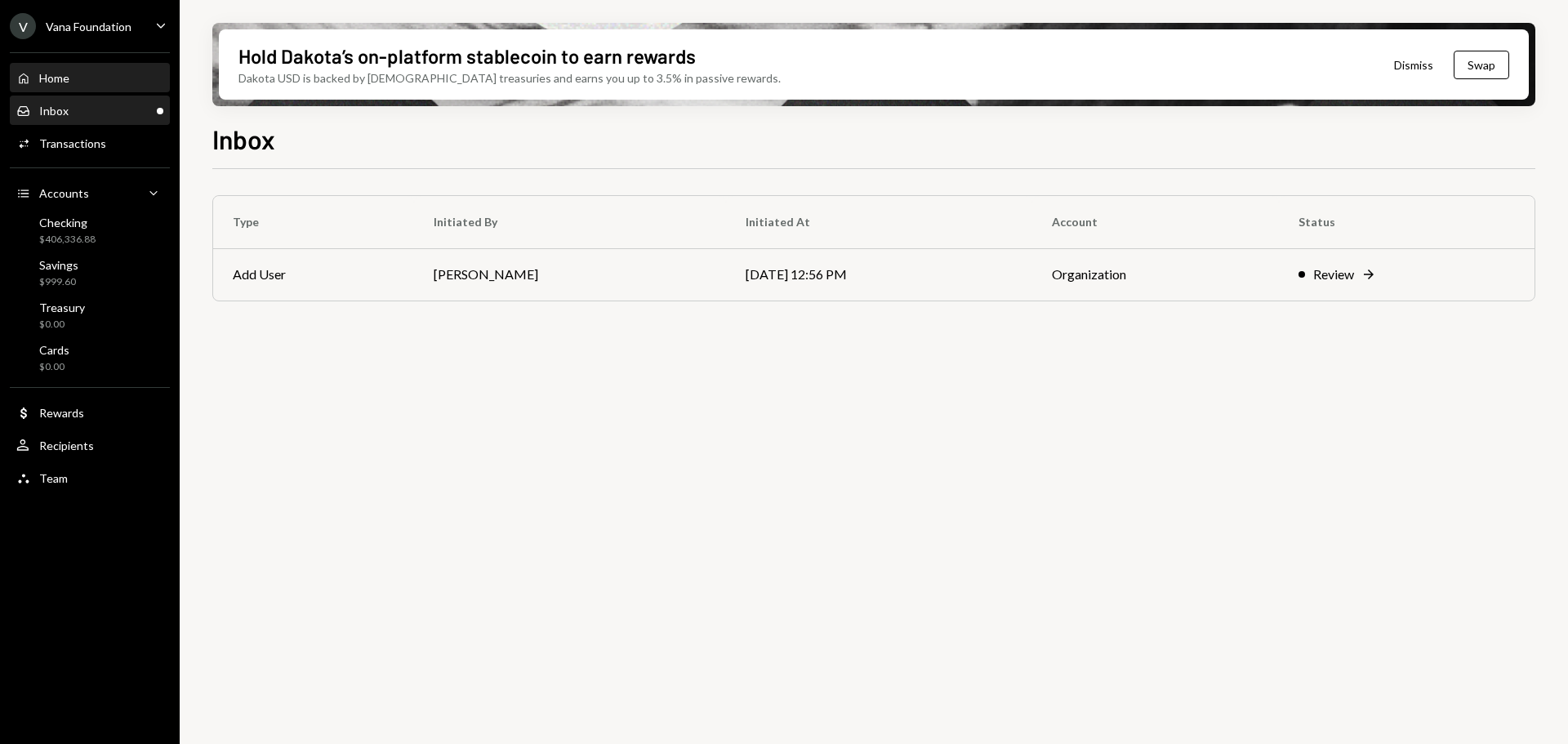
click at [75, 76] on div "Home Home" at bounding box center [89, 78] width 147 height 15
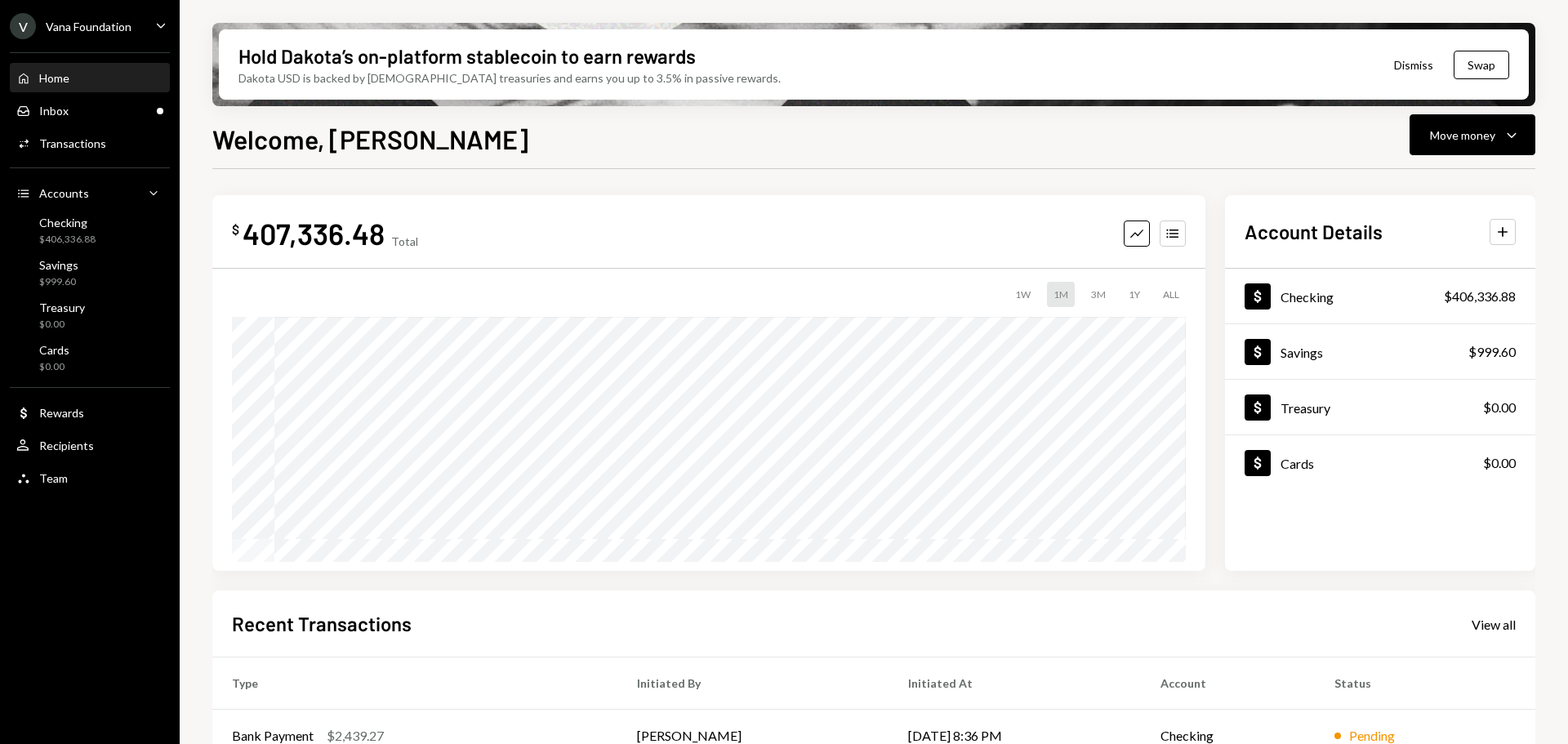
drag, startPoint x: 85, startPoint y: 25, endPoint x: 91, endPoint y: 37, distance: 13.4
click at [85, 25] on div "Vana Foundation" at bounding box center [88, 27] width 85 height 14
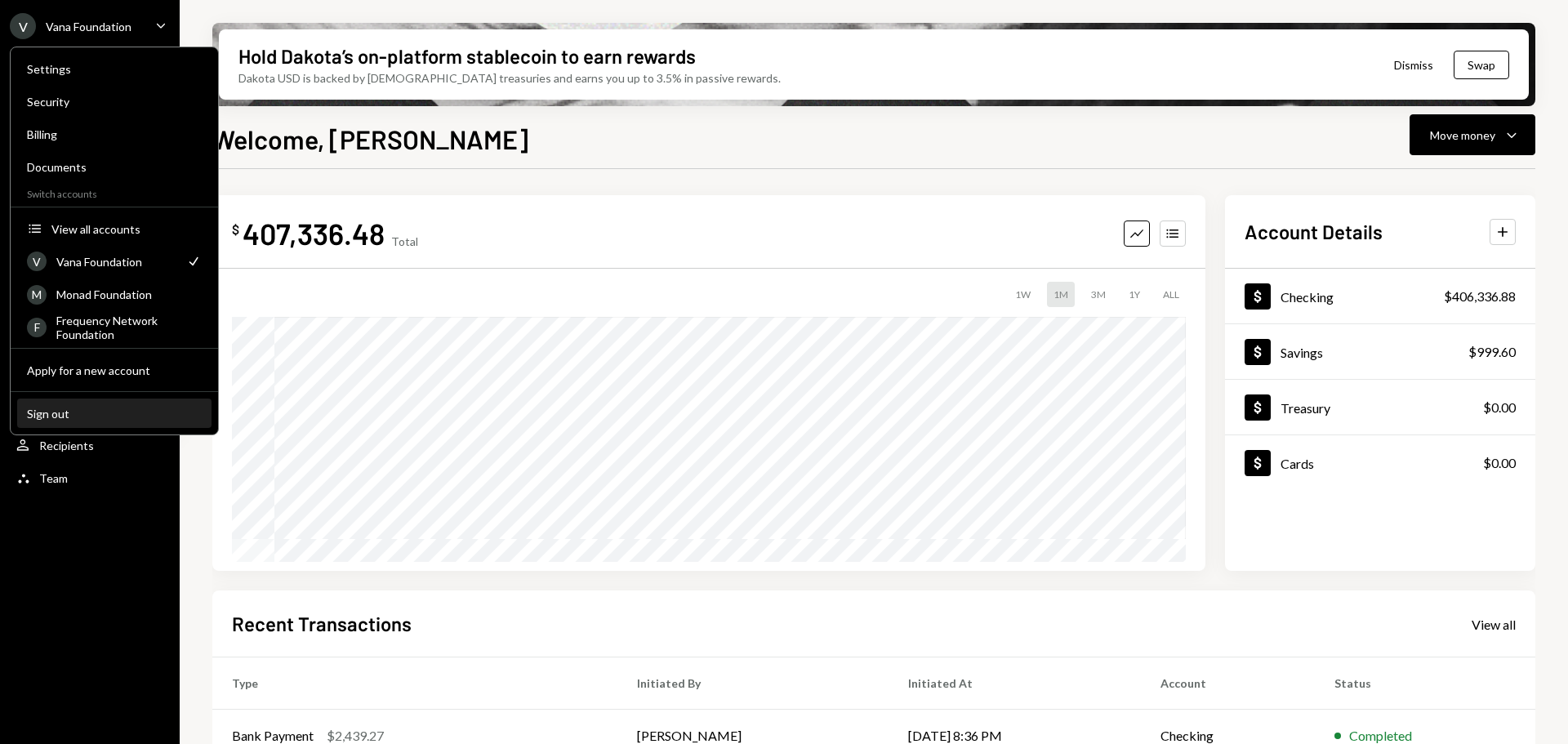
click at [87, 410] on div "Sign out" at bounding box center [114, 414] width 175 height 14
